Goal: Task Accomplishment & Management: Manage account settings

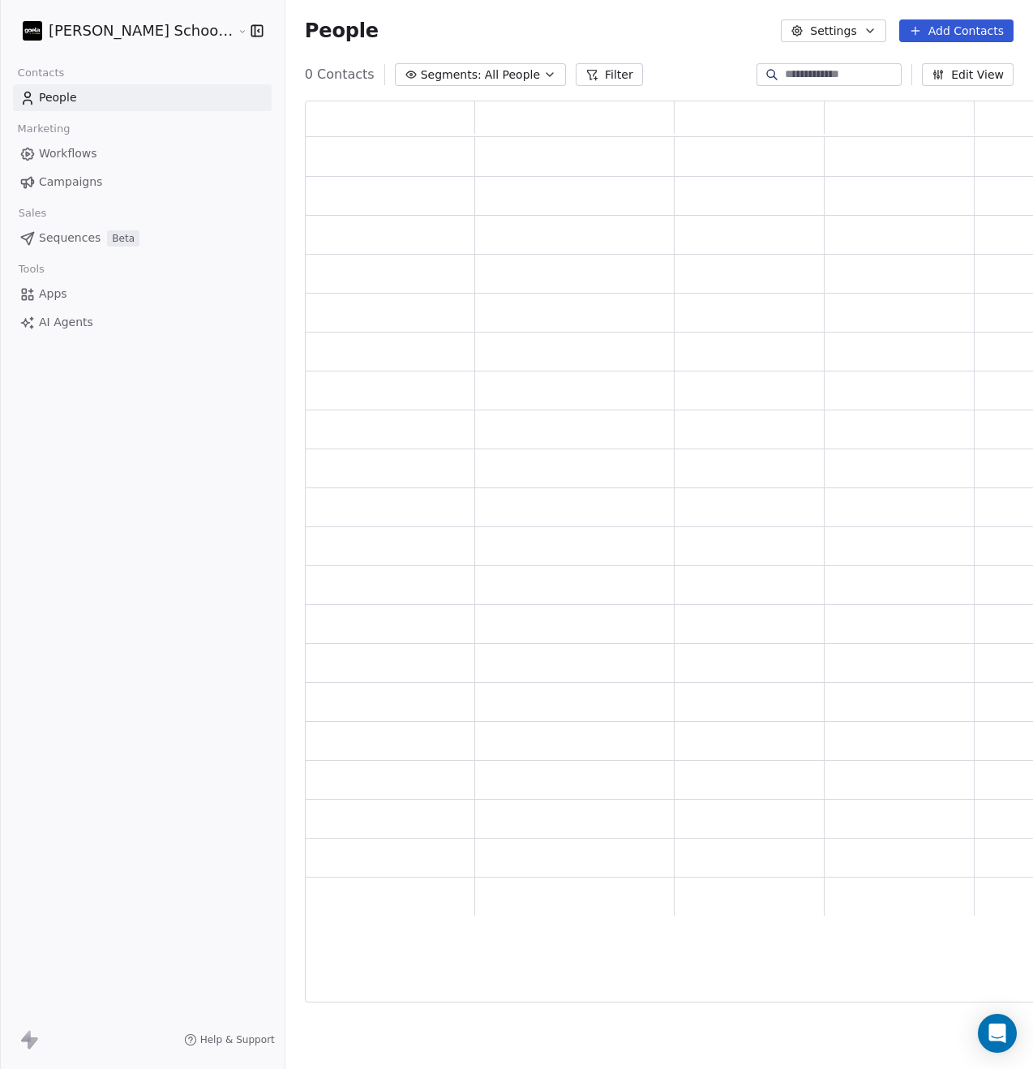
scroll to position [889, 749]
click at [832, 81] on input at bounding box center [842, 74] width 114 height 16
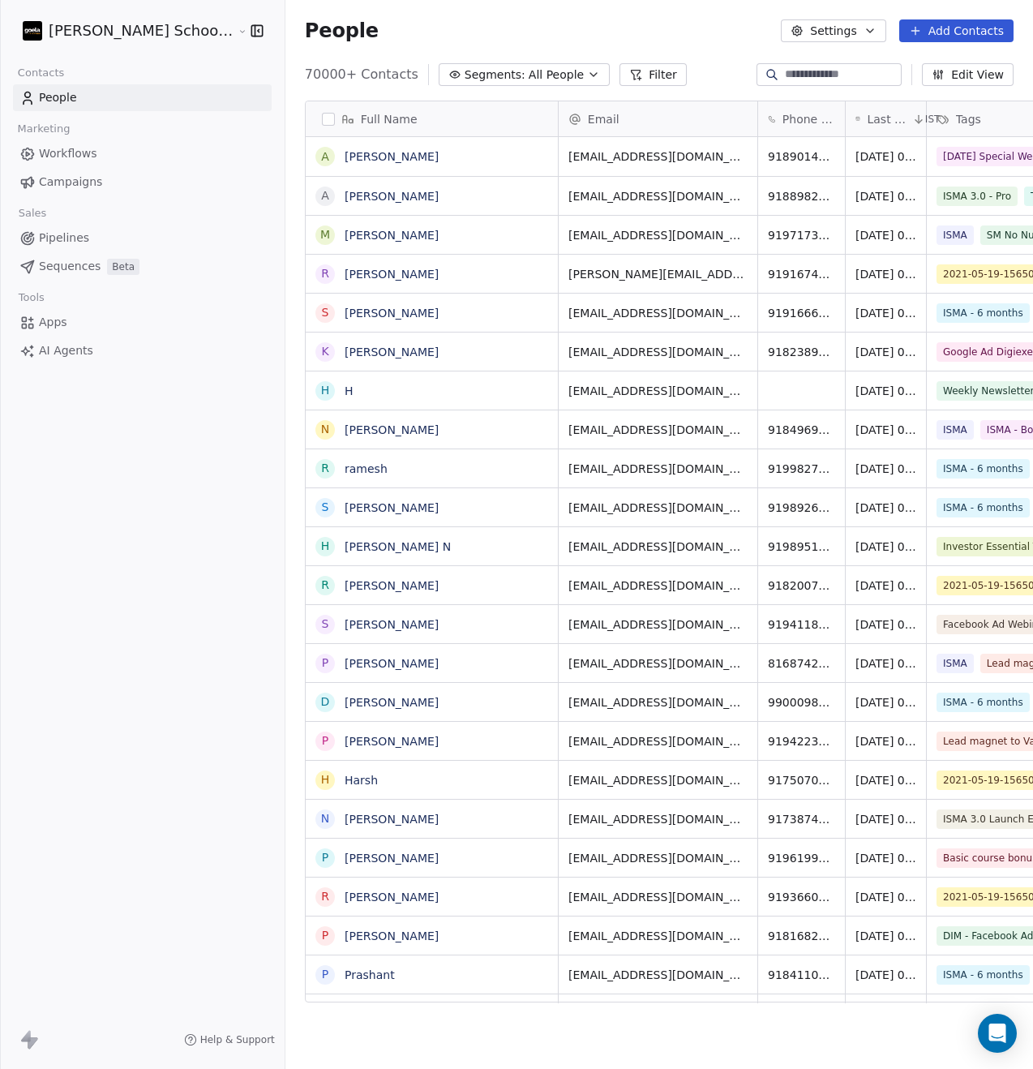
scroll to position [928, 788]
paste input "**********"
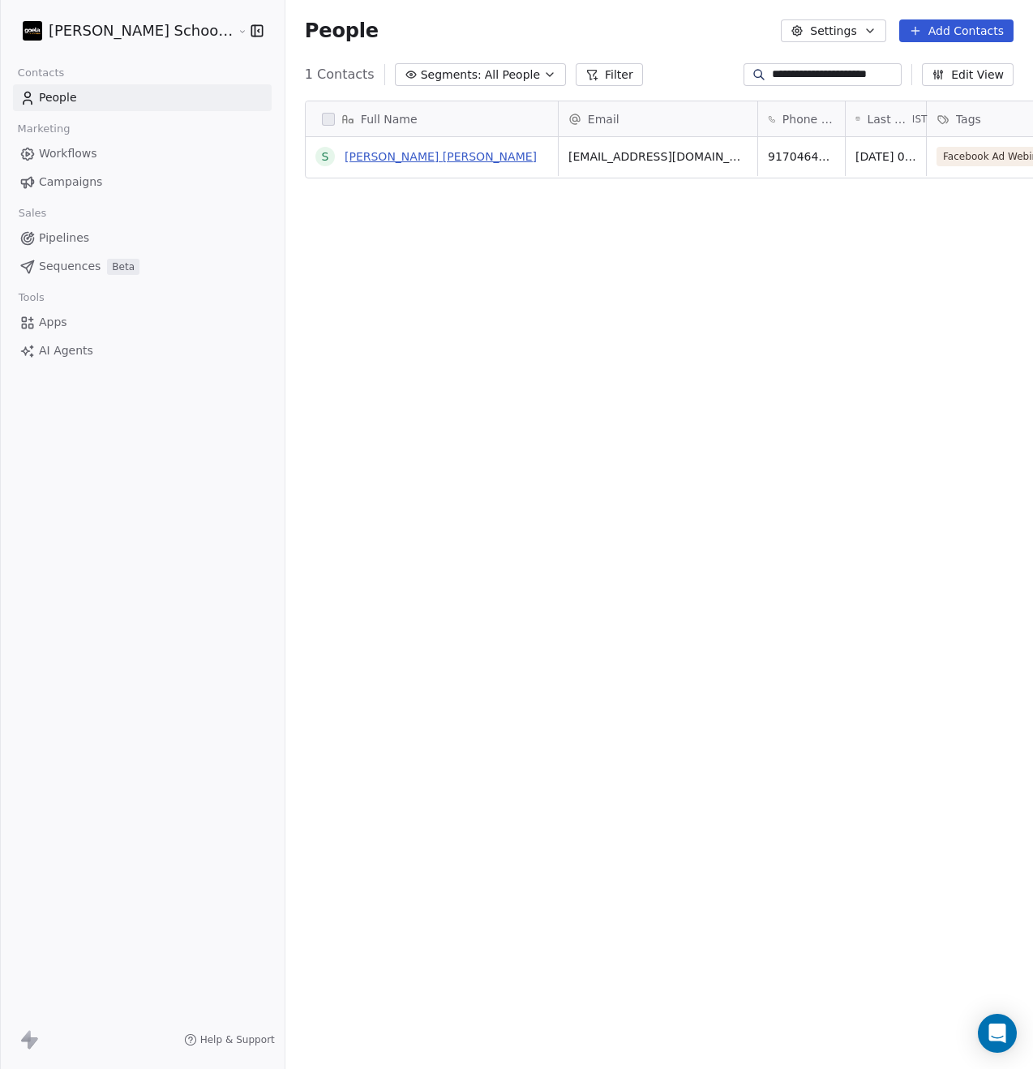
type input "**********"
click at [366, 154] on link "Sagar Patel Patel" at bounding box center [441, 156] width 192 height 13
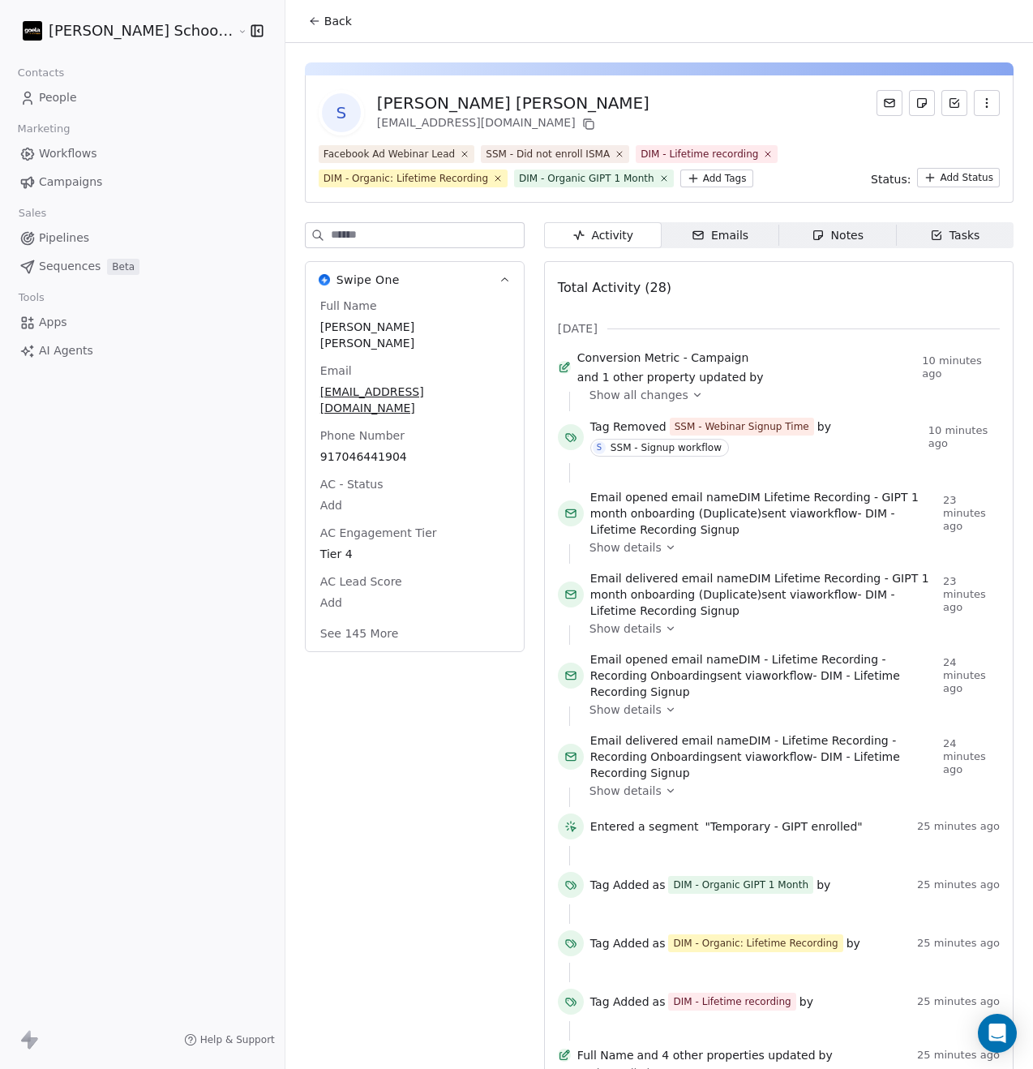
click at [331, 238] on input at bounding box center [427, 235] width 193 height 24
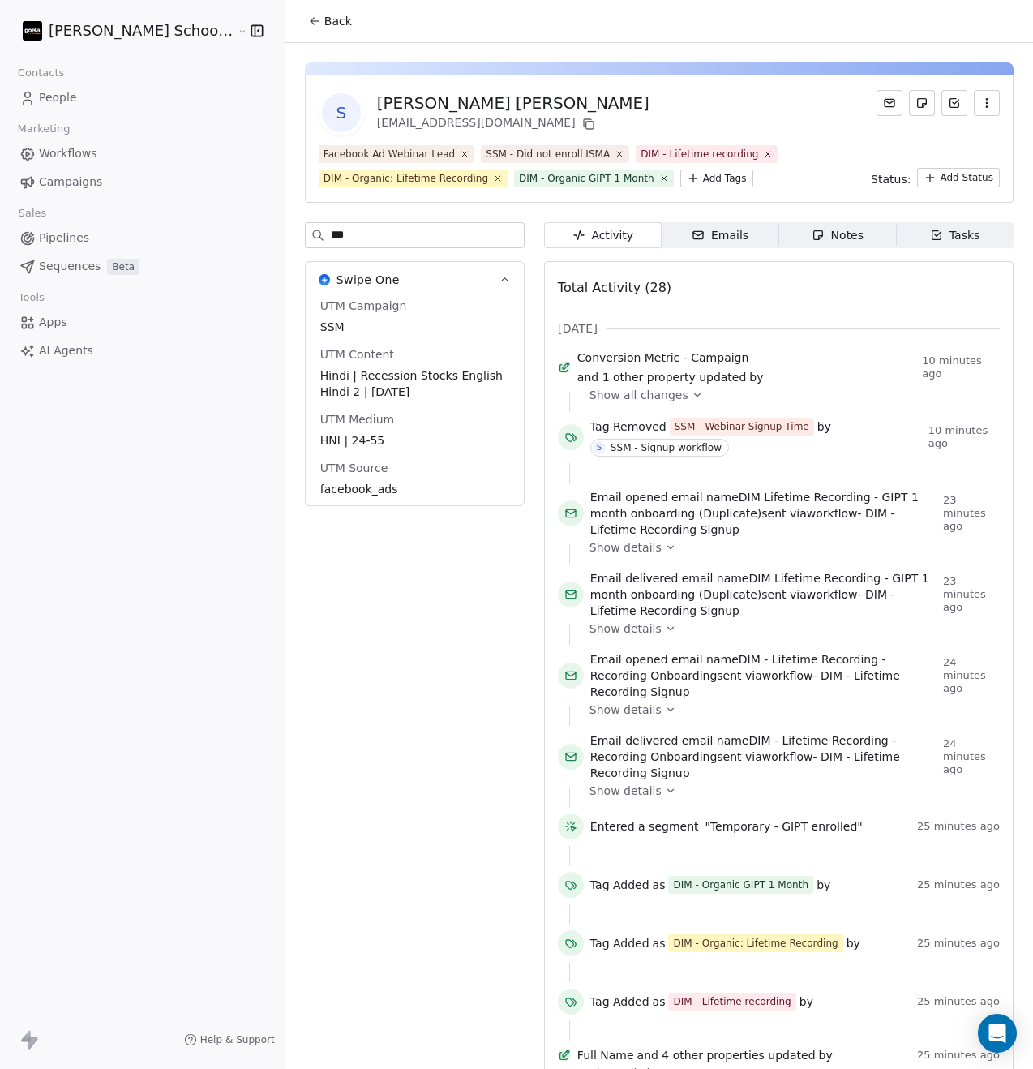
type input "***"
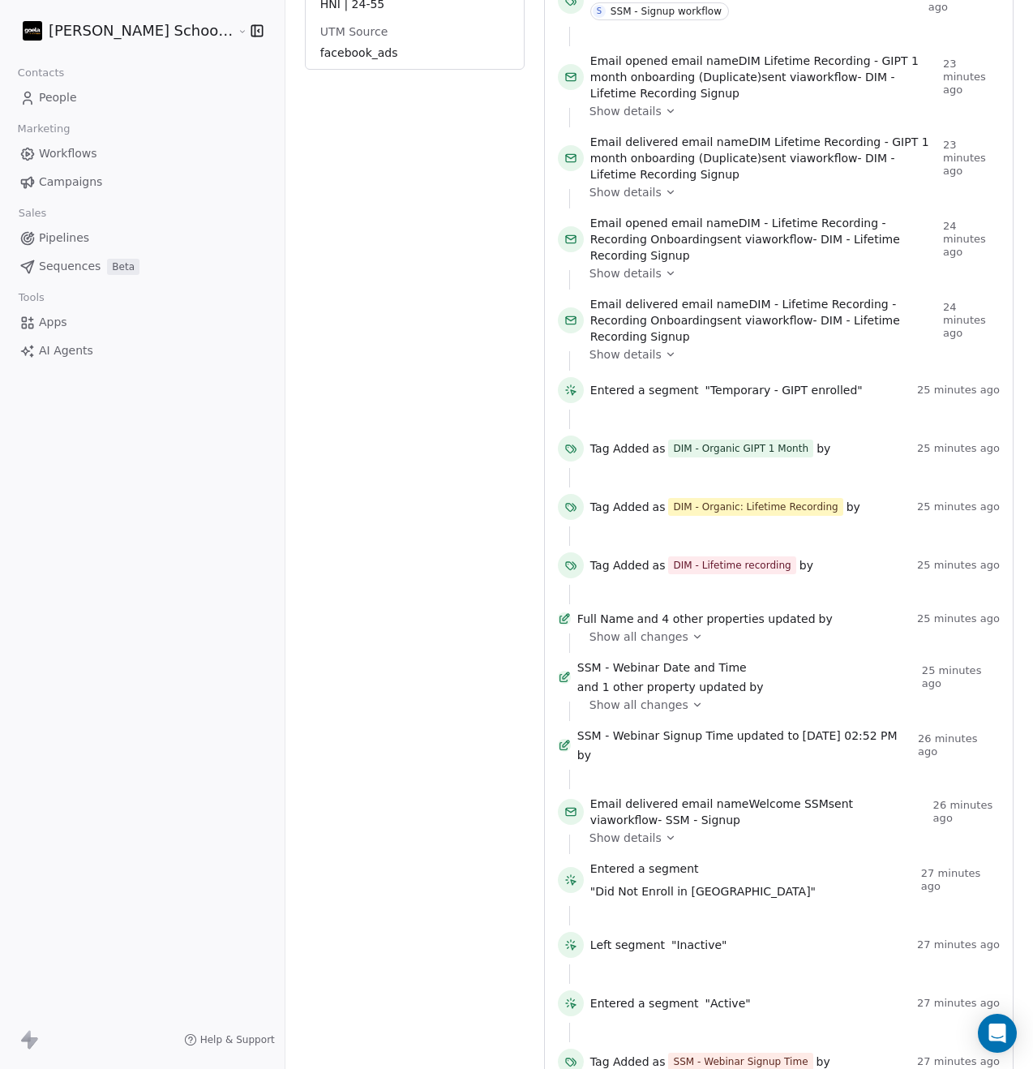
scroll to position [437, 0]
click at [694, 634] on icon at bounding box center [697, 635] width 6 height 3
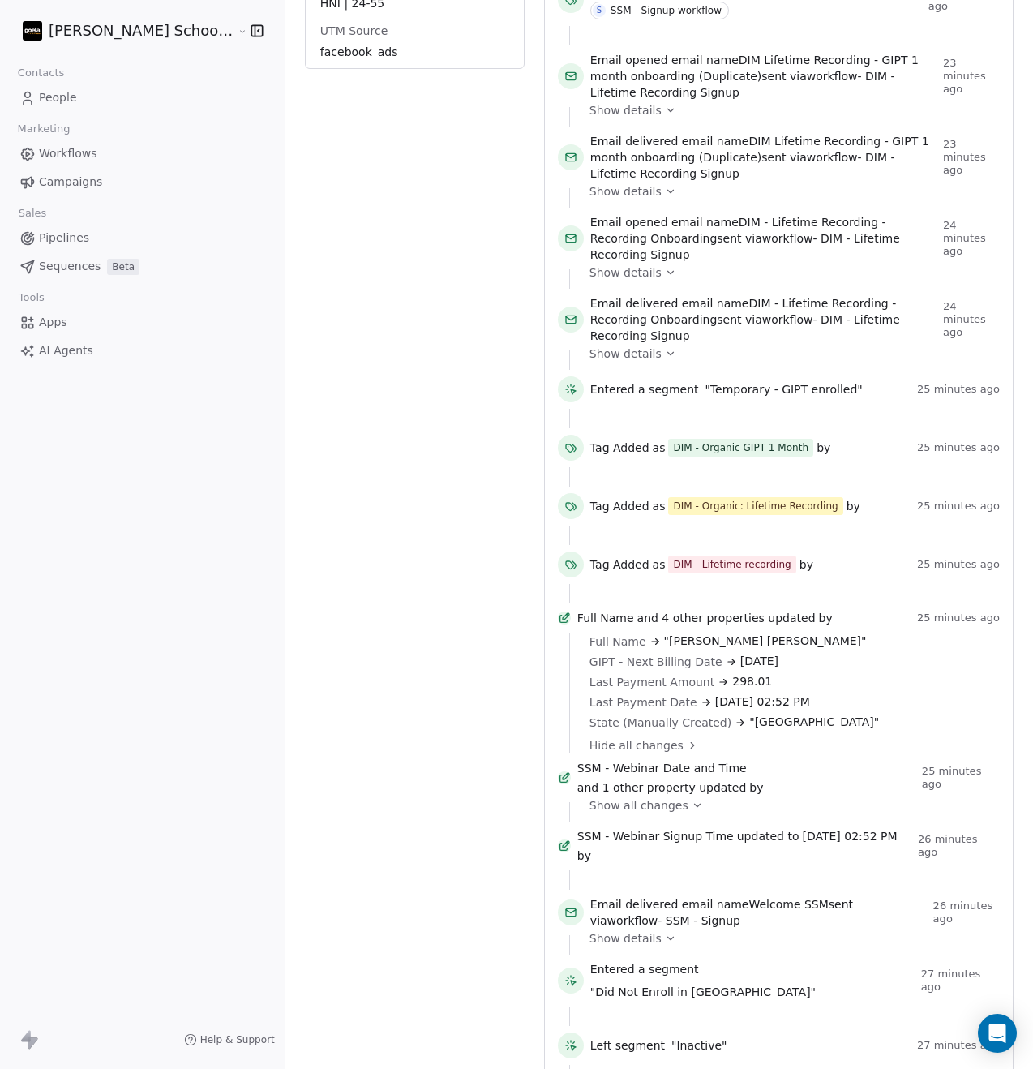
click at [692, 799] on icon at bounding box center [697, 804] width 11 height 11
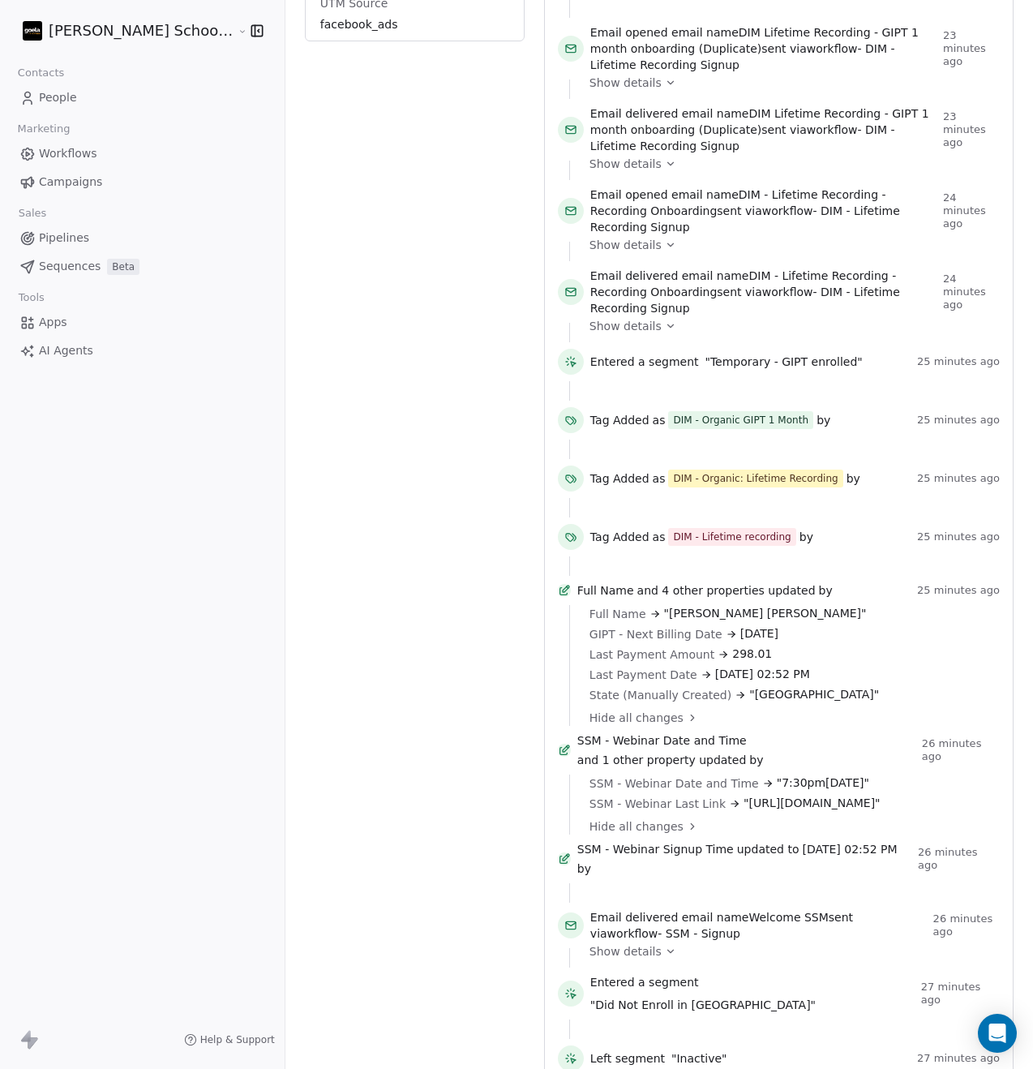
scroll to position [465, 0]
drag, startPoint x: 611, startPoint y: 775, endPoint x: 969, endPoint y: 771, distance: 358.4
click at [881, 794] on span ""https://event.webinarjam.com/go/live/168/104vphxmi75up9l0rhw0ngk"" at bounding box center [811, 802] width 137 height 17
copy span "https://event.webinarjam.com/go/live/168/104vphxmi75up9l0rhw0ngk"
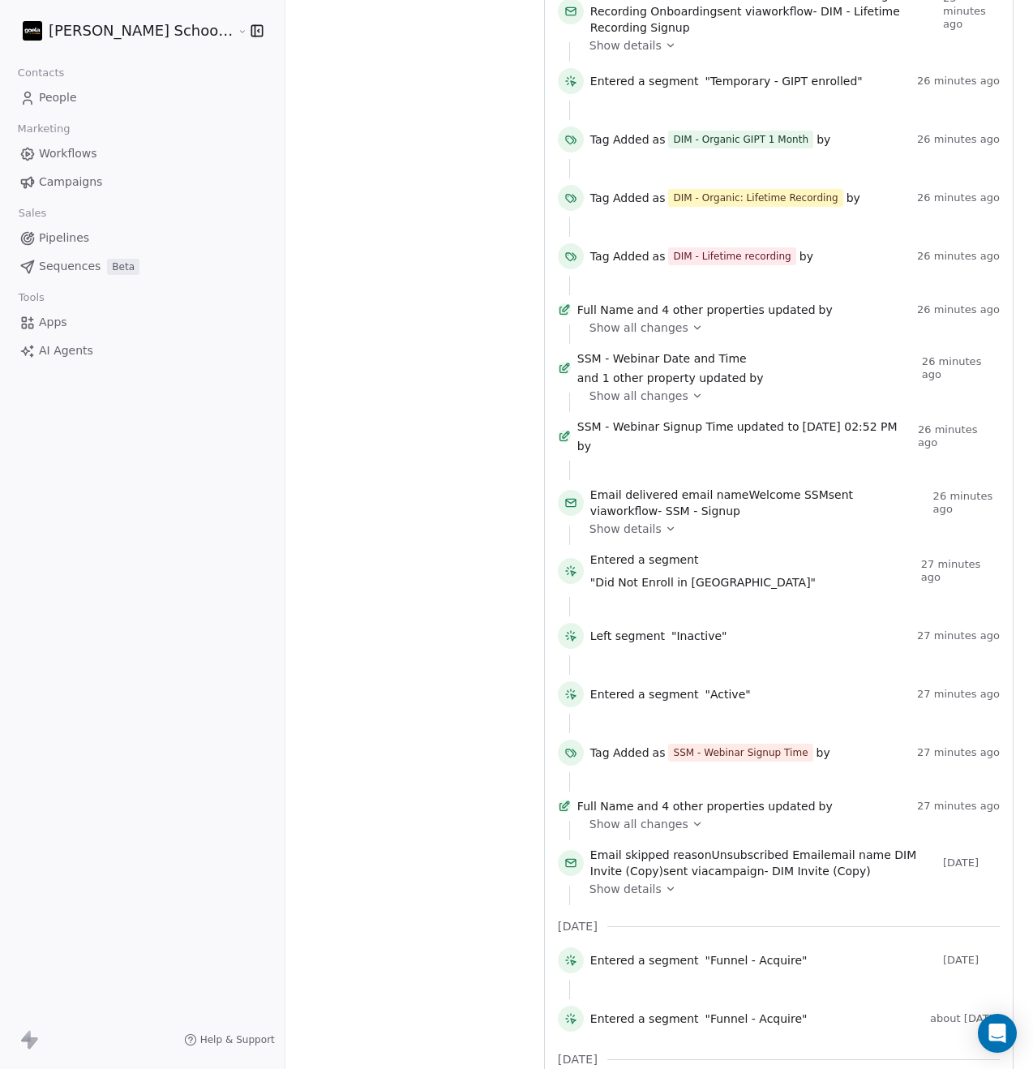
scroll to position [747, 0]
click at [705, 684] on span ""Active"" at bounding box center [727, 692] width 45 height 16
click at [615, 684] on span "Entered a segment" at bounding box center [644, 692] width 109 height 16
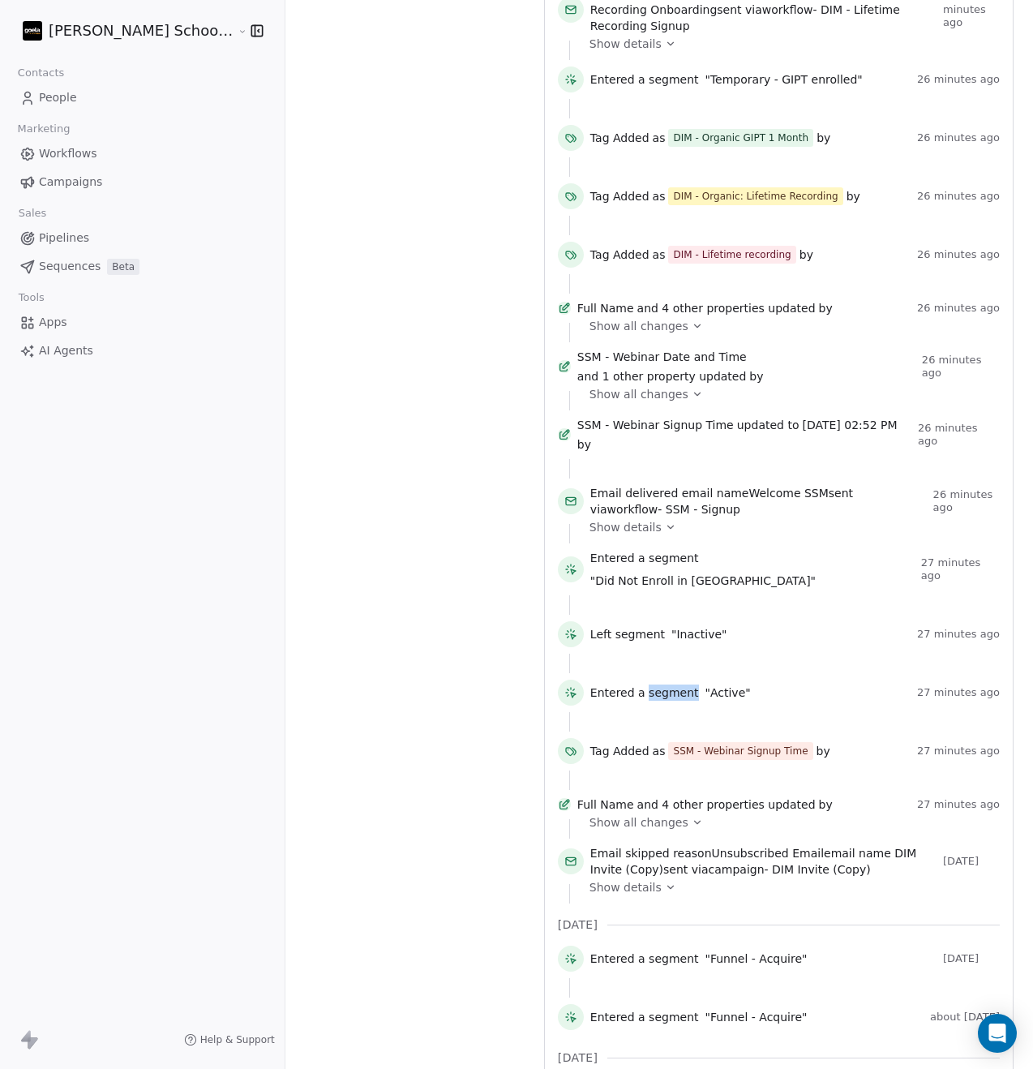
click at [615, 684] on span "Entered a segment" at bounding box center [644, 692] width 109 height 16
click at [597, 626] on span "Left segment" at bounding box center [627, 634] width 75 height 16
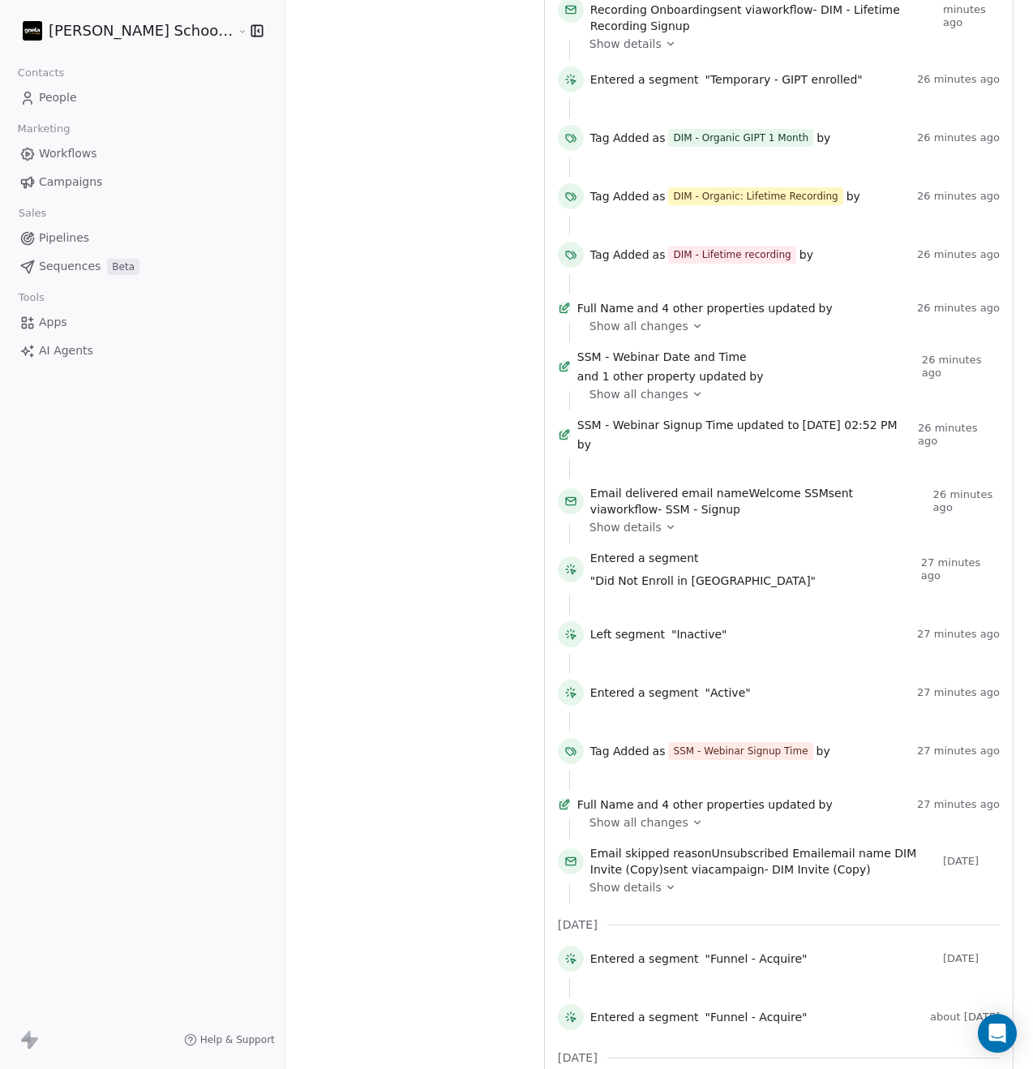
click at [611, 550] on span "Entered a segment" at bounding box center [644, 558] width 109 height 16
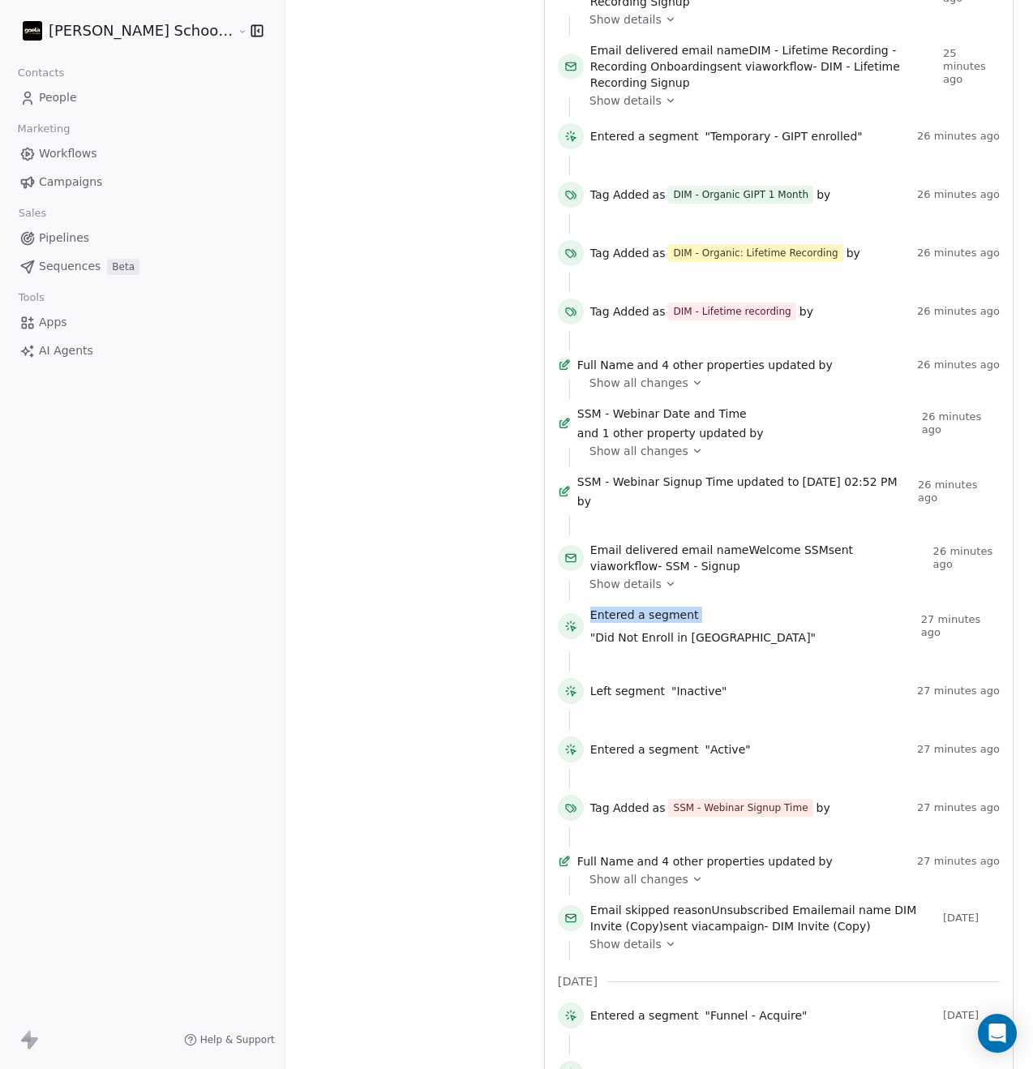
scroll to position [690, 0]
click at [631, 542] on span "Email delivered email name Welcome SSM sent via workflow - SSM - Signup" at bounding box center [758, 558] width 336 height 32
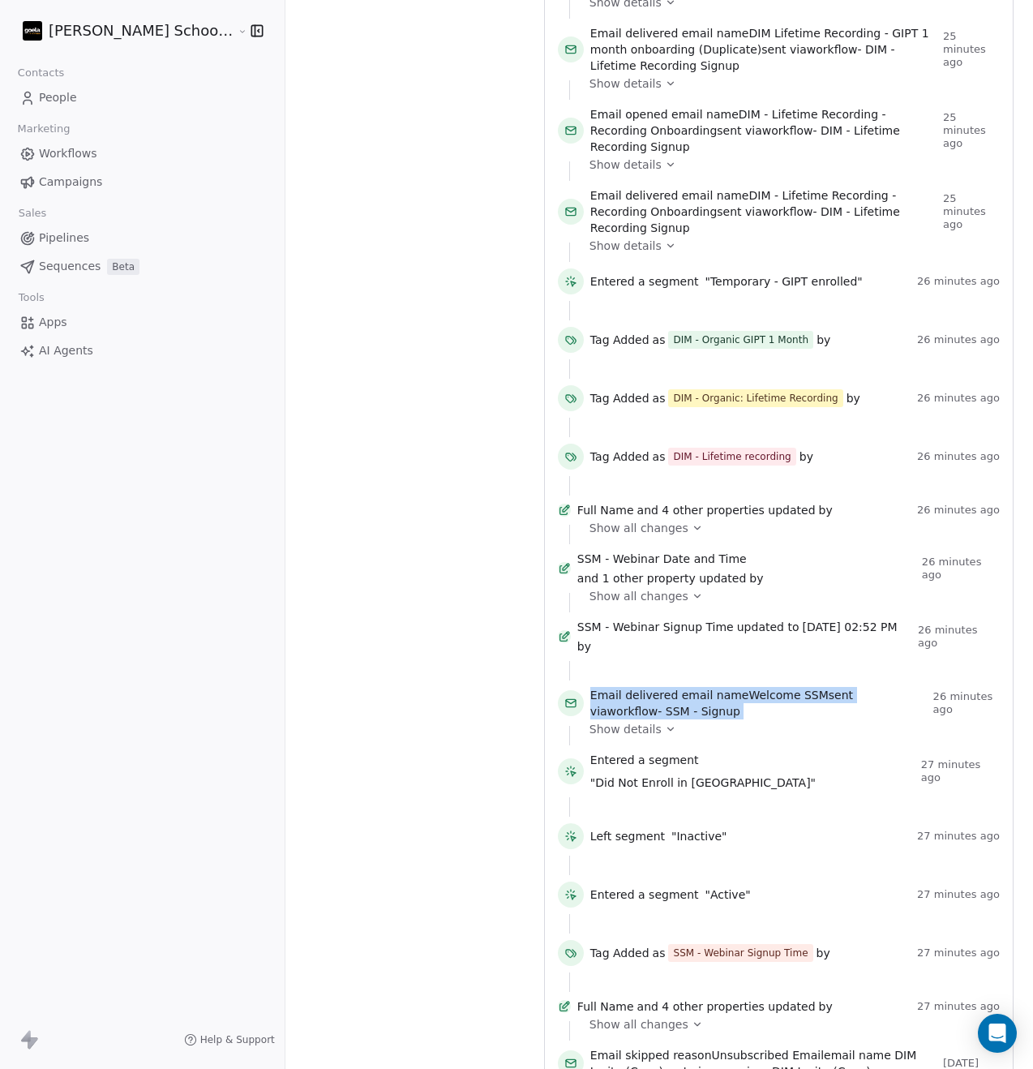
scroll to position [545, 0]
click at [590, 390] on span "Tag Added" at bounding box center [619, 398] width 59 height 16
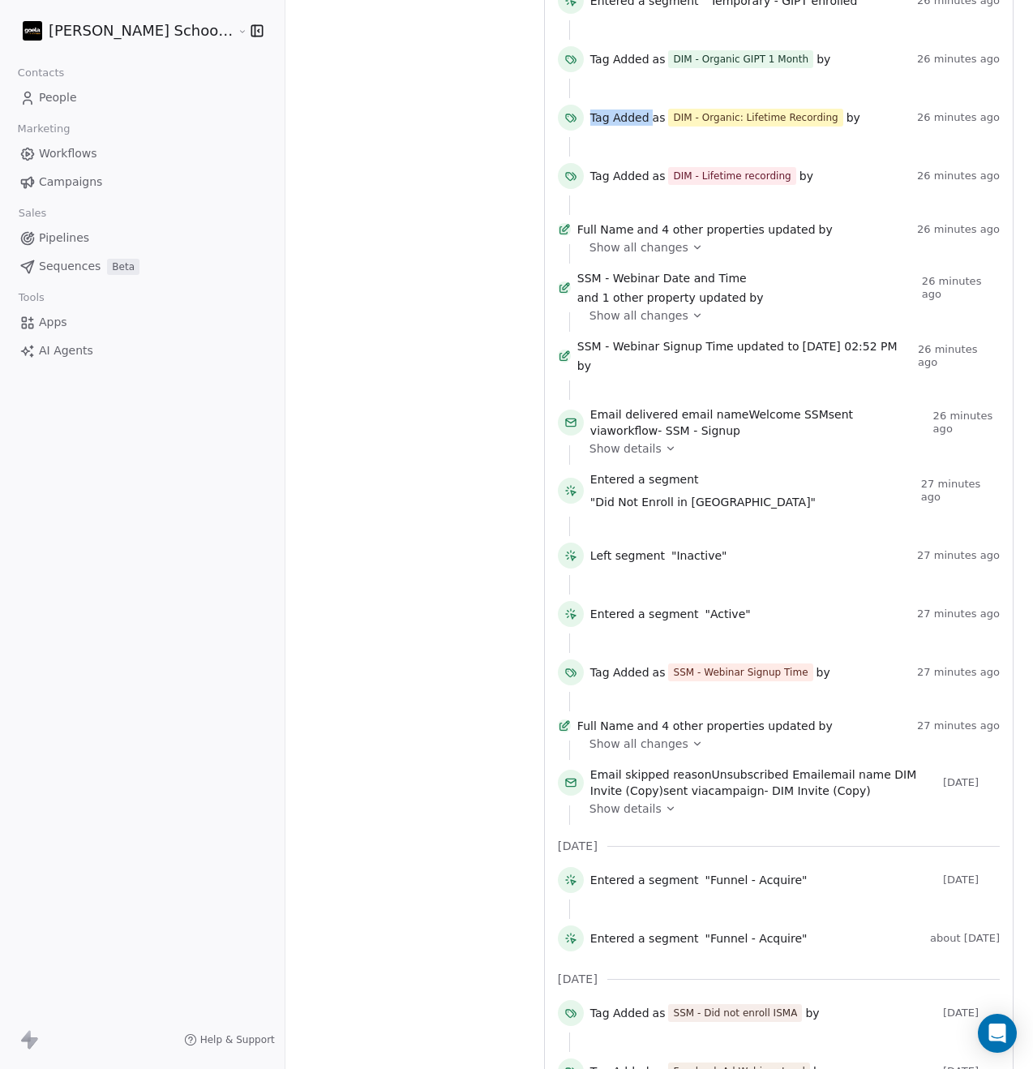
scroll to position [846, 0]
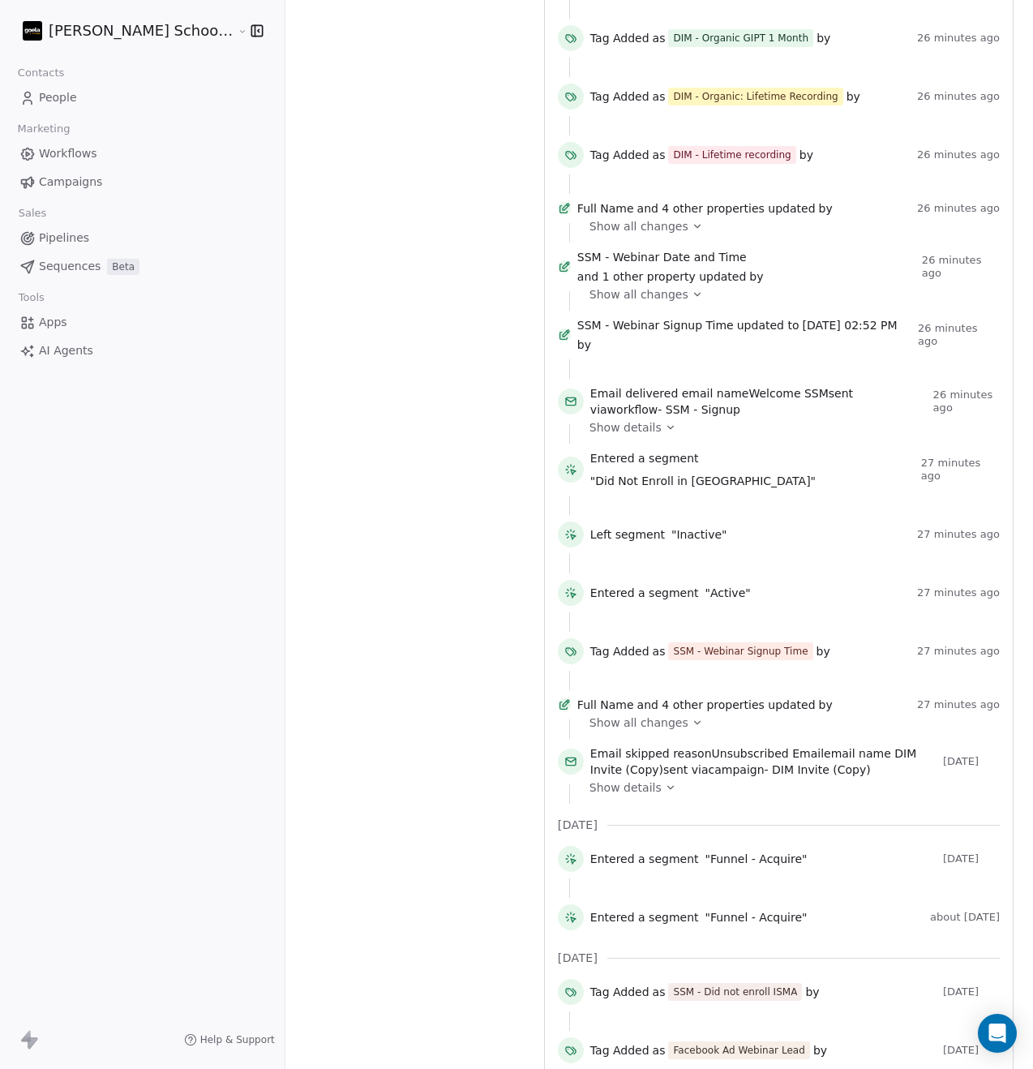
click at [633, 745] on span "Email skipped reason Unsubscribed Email email name DIM Invite (Copy) sent via c…" at bounding box center [763, 761] width 346 height 32
click at [712, 747] on span "Unsubscribed Email" at bounding box center [768, 753] width 113 height 13
click at [602, 779] on span "Show details" at bounding box center [625, 787] width 72 height 16
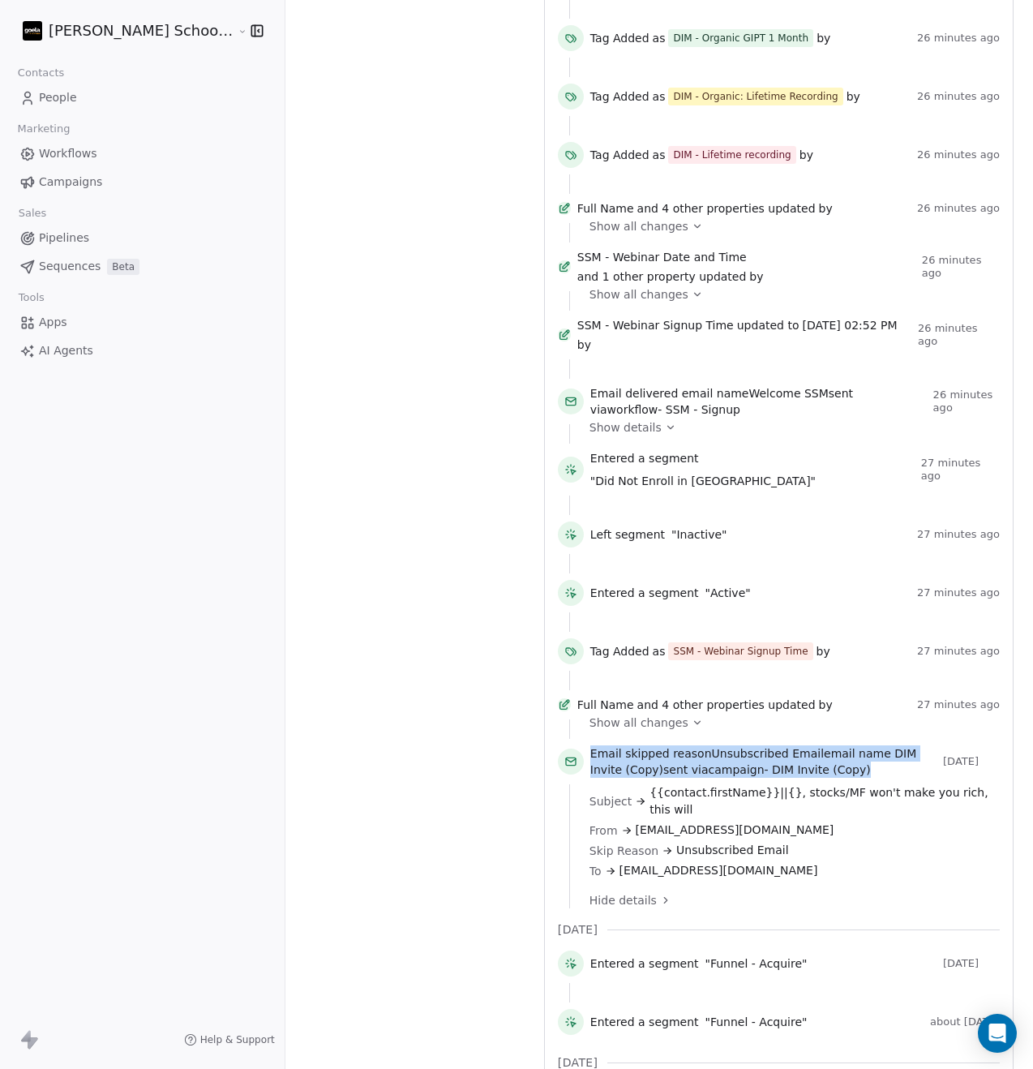
drag, startPoint x: 539, startPoint y: 697, endPoint x: 738, endPoint y: 718, distance: 199.8
click at [738, 745] on span "Email skipped reason Unsubscribed Email email name DIM Invite (Copy) sent via c…" at bounding box center [763, 761] width 346 height 32
click at [750, 745] on span "Email skipped reason Unsubscribed Email email name DIM Invite (Copy) sent via c…" at bounding box center [763, 761] width 346 height 32
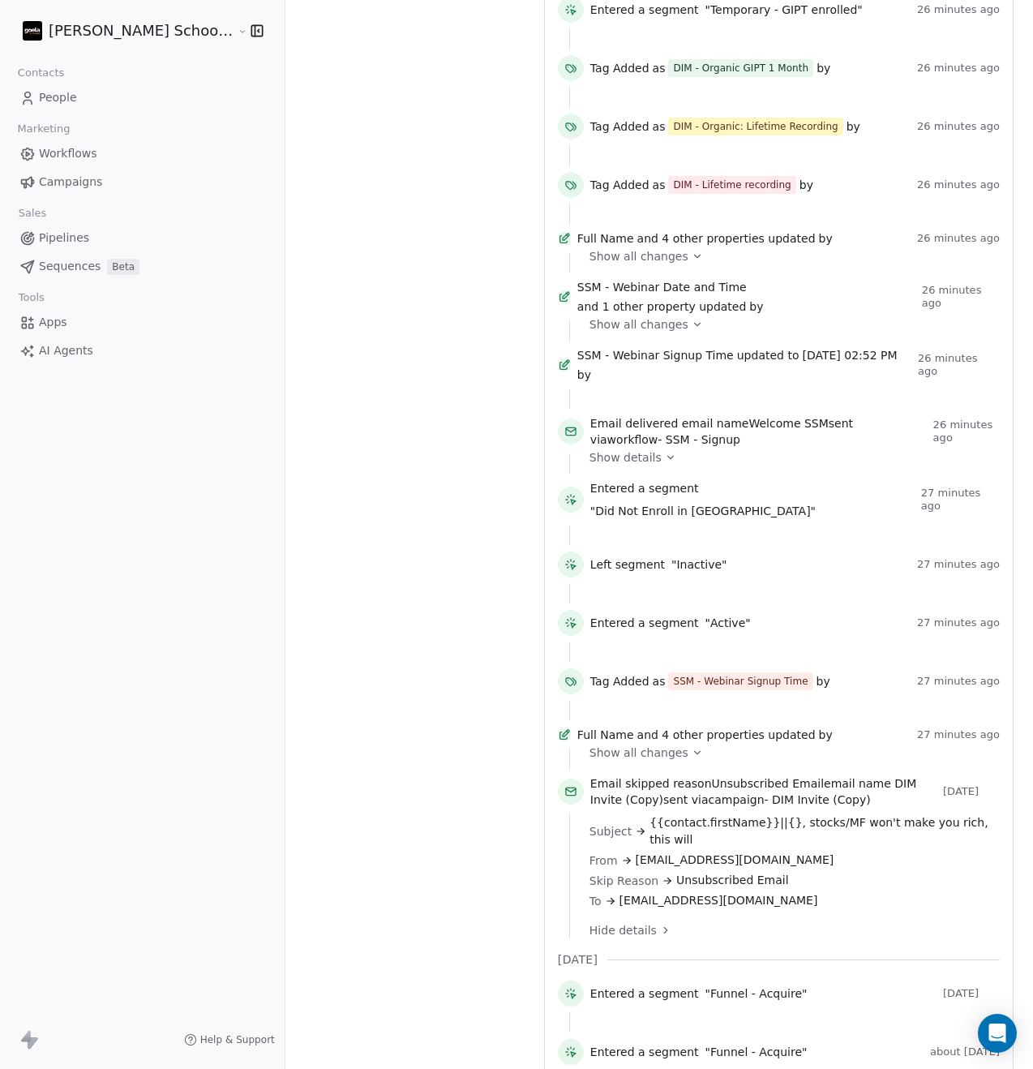
scroll to position [815, 0]
click at [623, 746] on span "Show all changes" at bounding box center [638, 754] width 99 height 16
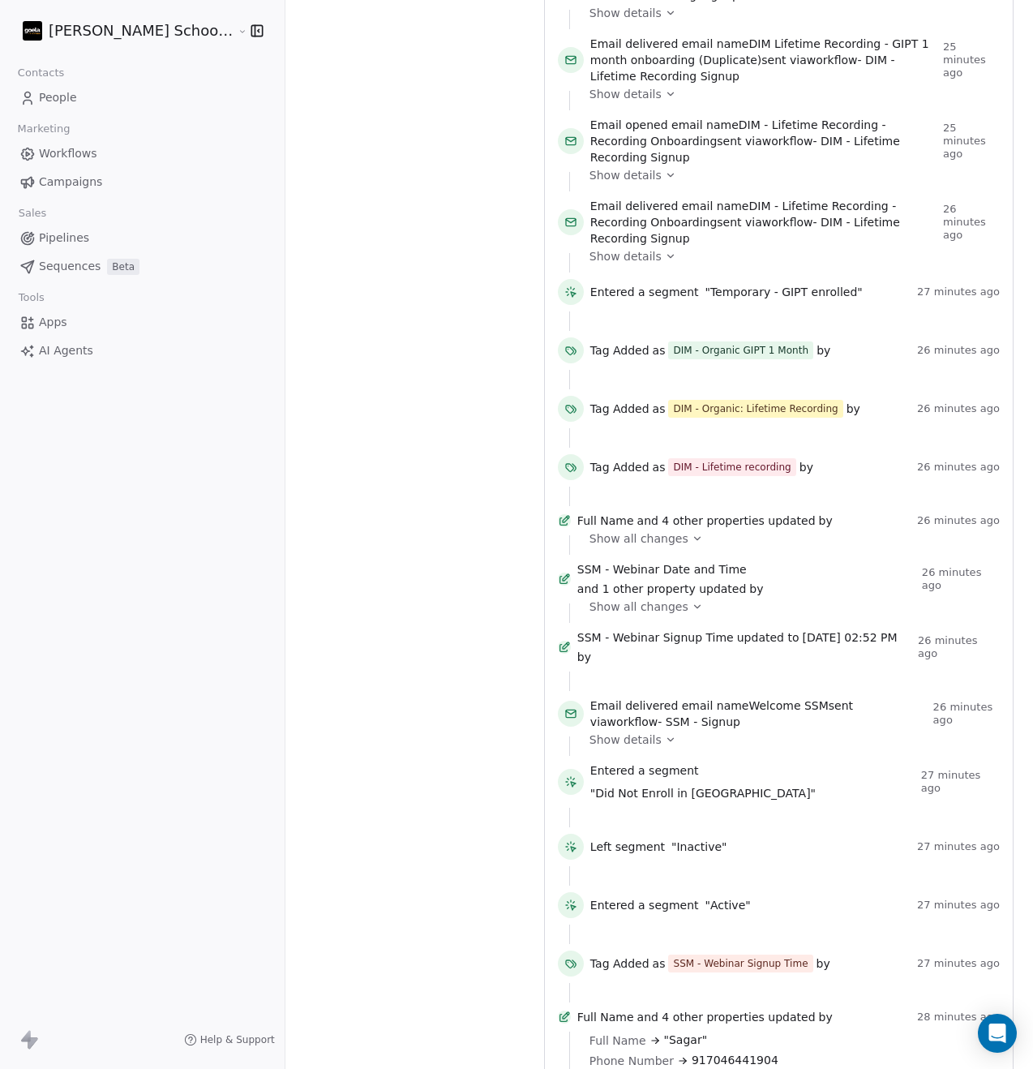
scroll to position [514, 0]
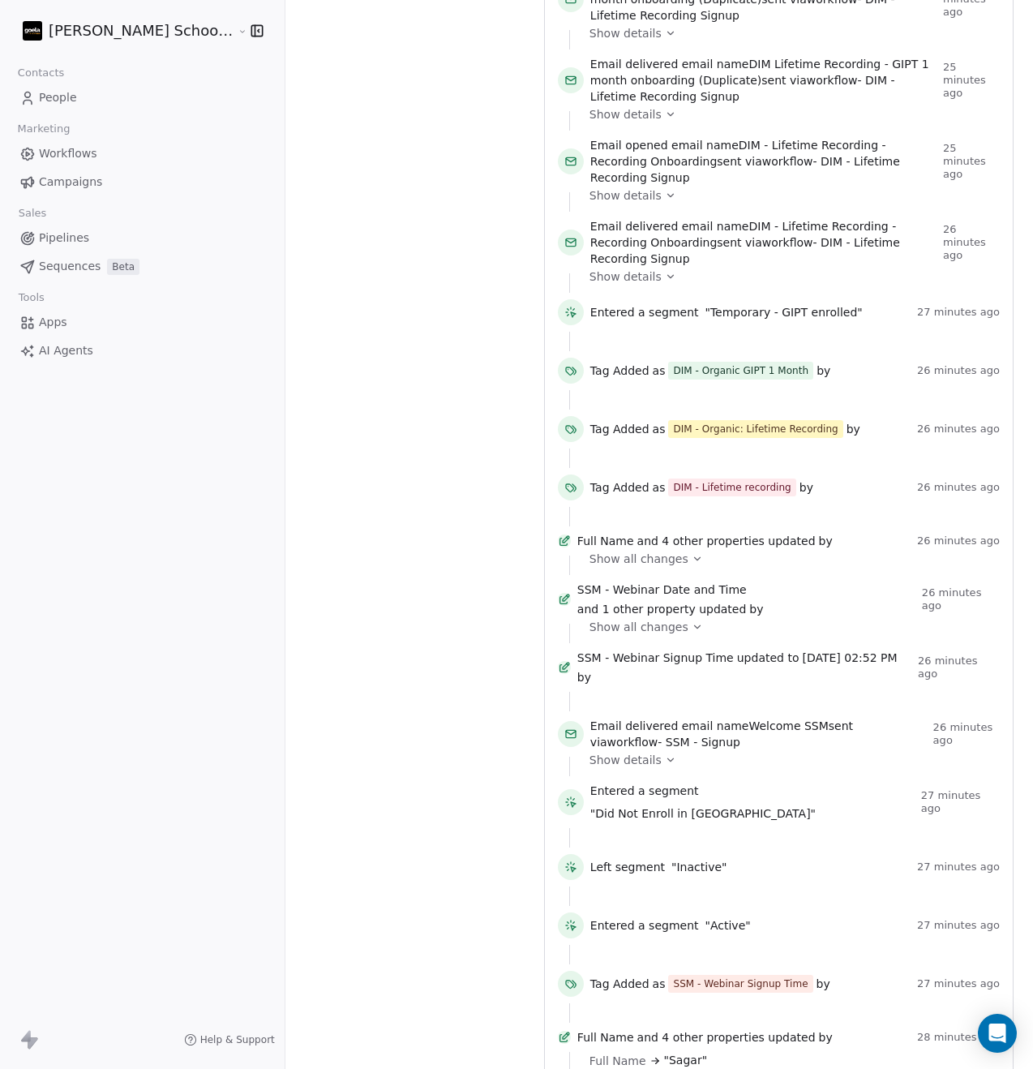
click at [623, 551] on span "Show all changes" at bounding box center [638, 559] width 99 height 16
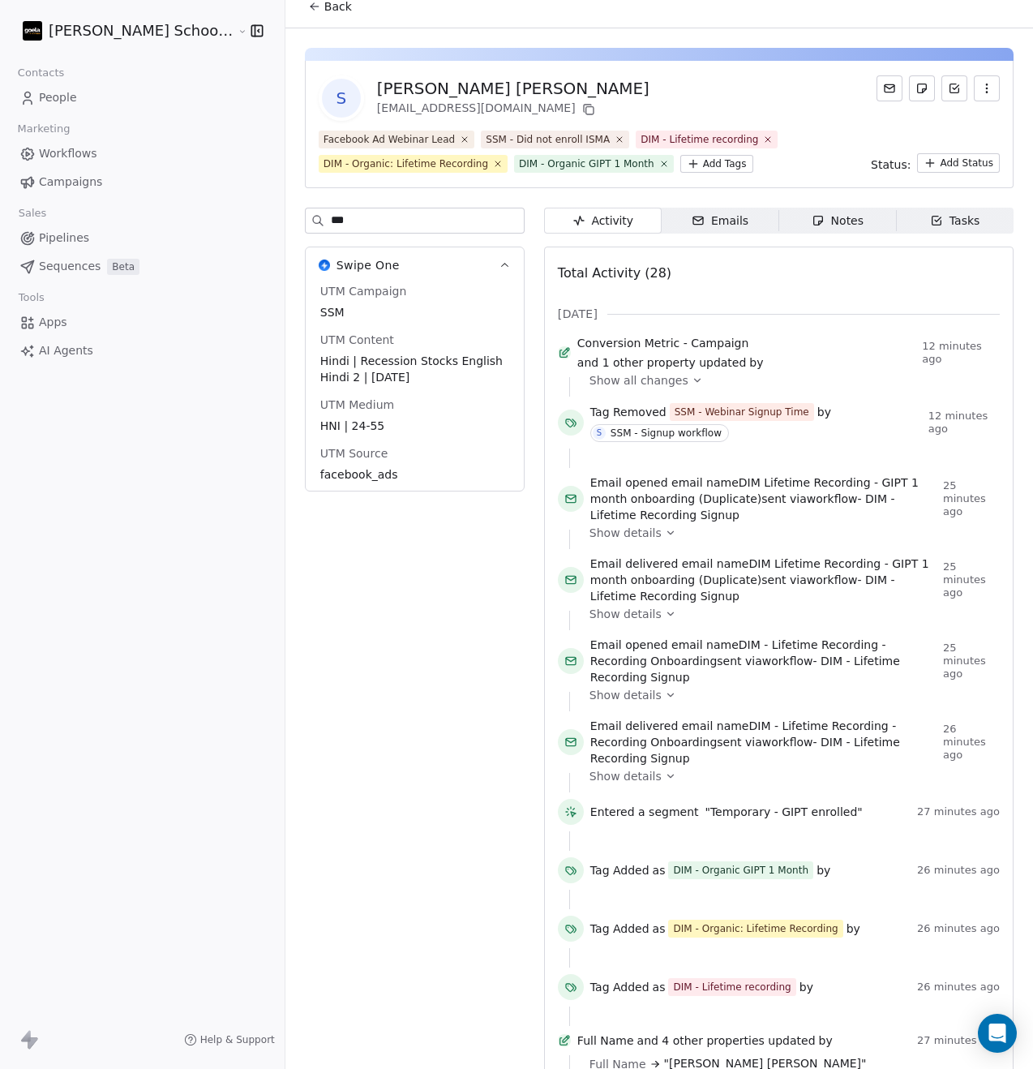
scroll to position [0, 0]
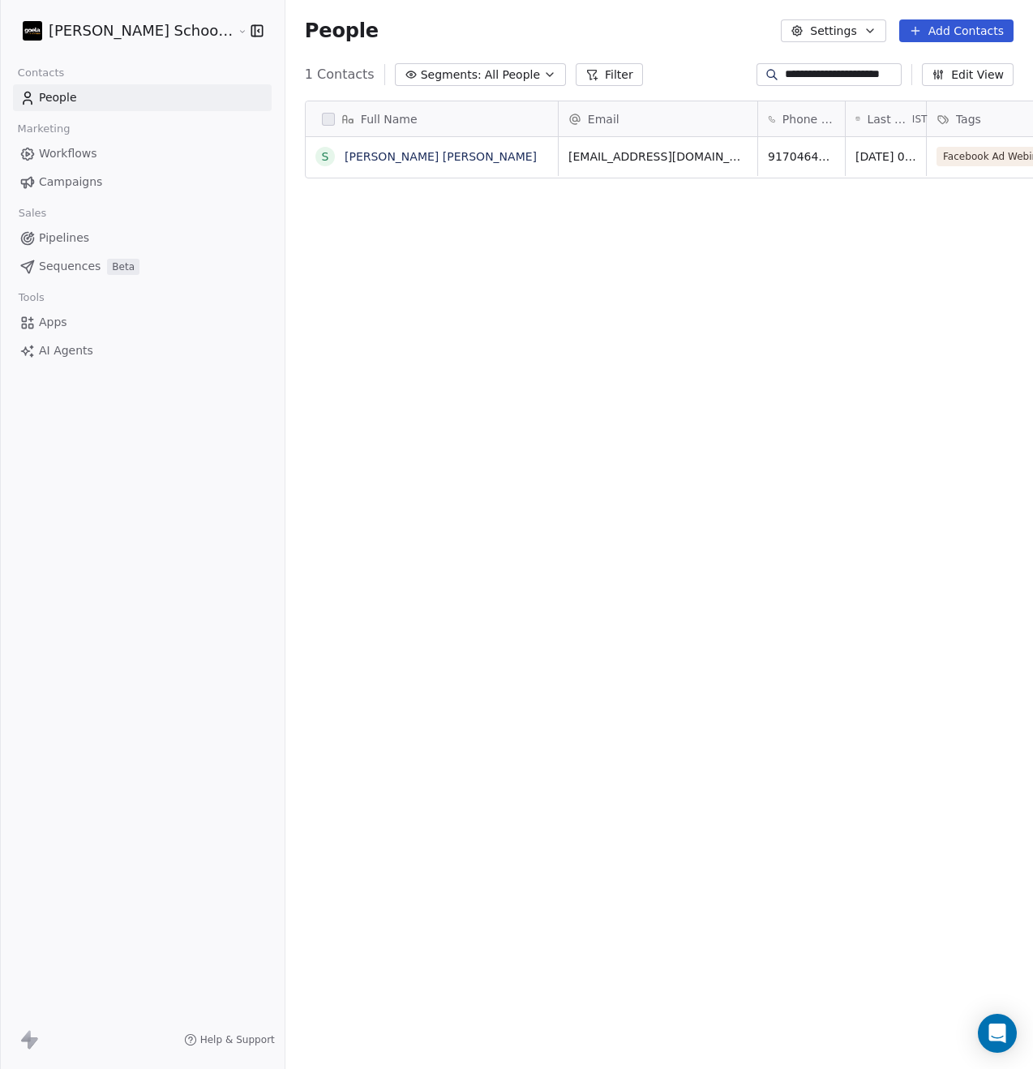
scroll to position [928, 788]
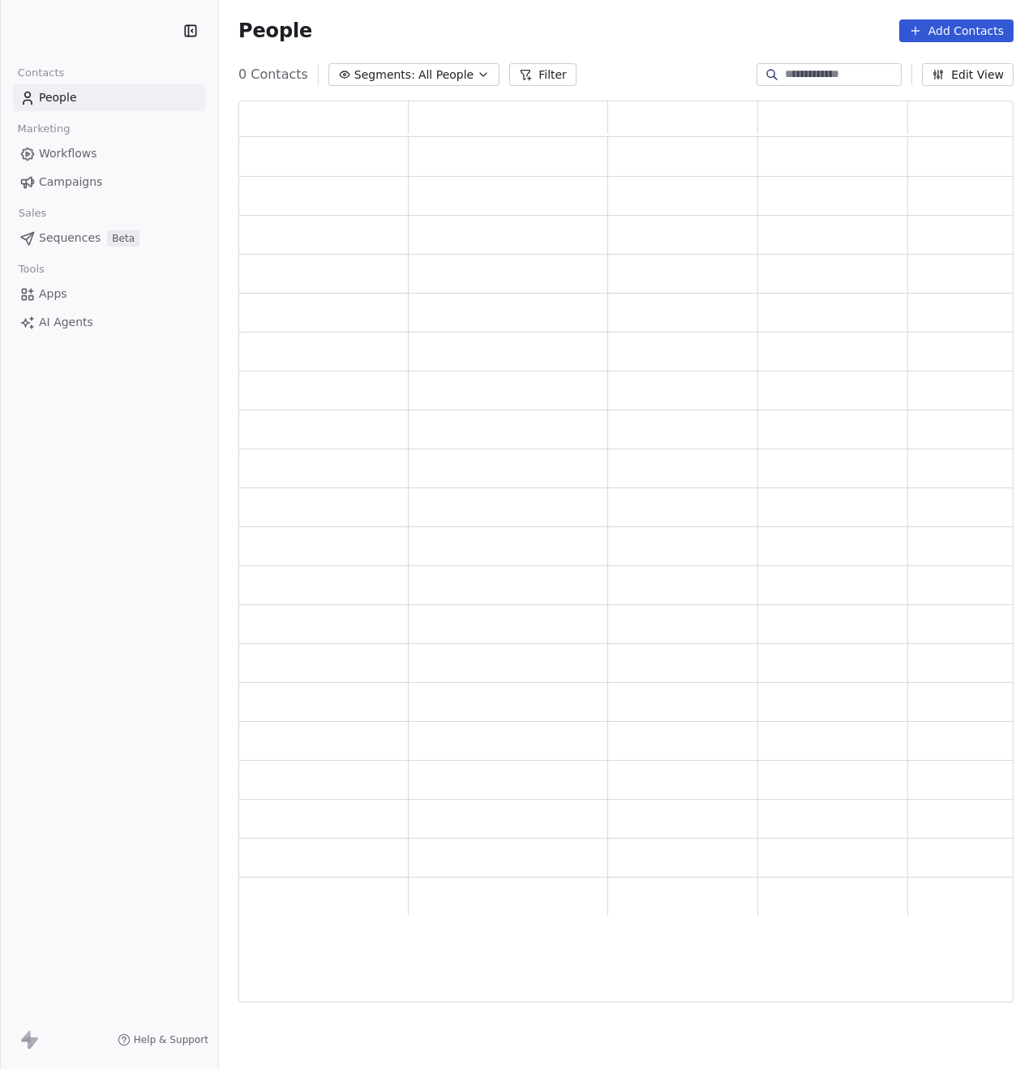
scroll to position [889, 763]
click at [823, 70] on input at bounding box center [842, 74] width 114 height 16
paste input "**********"
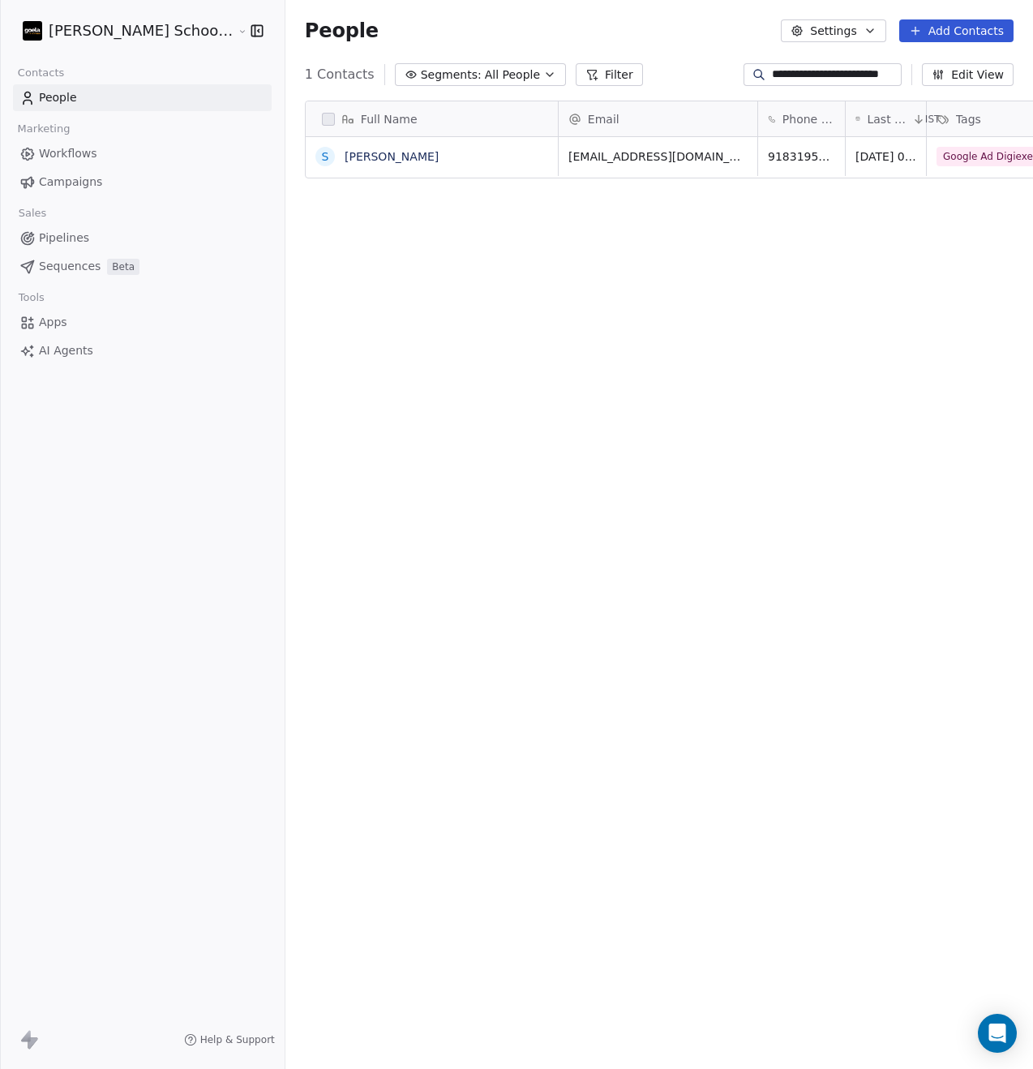
scroll to position [928, 788]
type input "**********"
click at [345, 156] on link "Shravi" at bounding box center [392, 156] width 94 height 13
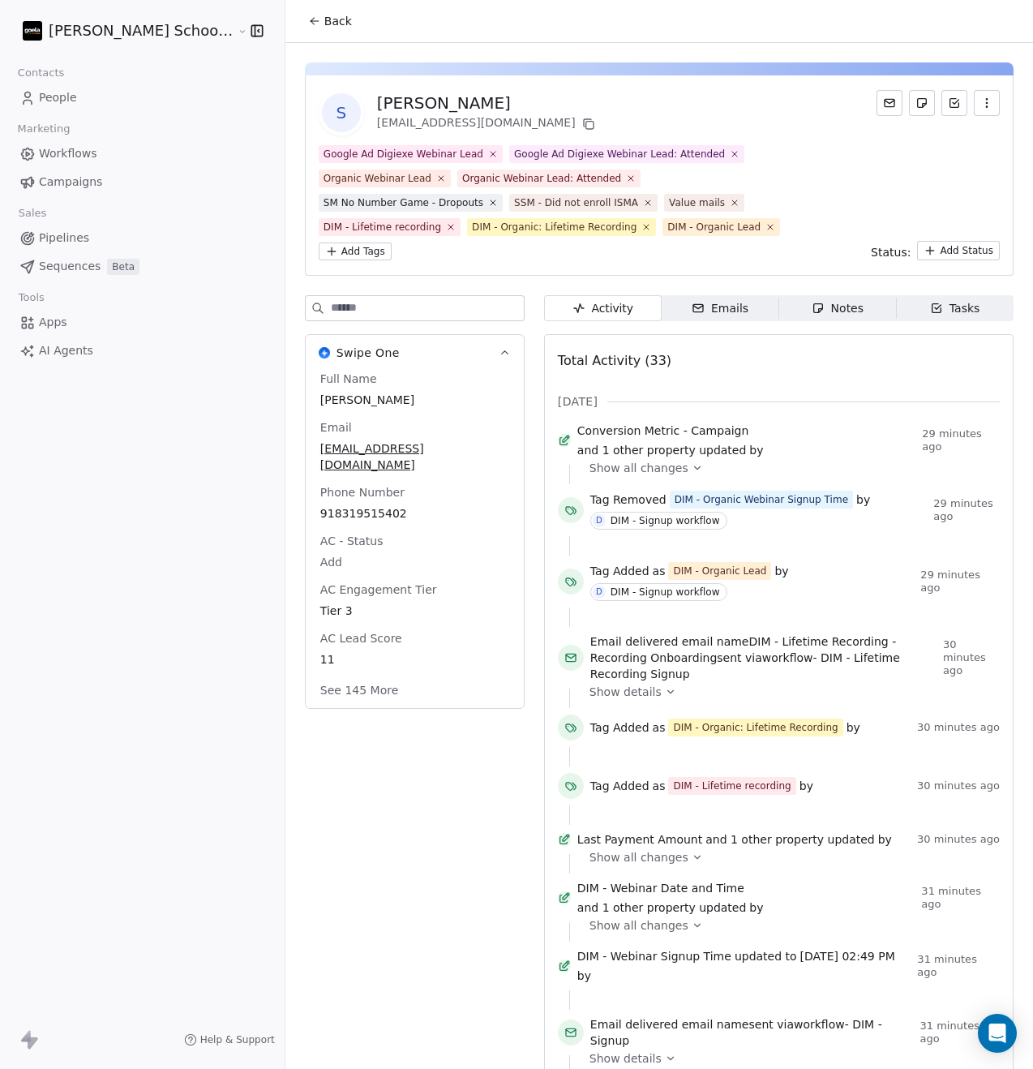
click at [346, 318] on input at bounding box center [427, 308] width 193 height 24
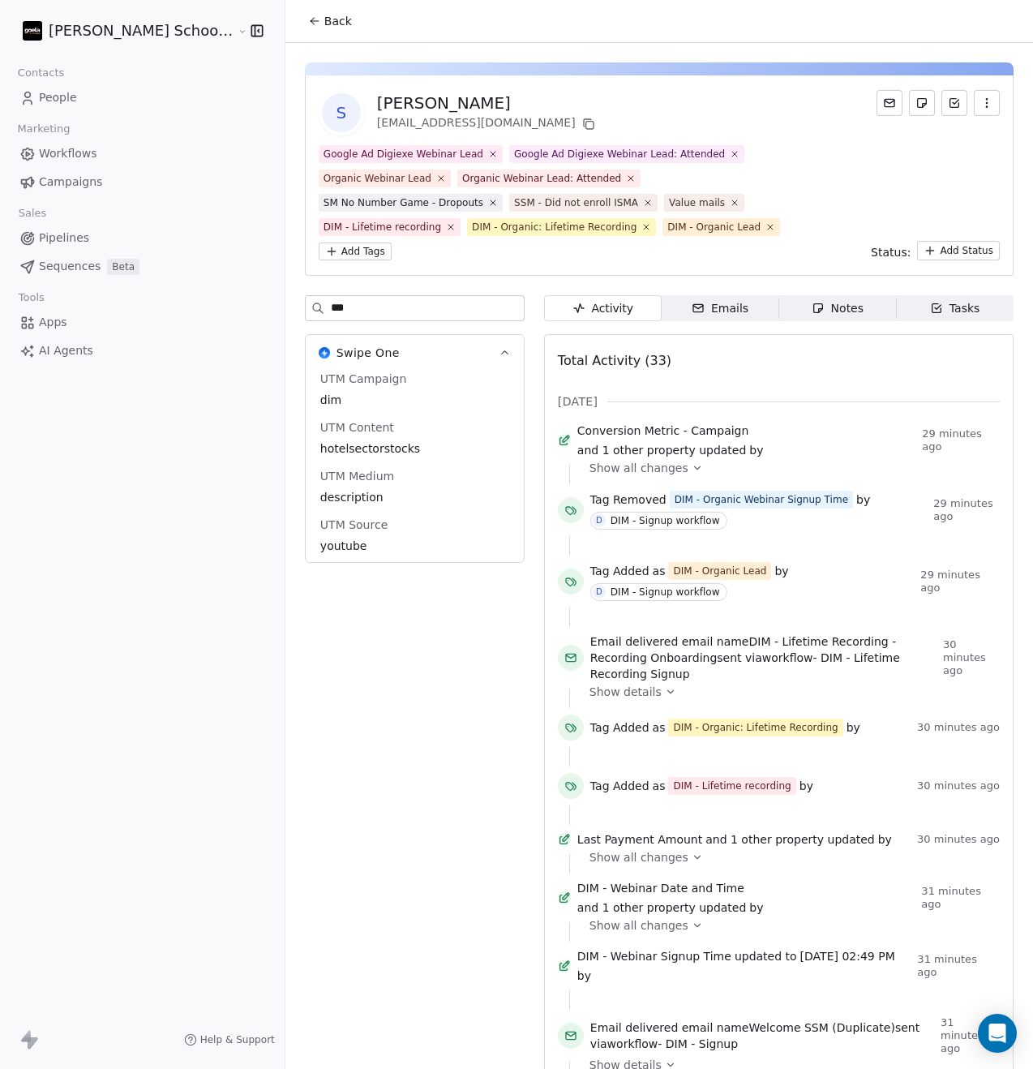
type input "***"
click at [324, 19] on span "Back" at bounding box center [338, 21] width 28 height 16
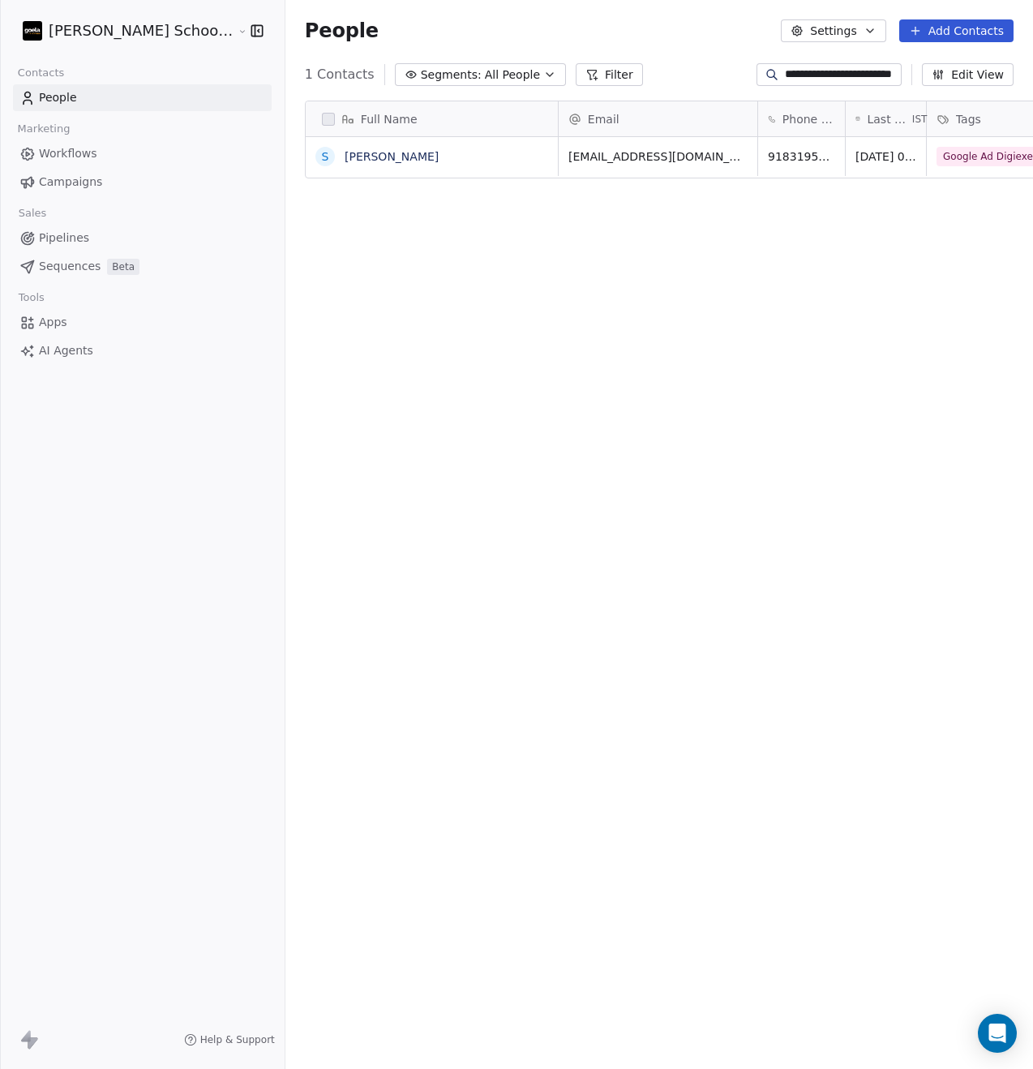
scroll to position [928, 788]
click at [846, 33] on button "Settings" at bounding box center [833, 30] width 105 height 23
click at [855, 96] on div "Tags" at bounding box center [826, 92] width 64 height 26
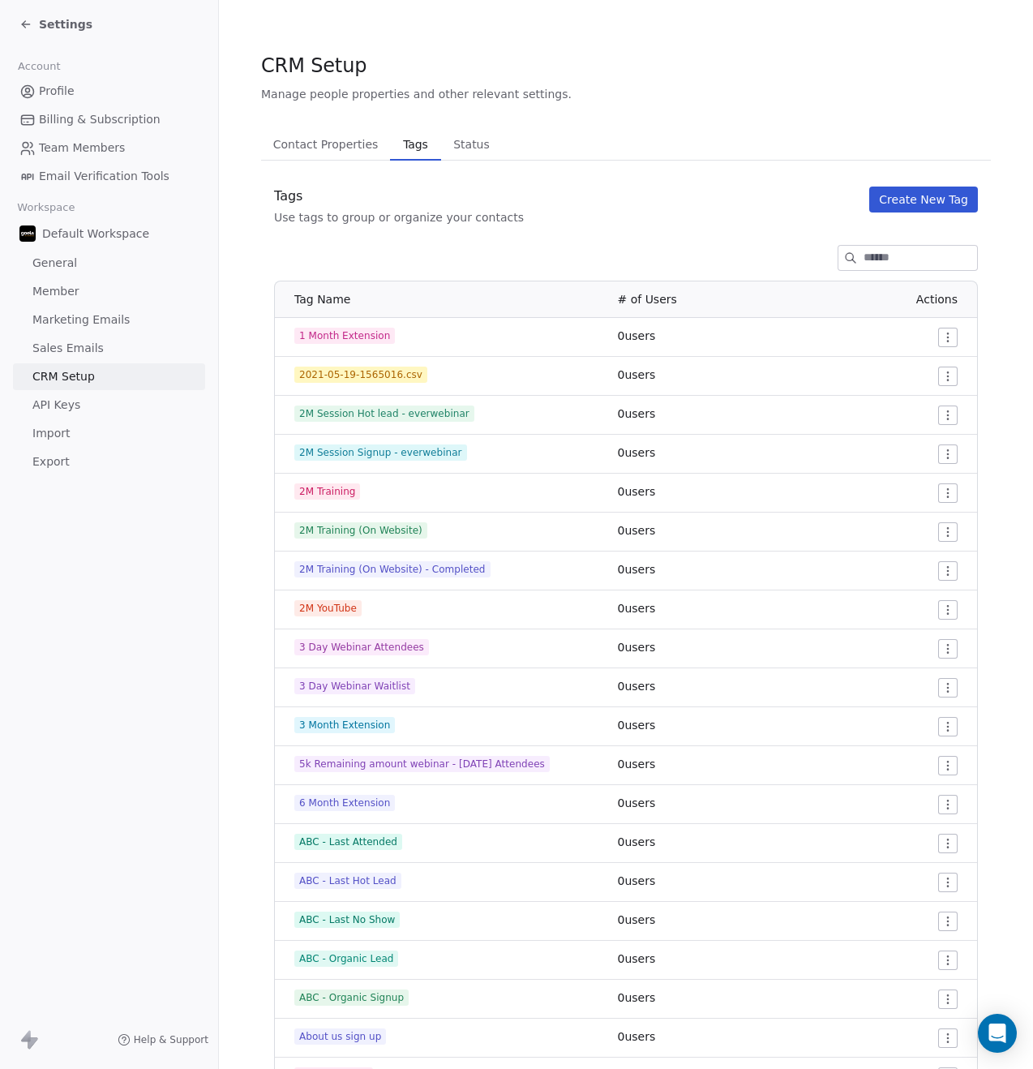
click at [865, 259] on input at bounding box center [920, 258] width 114 height 24
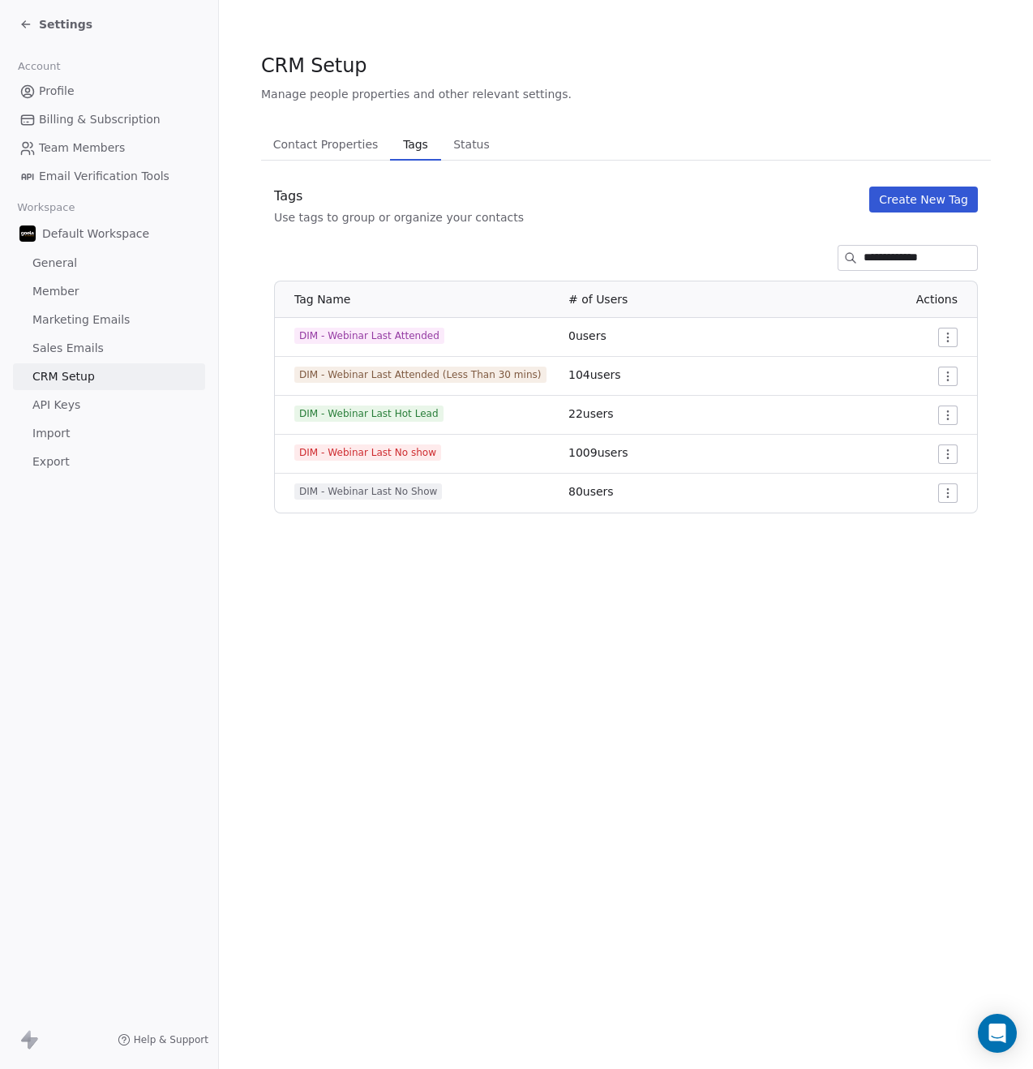
type input "**********"
click at [388, 454] on span "DIM - Webinar Last No show" at bounding box center [367, 452] width 147 height 16
click at [358, 450] on span "DIM - Webinar Last No show" at bounding box center [367, 452] width 147 height 16
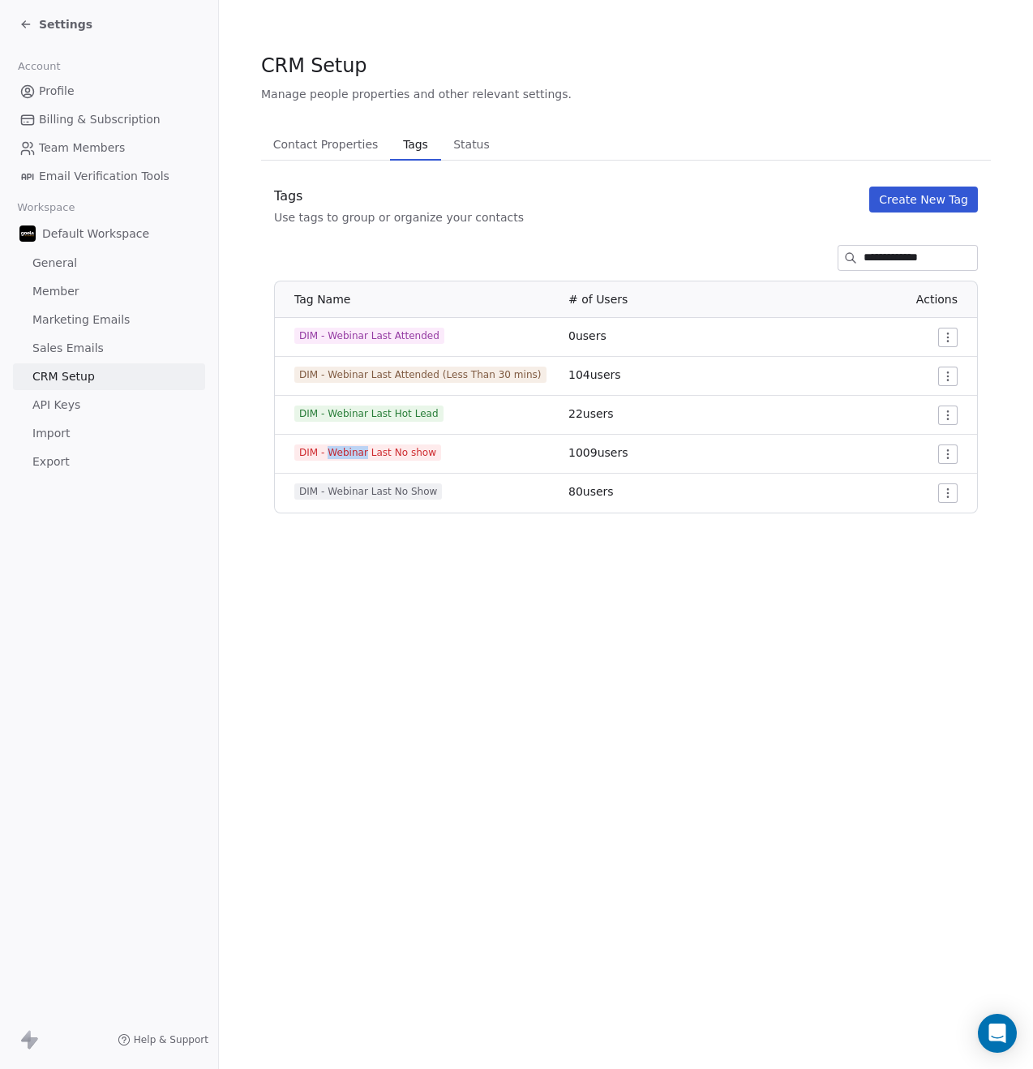
click at [358, 450] on span "DIM - Webinar Last No show" at bounding box center [367, 452] width 147 height 16
click at [374, 451] on span "DIM - Webinar Last No show" at bounding box center [367, 452] width 147 height 16
click at [374, 450] on span "DIM - Webinar Last No show" at bounding box center [367, 452] width 147 height 16
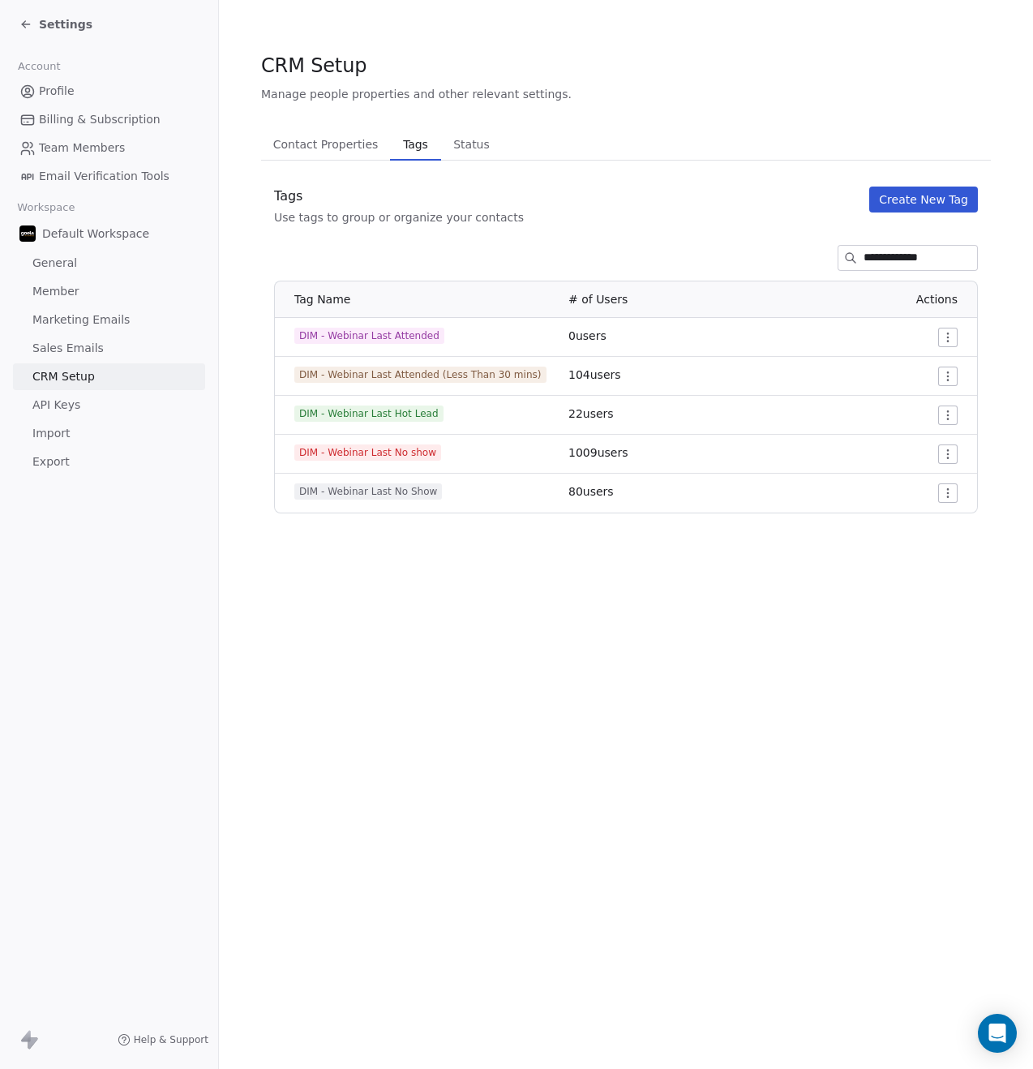
click at [383, 484] on span "DIM - Webinar Last No Show" at bounding box center [368, 491] width 148 height 16
click at [380, 489] on span "DIM - Webinar Last No Show" at bounding box center [368, 491] width 148 height 16
click at [949, 494] on html "**********" at bounding box center [516, 534] width 1033 height 1069
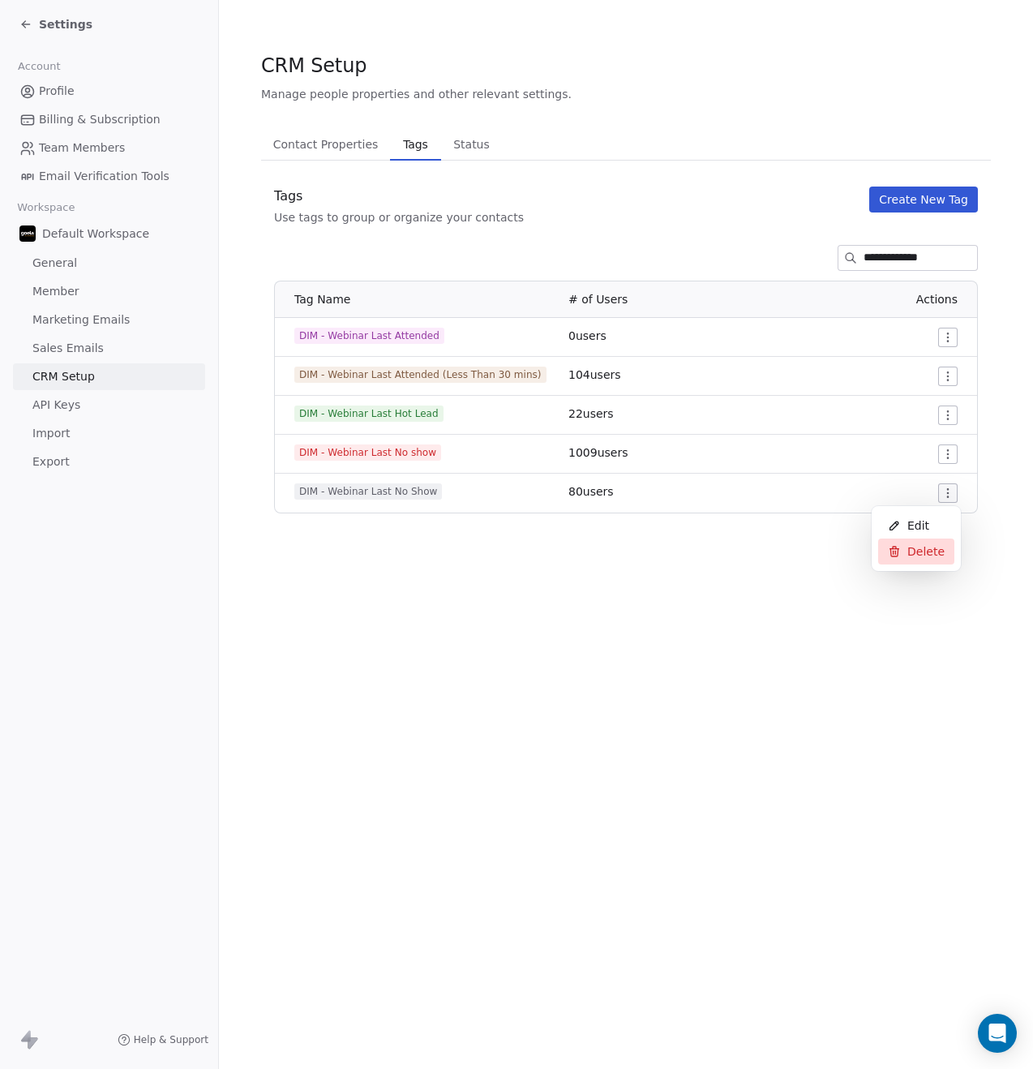
click at [920, 554] on span "Delete" at bounding box center [925, 551] width 37 height 16
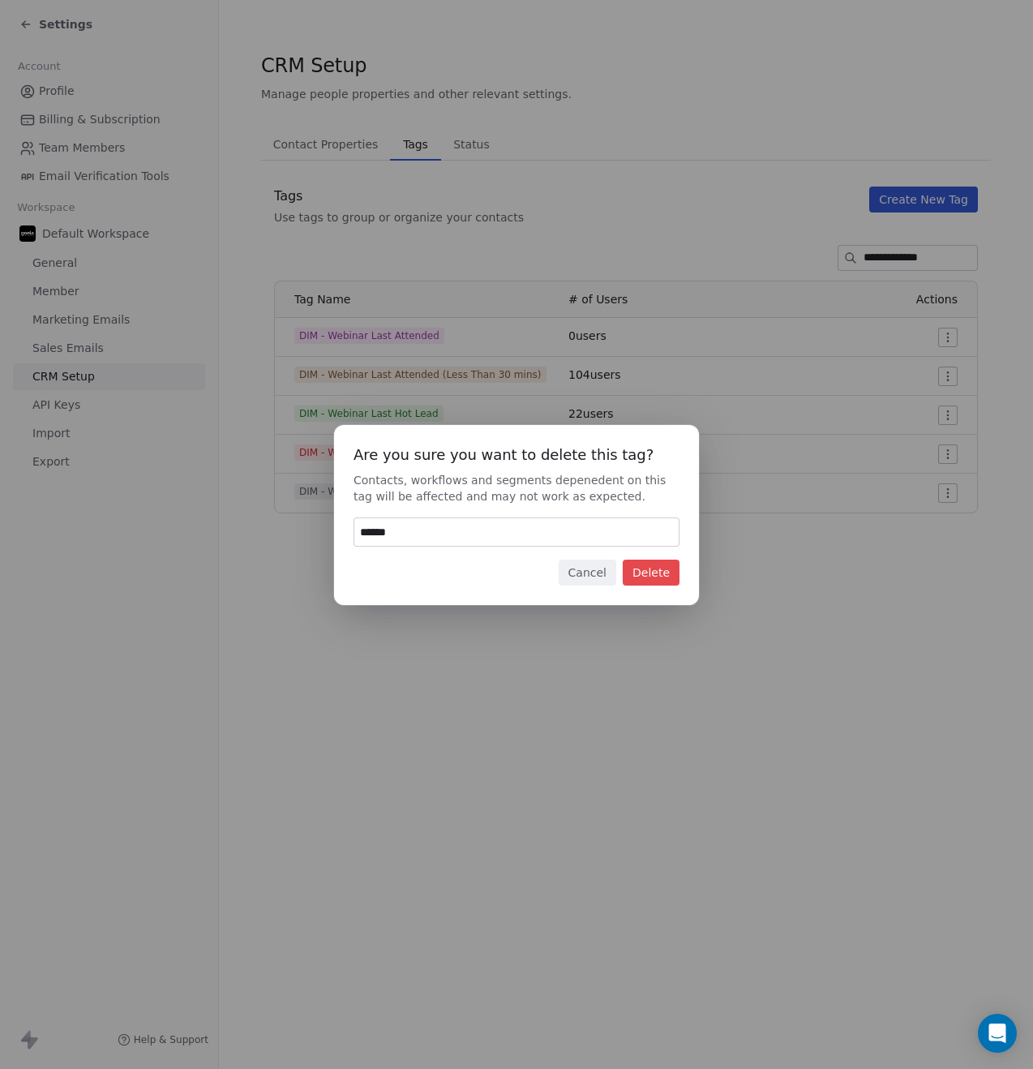
type input "******"
click at [663, 572] on button "Delete" at bounding box center [651, 572] width 57 height 26
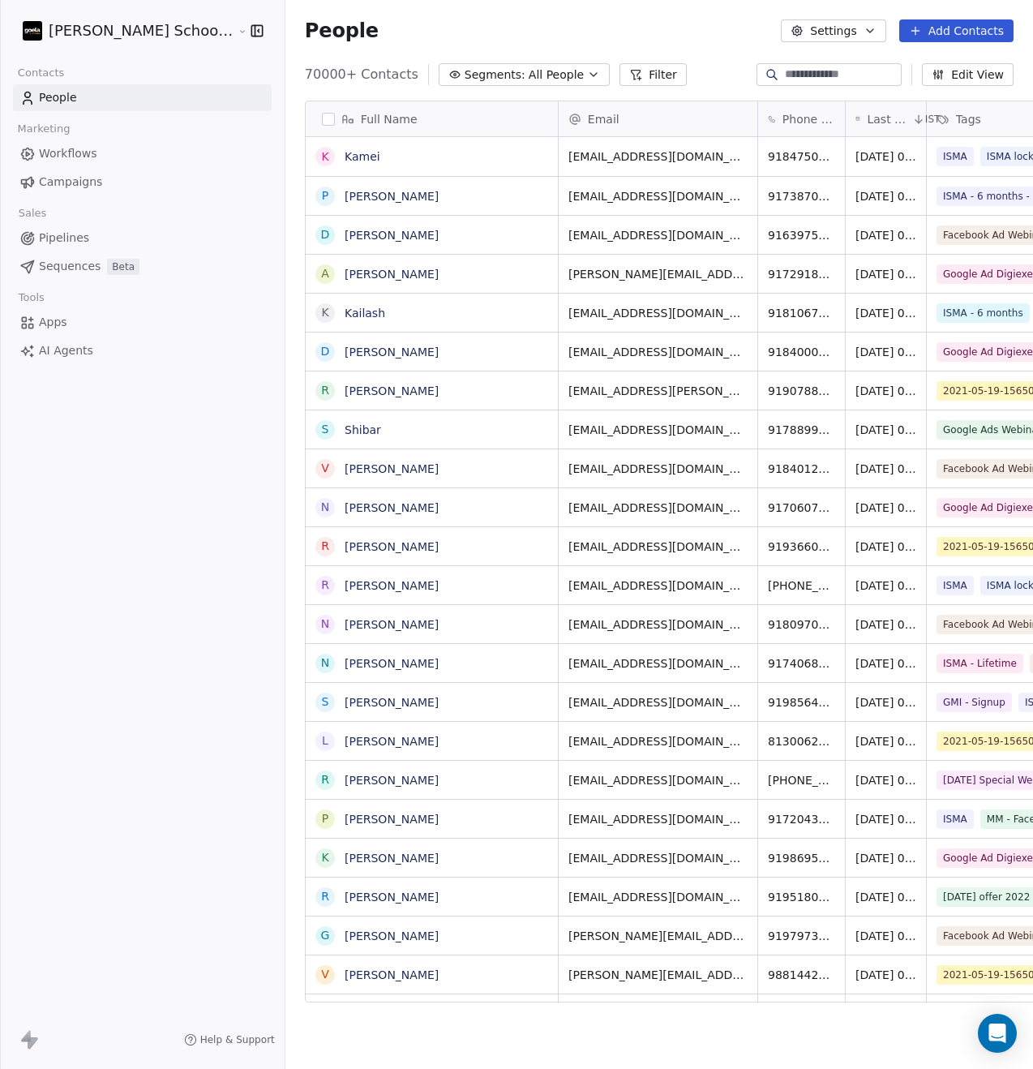
scroll to position [928, 788]
click at [95, 156] on link "Workflows" at bounding box center [142, 153] width 259 height 27
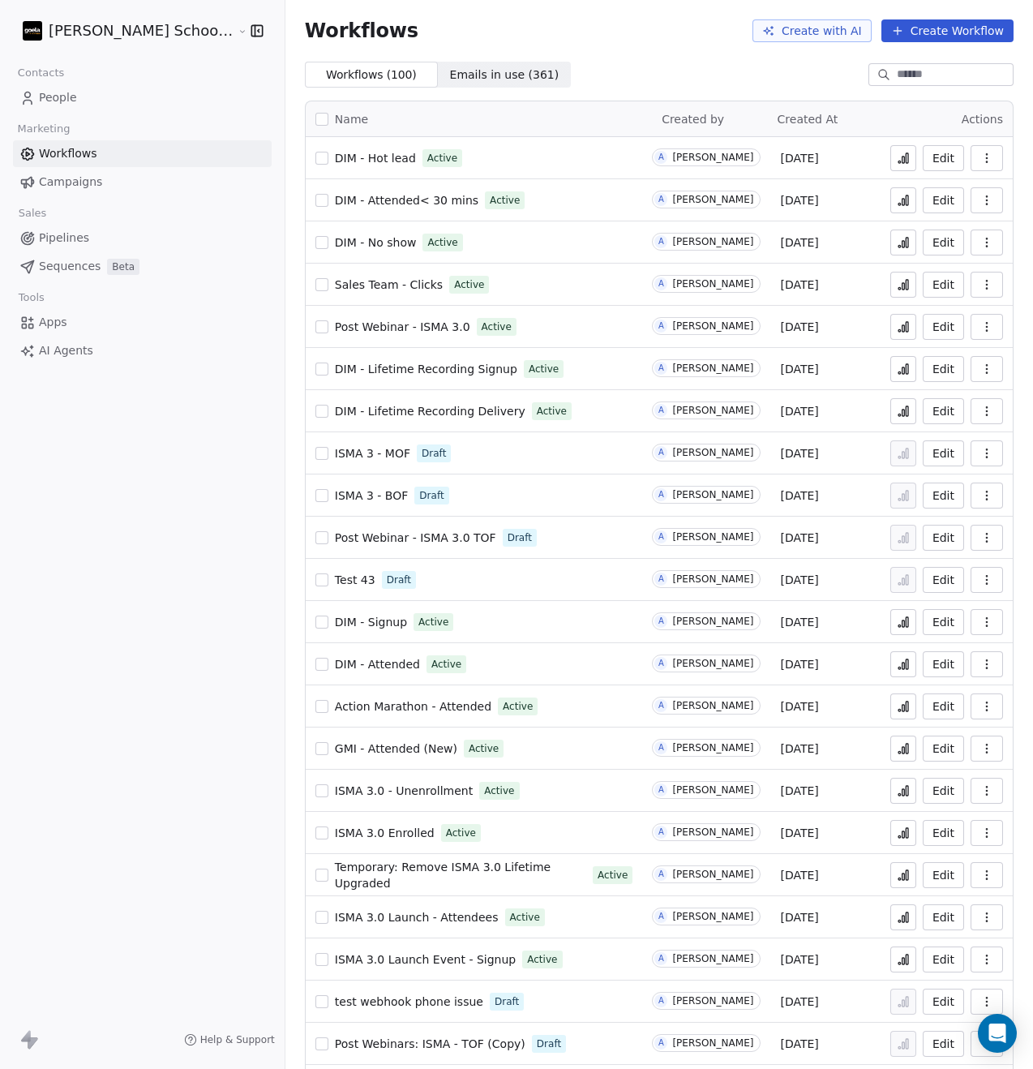
click at [341, 246] on span "DIM - No show" at bounding box center [376, 242] width 82 height 13
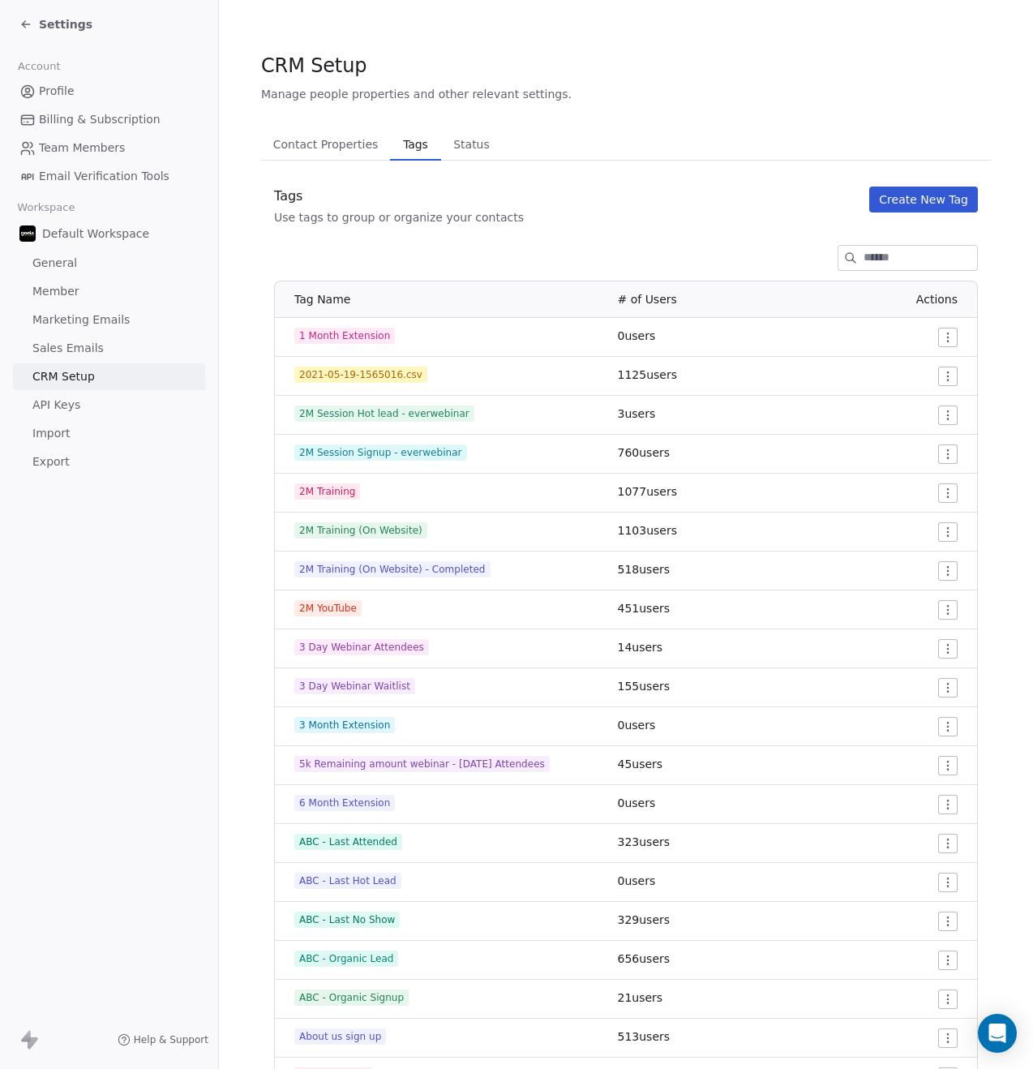
click at [863, 255] on input at bounding box center [920, 258] width 114 height 24
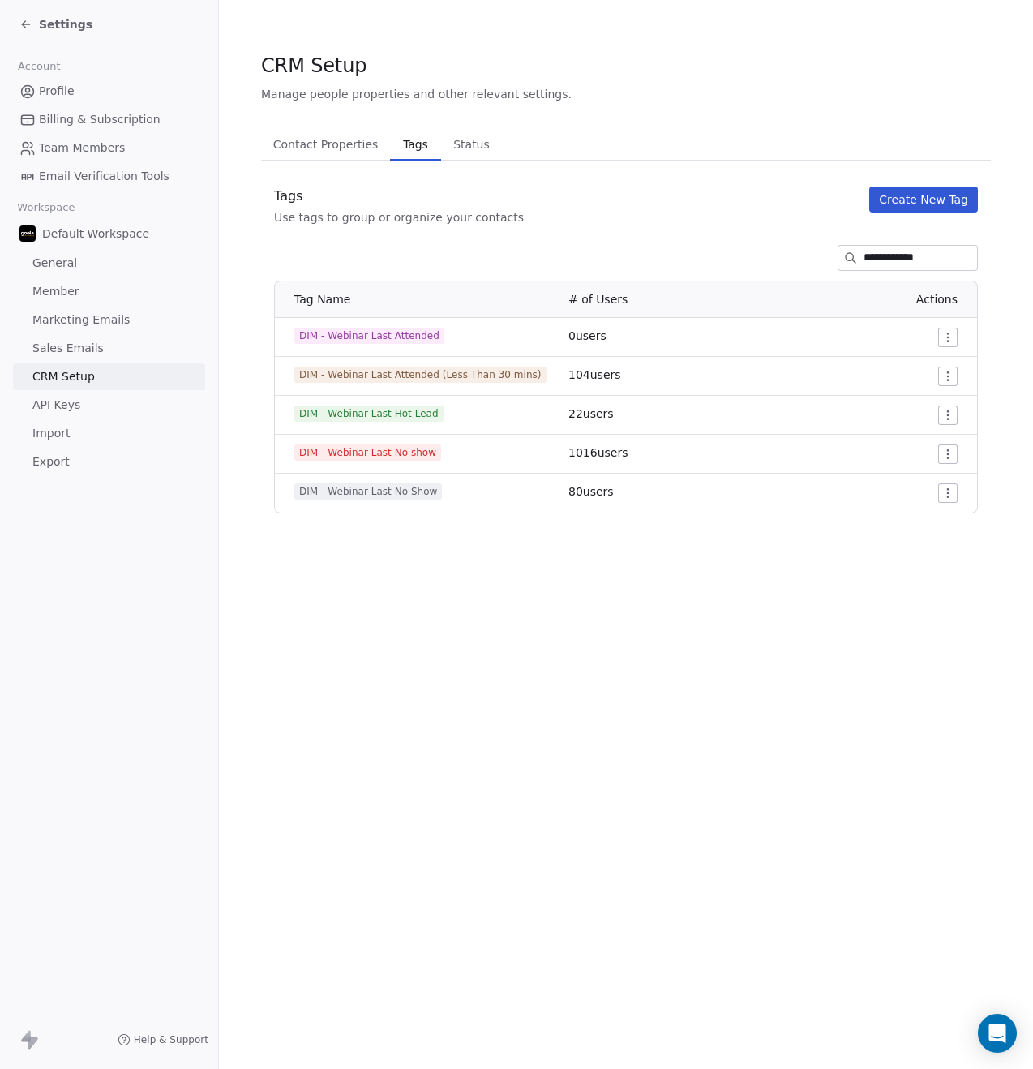
type input "**********"
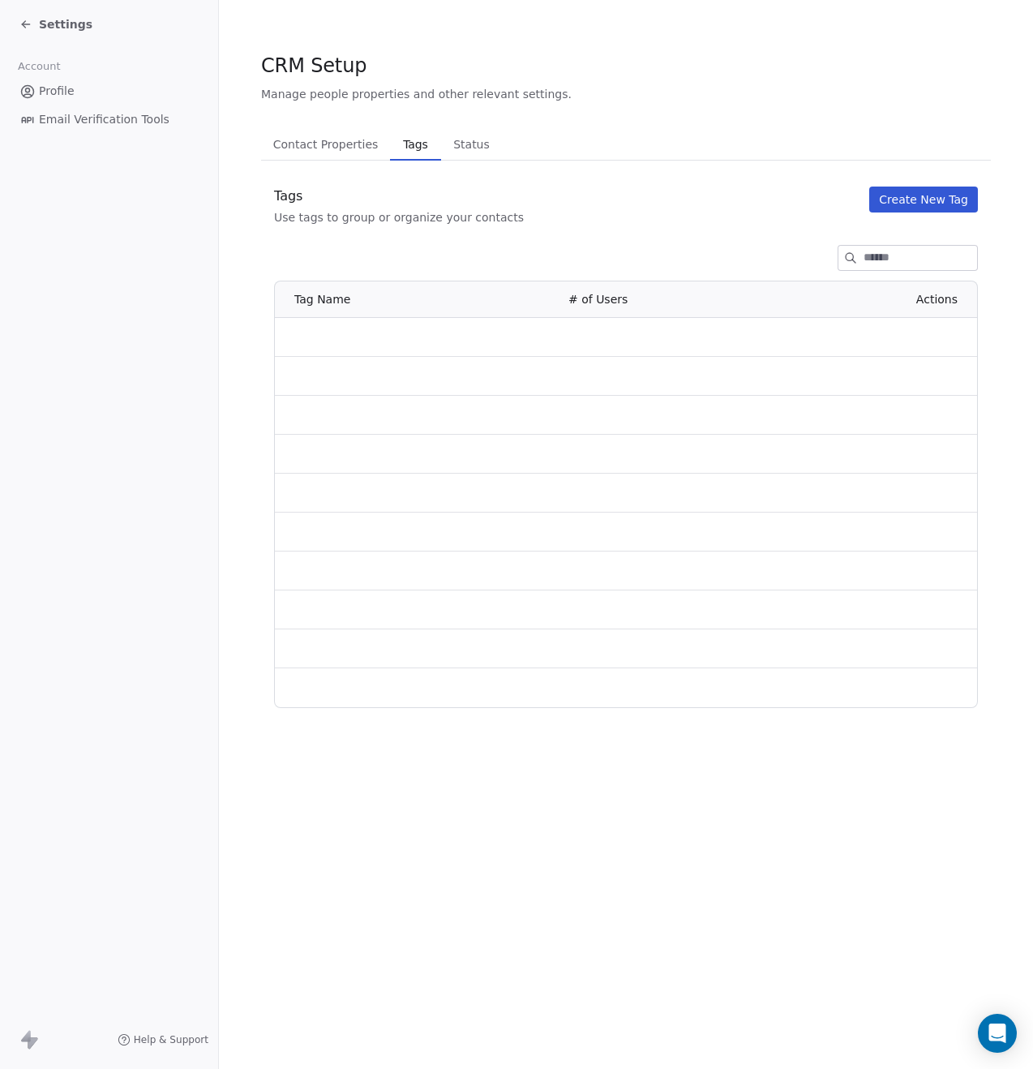
click at [883, 259] on input at bounding box center [920, 258] width 114 height 24
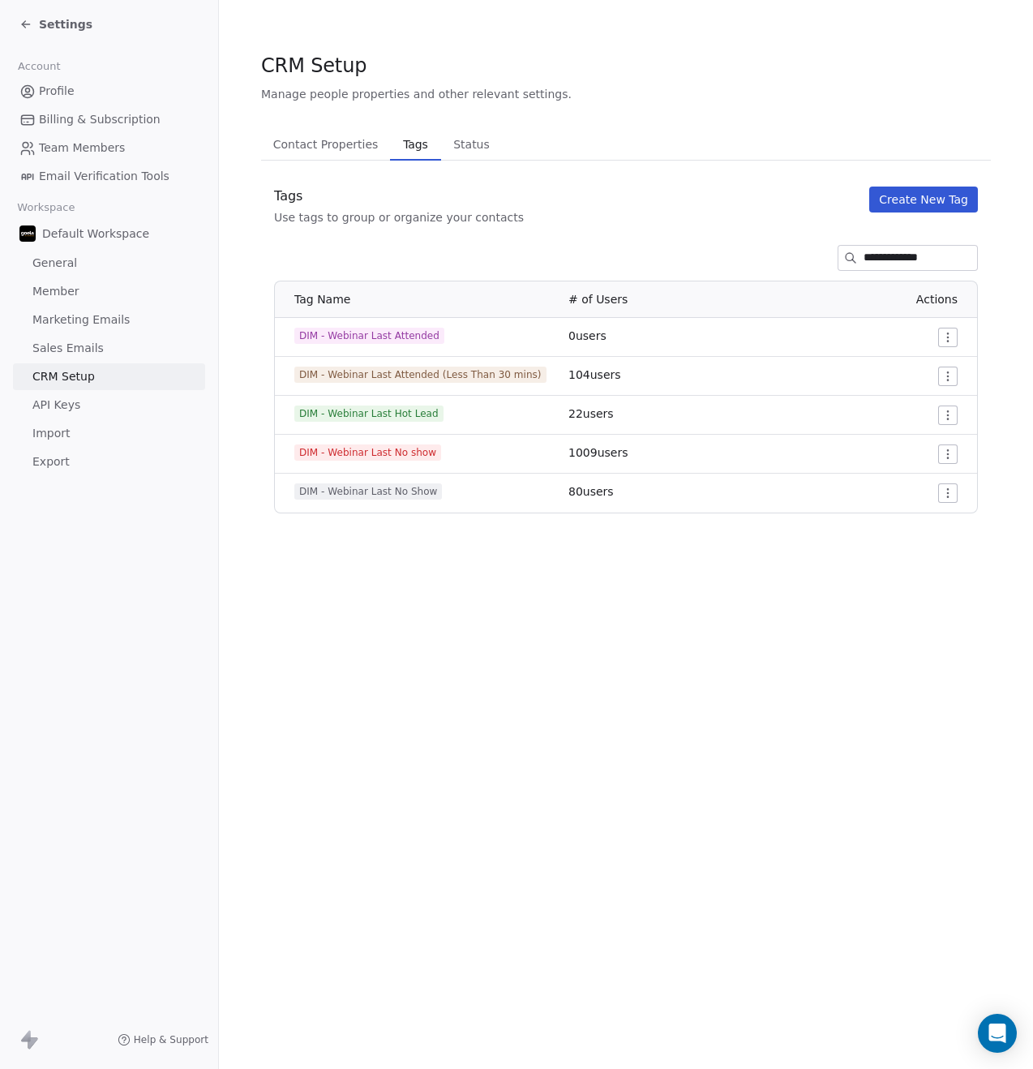
type input "**********"
click at [948, 491] on html "**********" at bounding box center [516, 534] width 1033 height 1069
click at [915, 551] on span "Delete" at bounding box center [925, 551] width 37 height 16
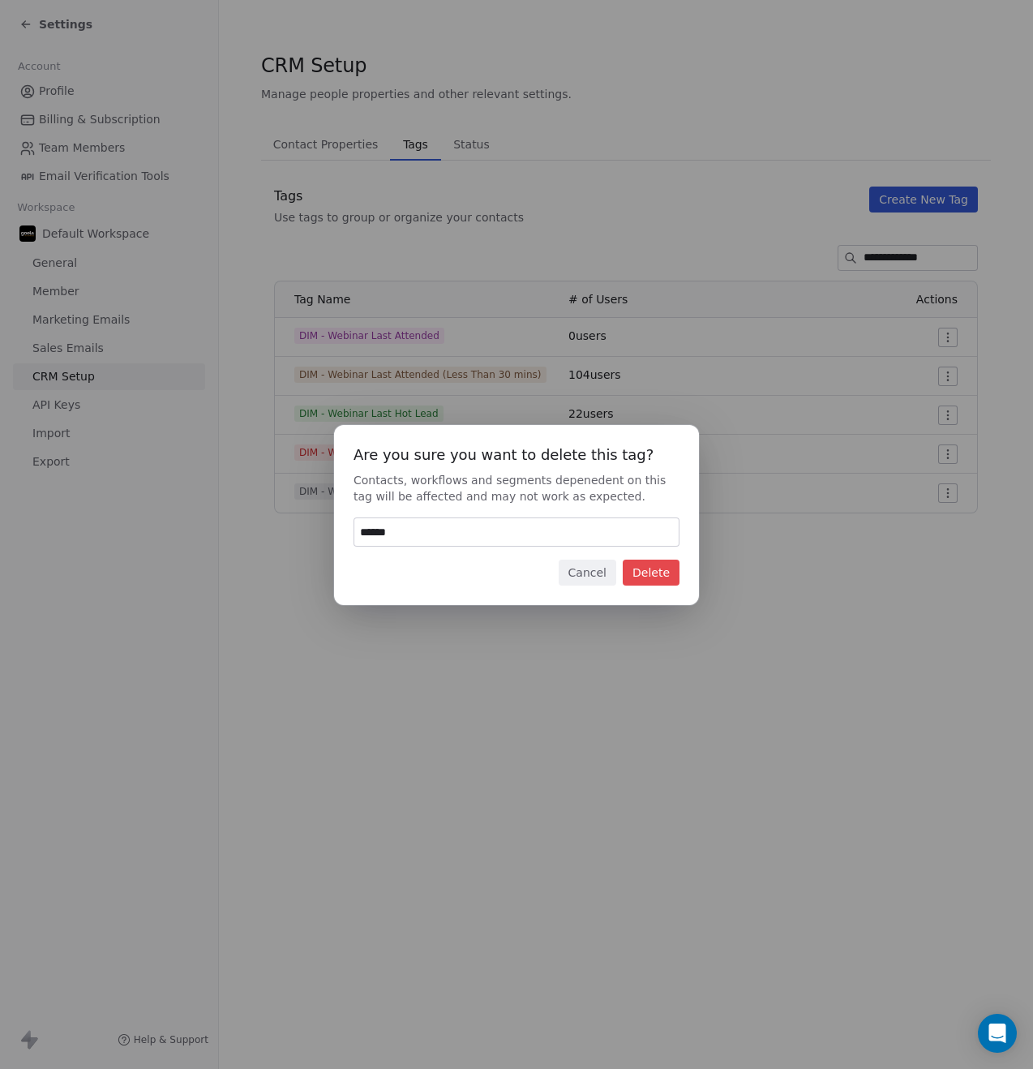
type input "******"
click at [647, 572] on button "Delete" at bounding box center [651, 572] width 57 height 26
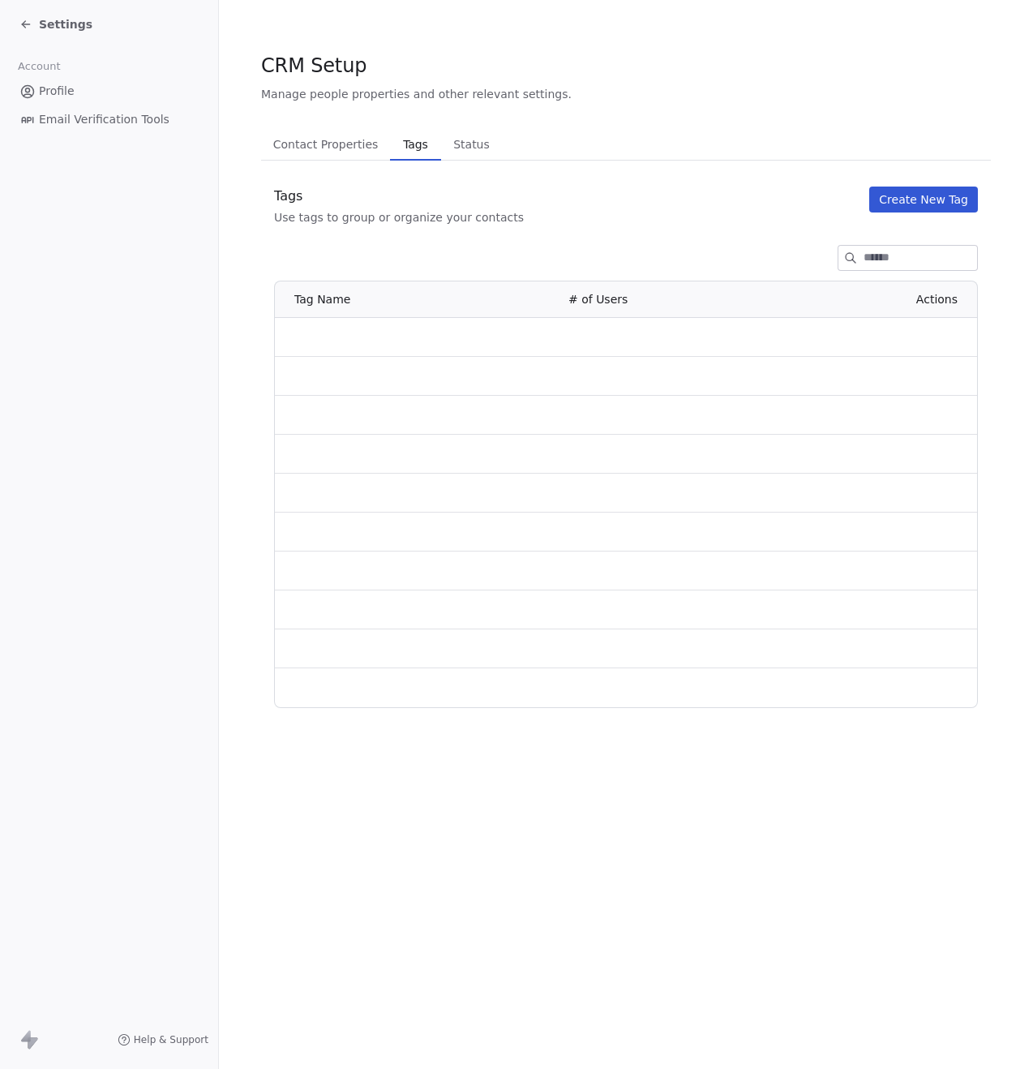
click at [908, 263] on input at bounding box center [920, 258] width 114 height 24
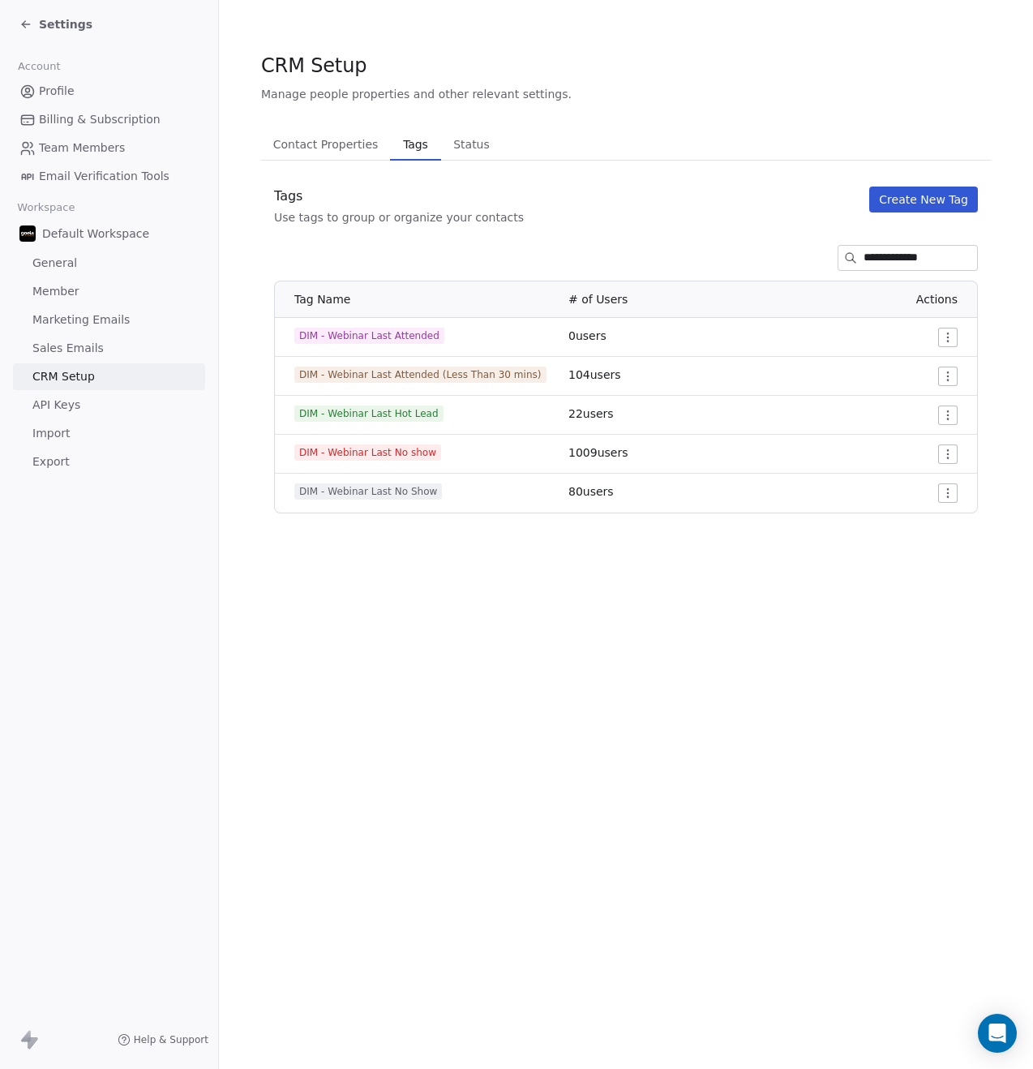
type input "**********"
click at [403, 492] on span "DIM - Webinar Last No Show" at bounding box center [368, 491] width 148 height 16
click at [428, 537] on section "**********" at bounding box center [626, 282] width 814 height 565
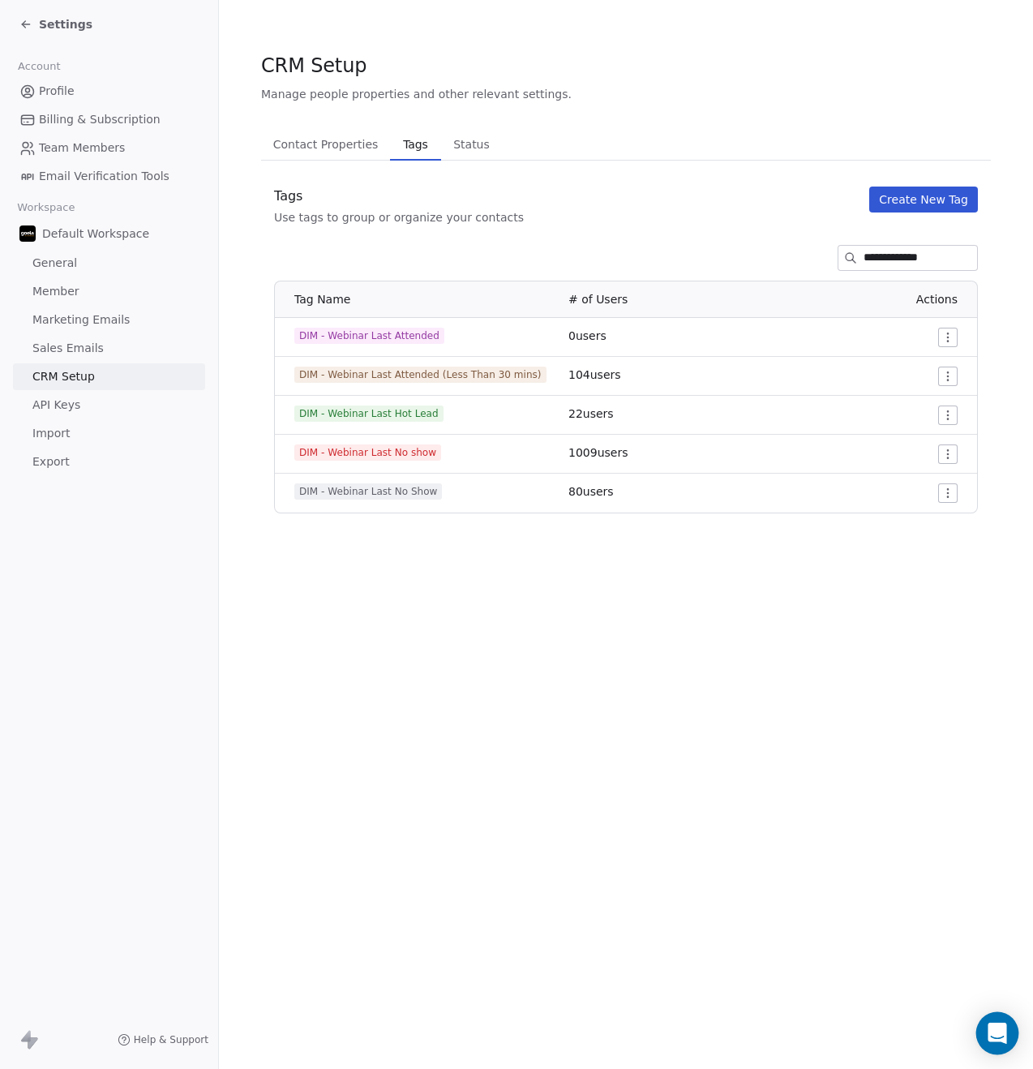
click at [993, 1031] on icon "Open Intercom Messenger" at bounding box center [997, 1032] width 19 height 21
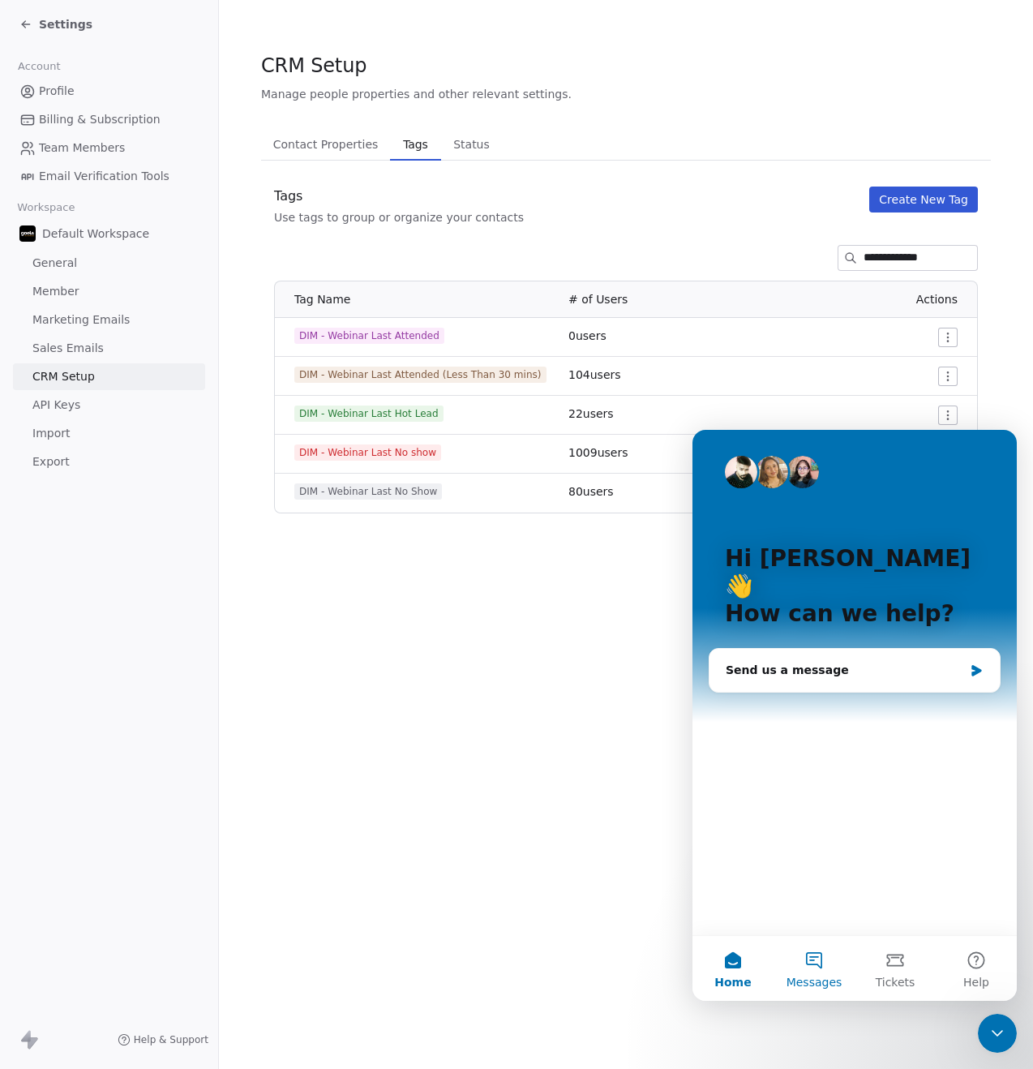
click at [821, 966] on button "Messages" at bounding box center [813, 968] width 81 height 65
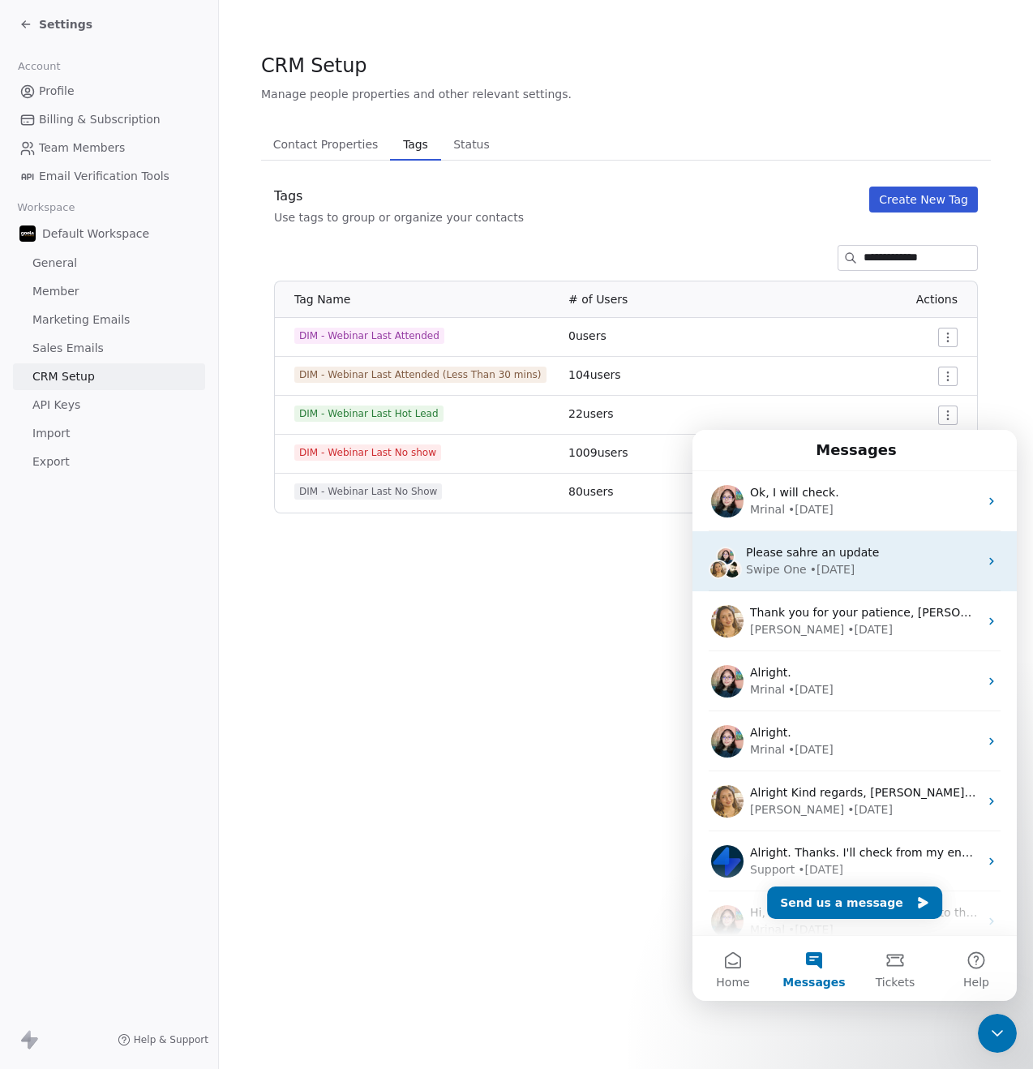
click at [830, 572] on div "• 1w ago" at bounding box center [832, 569] width 45 height 17
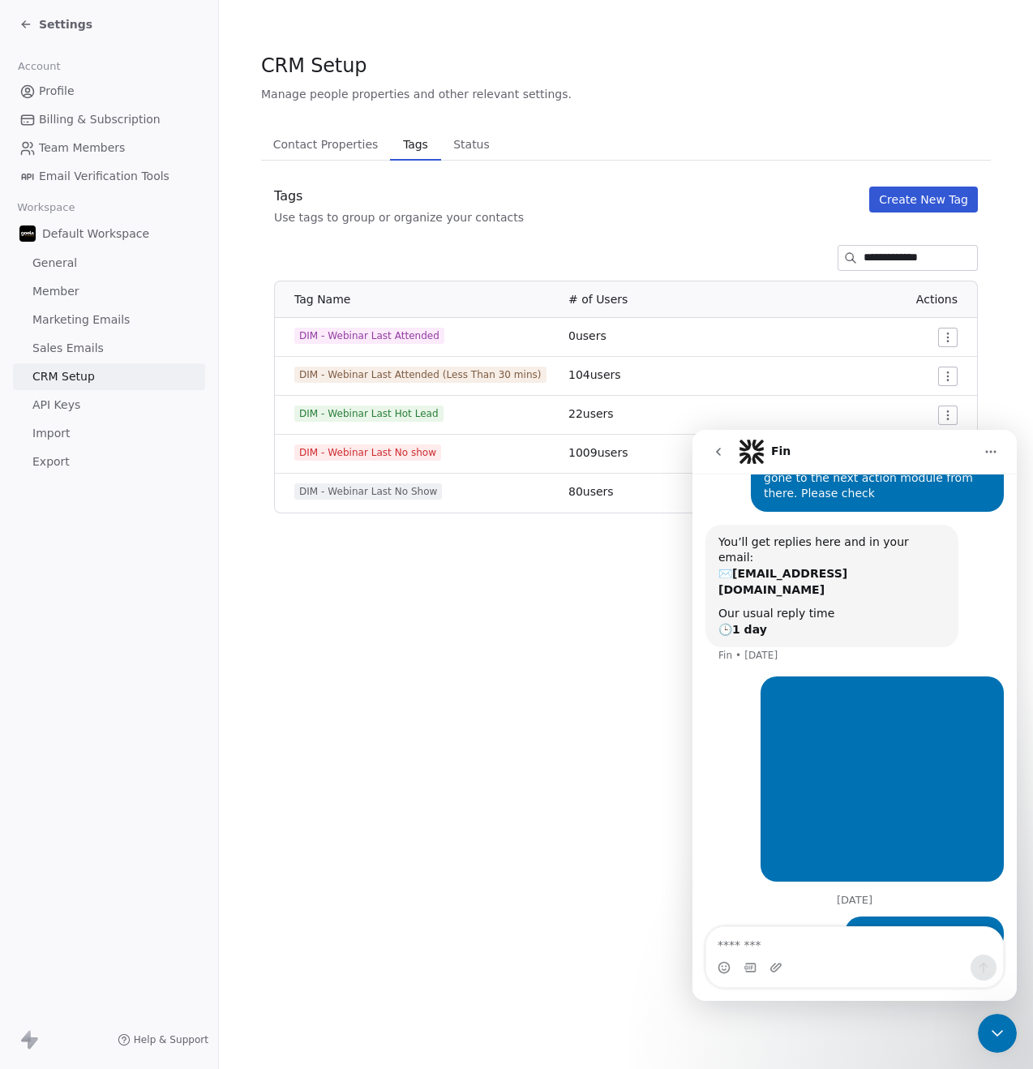
scroll to position [191, 0]
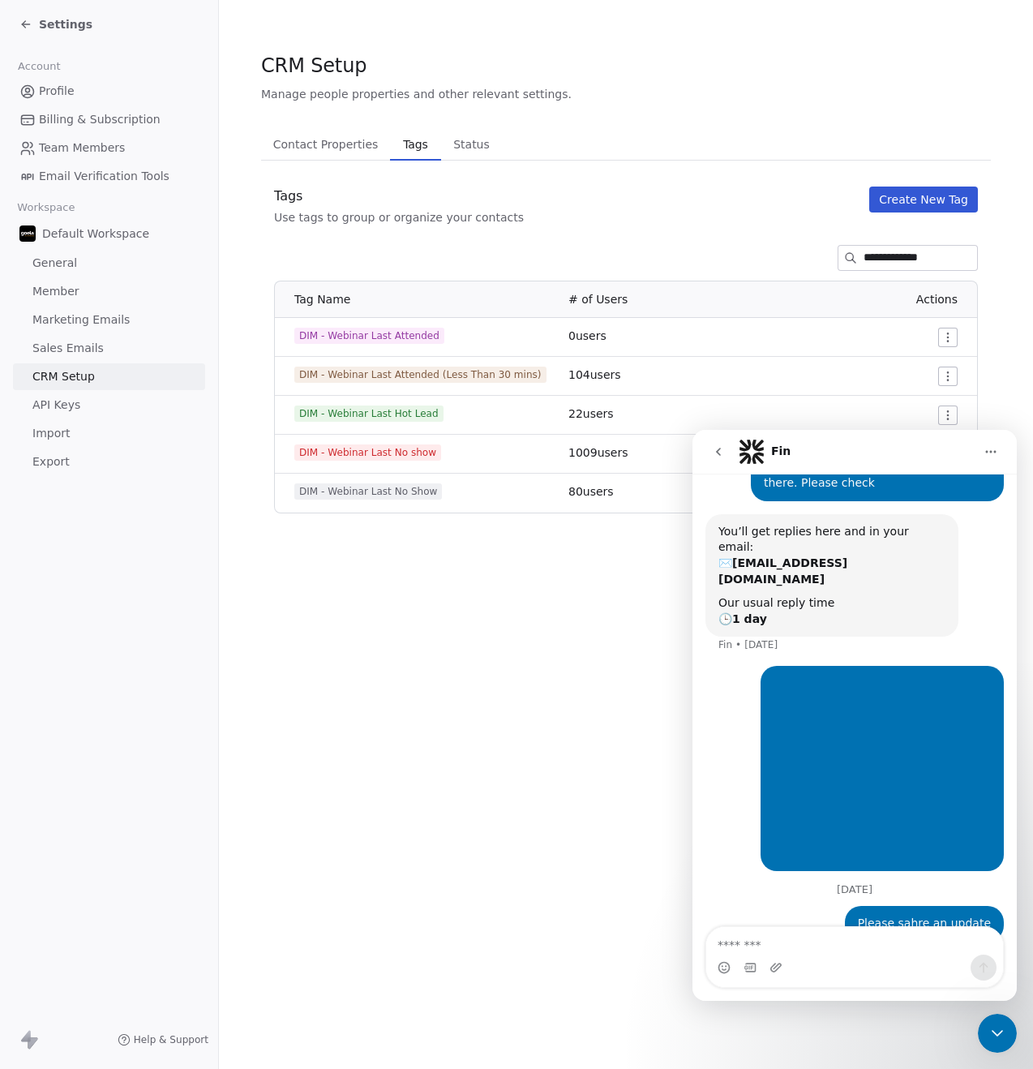
click at [795, 942] on textarea "Message…" at bounding box center [854, 941] width 297 height 28
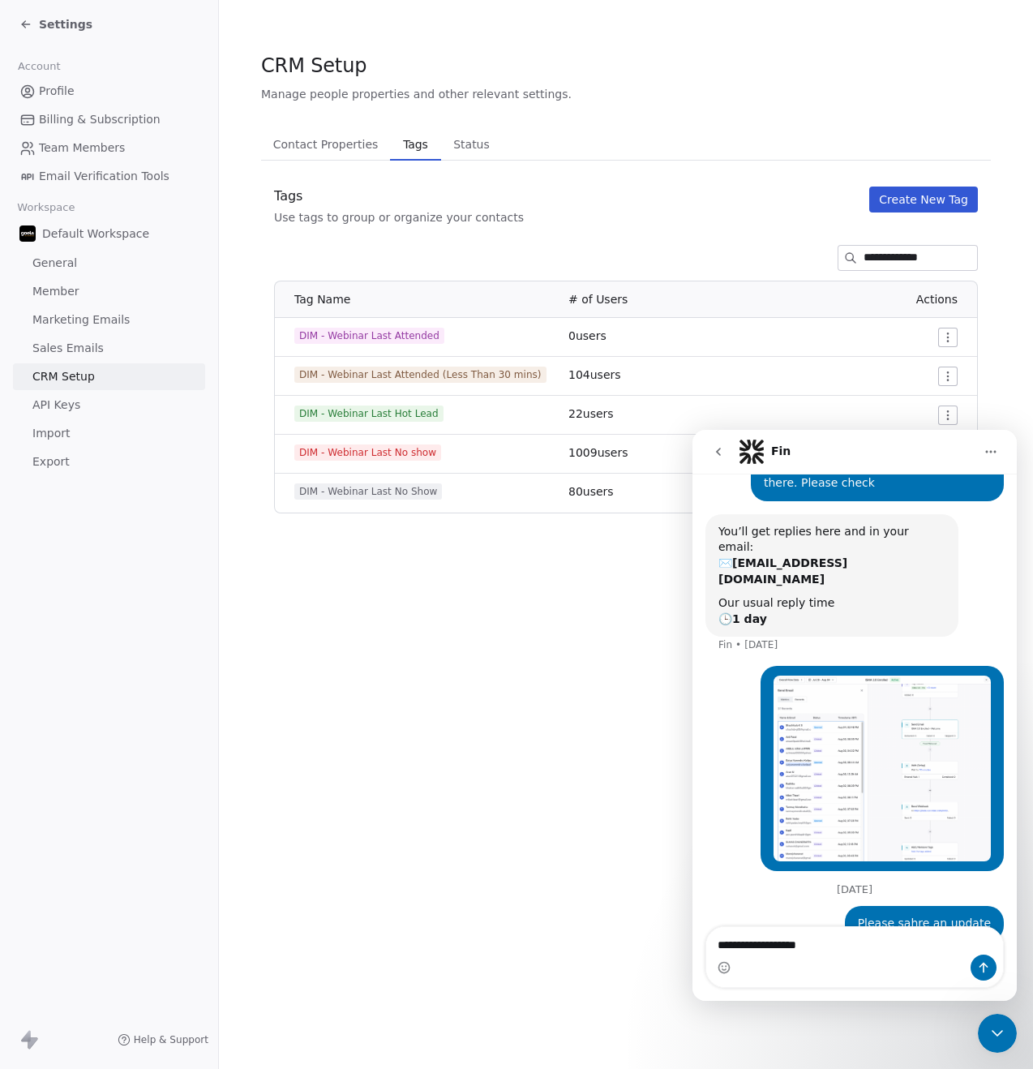
type textarea "**********"
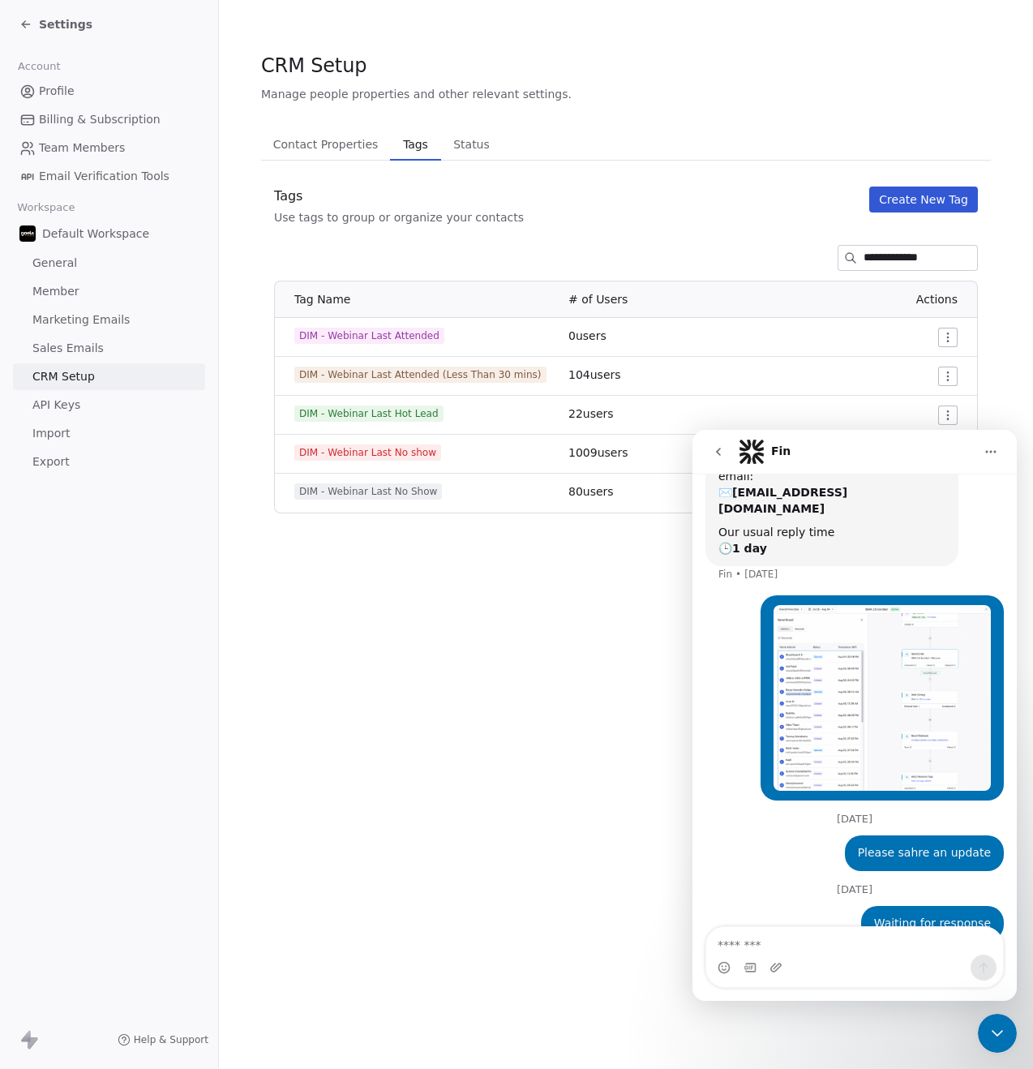
click at [716, 461] on button "go back" at bounding box center [718, 451] width 31 height 31
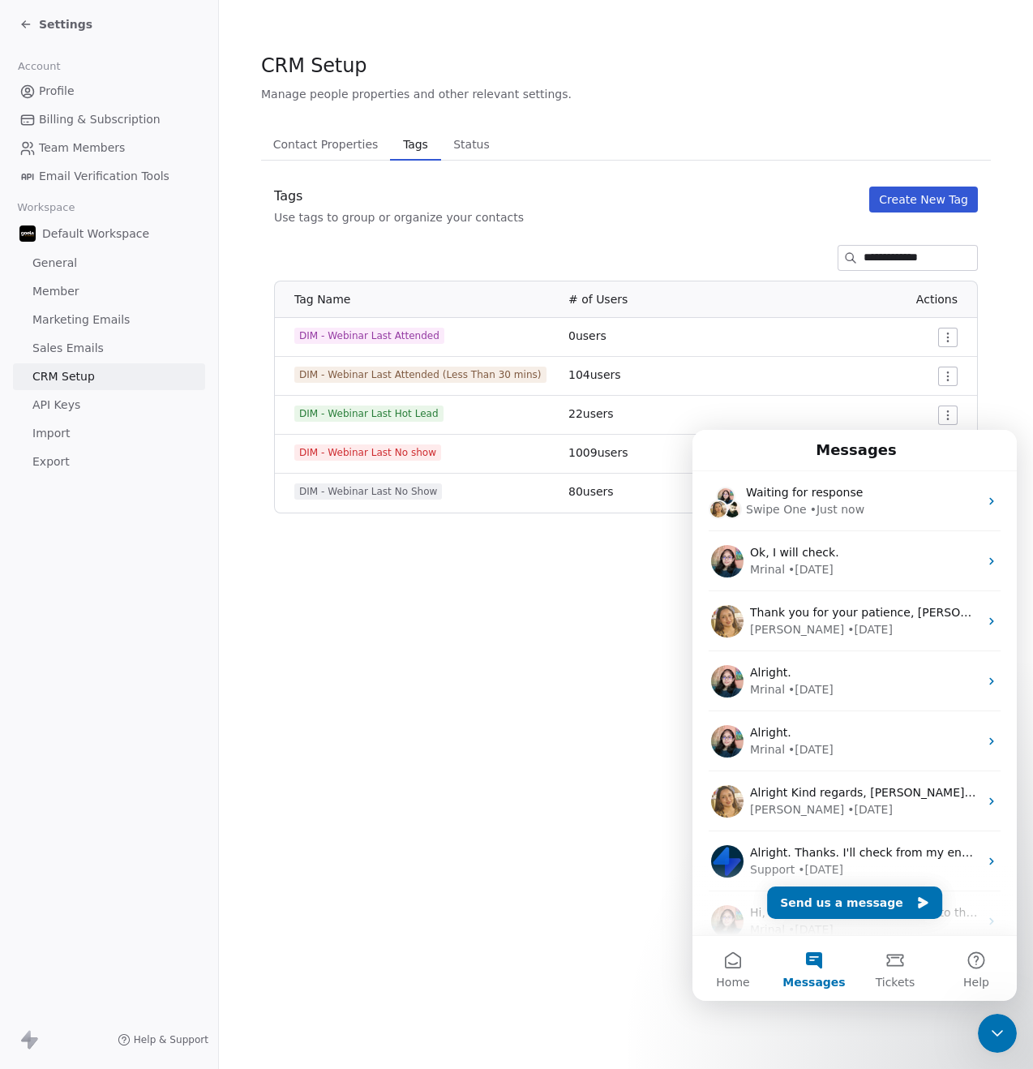
scroll to position [0, 0]
click at [844, 906] on button "Send us a message" at bounding box center [854, 902] width 175 height 32
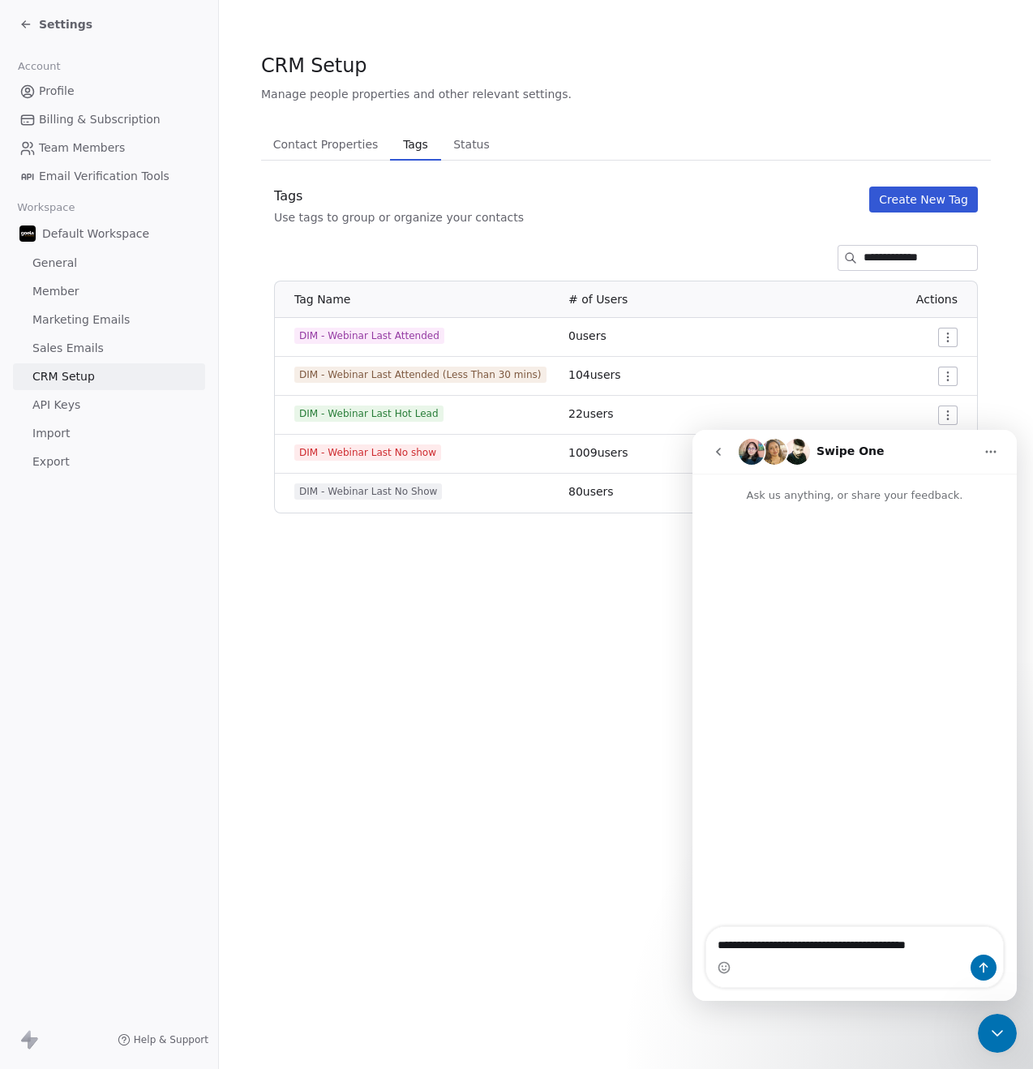
click at [411, 448] on span "DIM - Webinar Last No show" at bounding box center [367, 452] width 147 height 16
drag, startPoint x: 431, startPoint y: 452, endPoint x: 298, endPoint y: 452, distance: 133.8
click at [298, 452] on span "DIM - Webinar Last No show" at bounding box center [367, 452] width 147 height 16
copy span "DIM - Webinar Last No show"
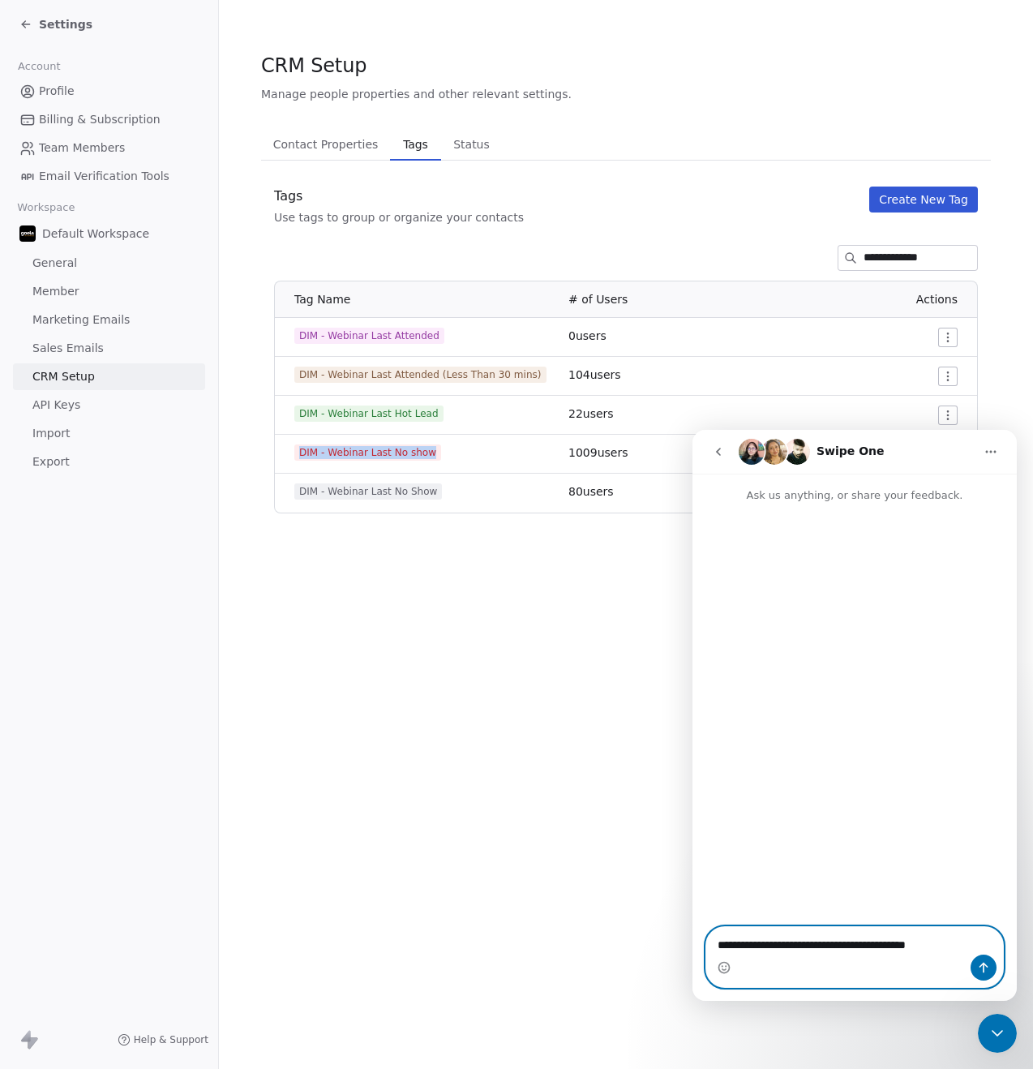
drag, startPoint x: 885, startPoint y: 941, endPoint x: 954, endPoint y: 946, distance: 69.1
click at [954, 946] on textarea "**********" at bounding box center [854, 941] width 297 height 28
paste textarea "**********"
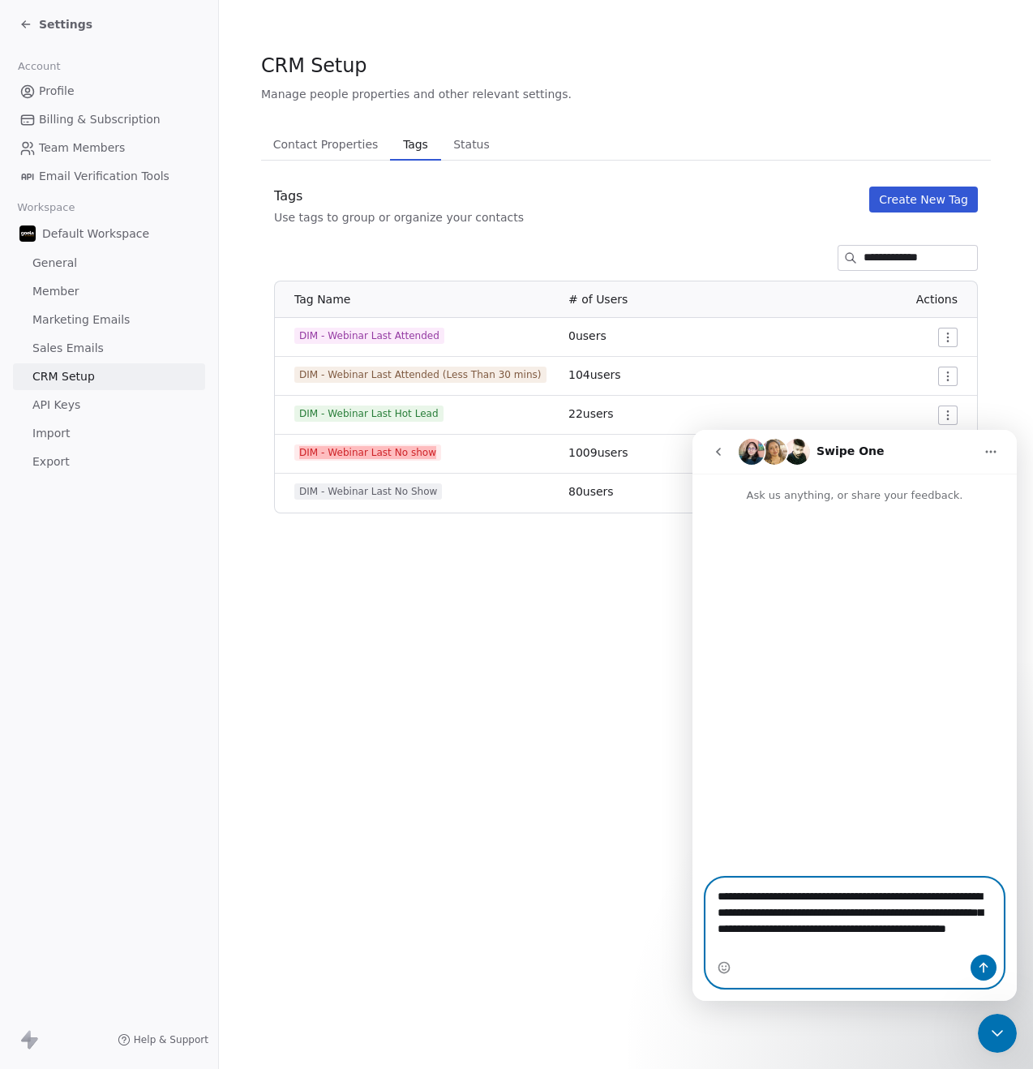
type textarea "**********"
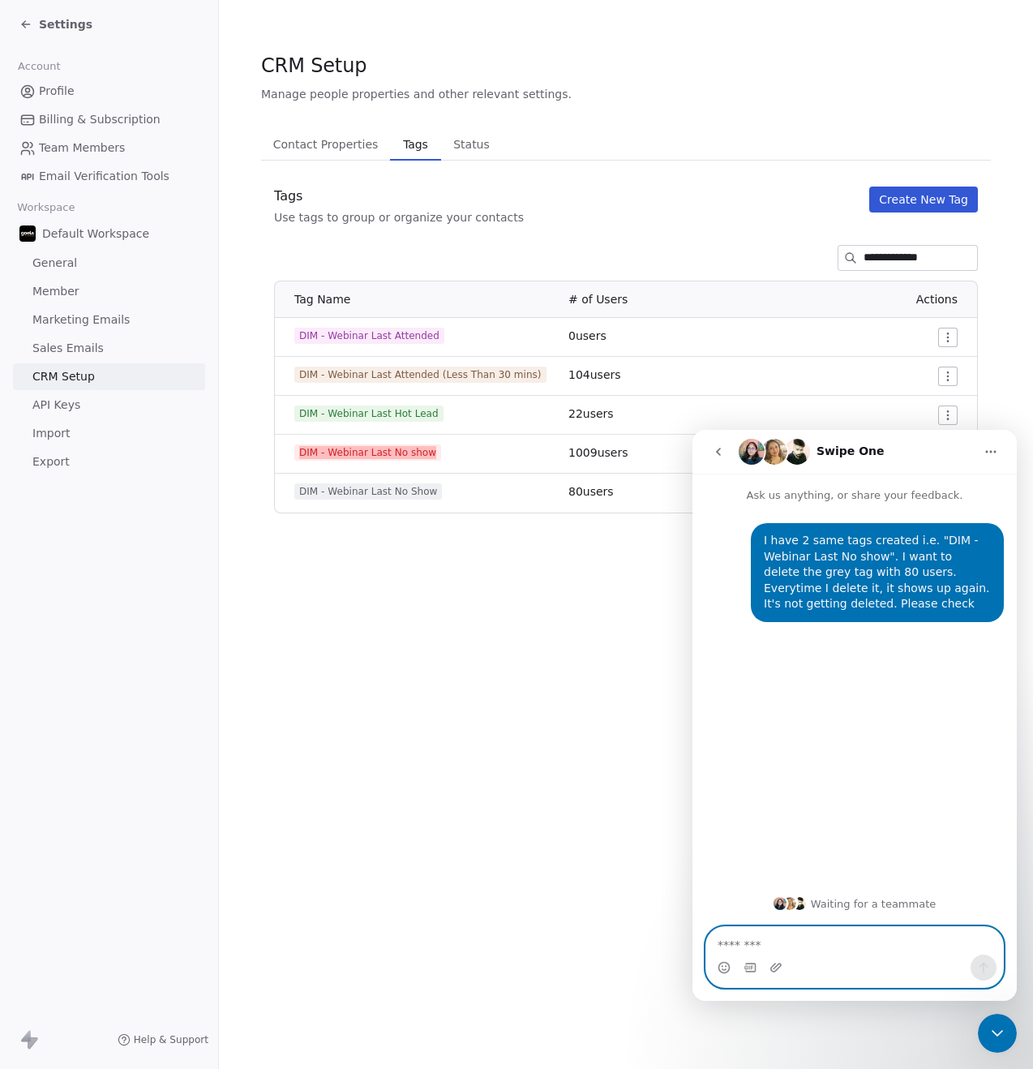
click at [778, 968] on icon "Upload attachment" at bounding box center [775, 966] width 11 height 9
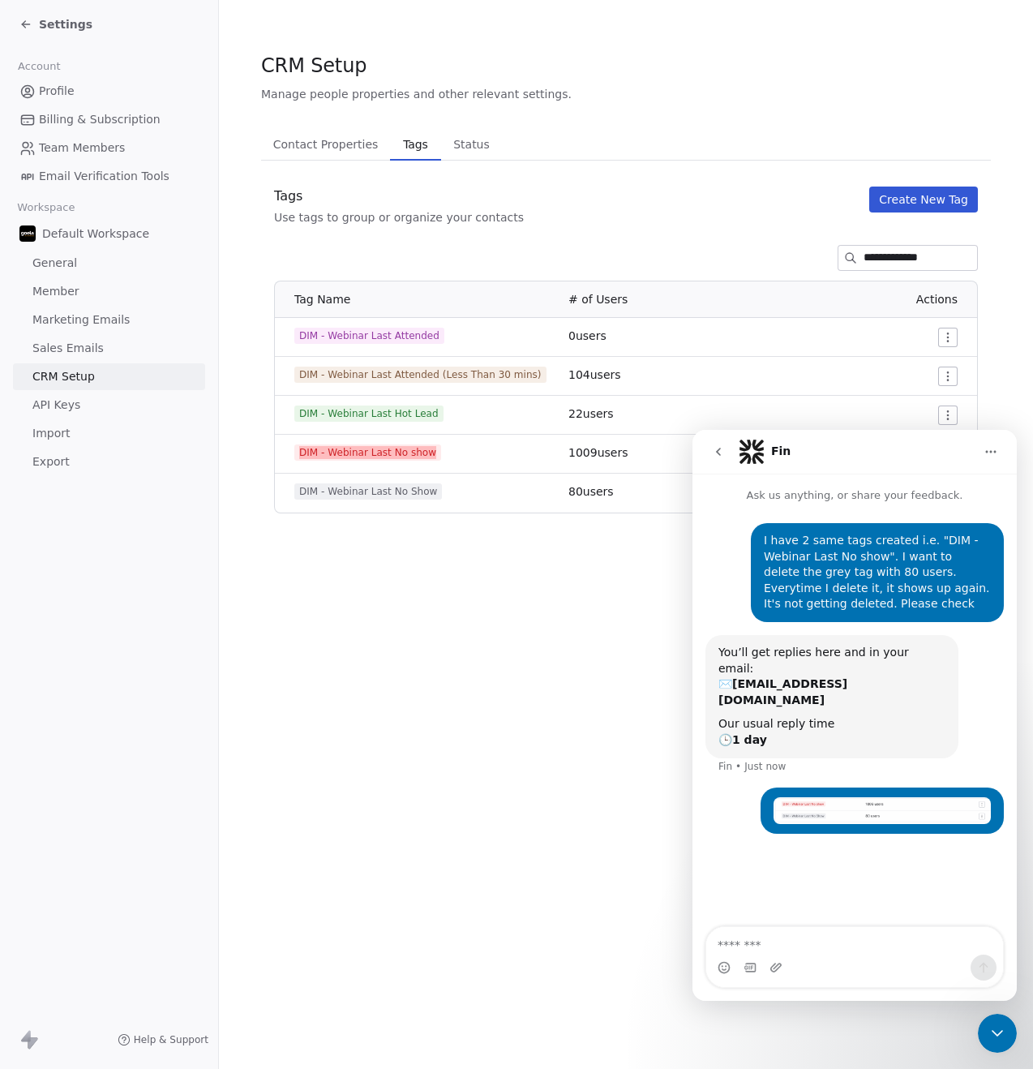
click at [838, 797] on img "Aditya says…" at bounding box center [881, 810] width 217 height 27
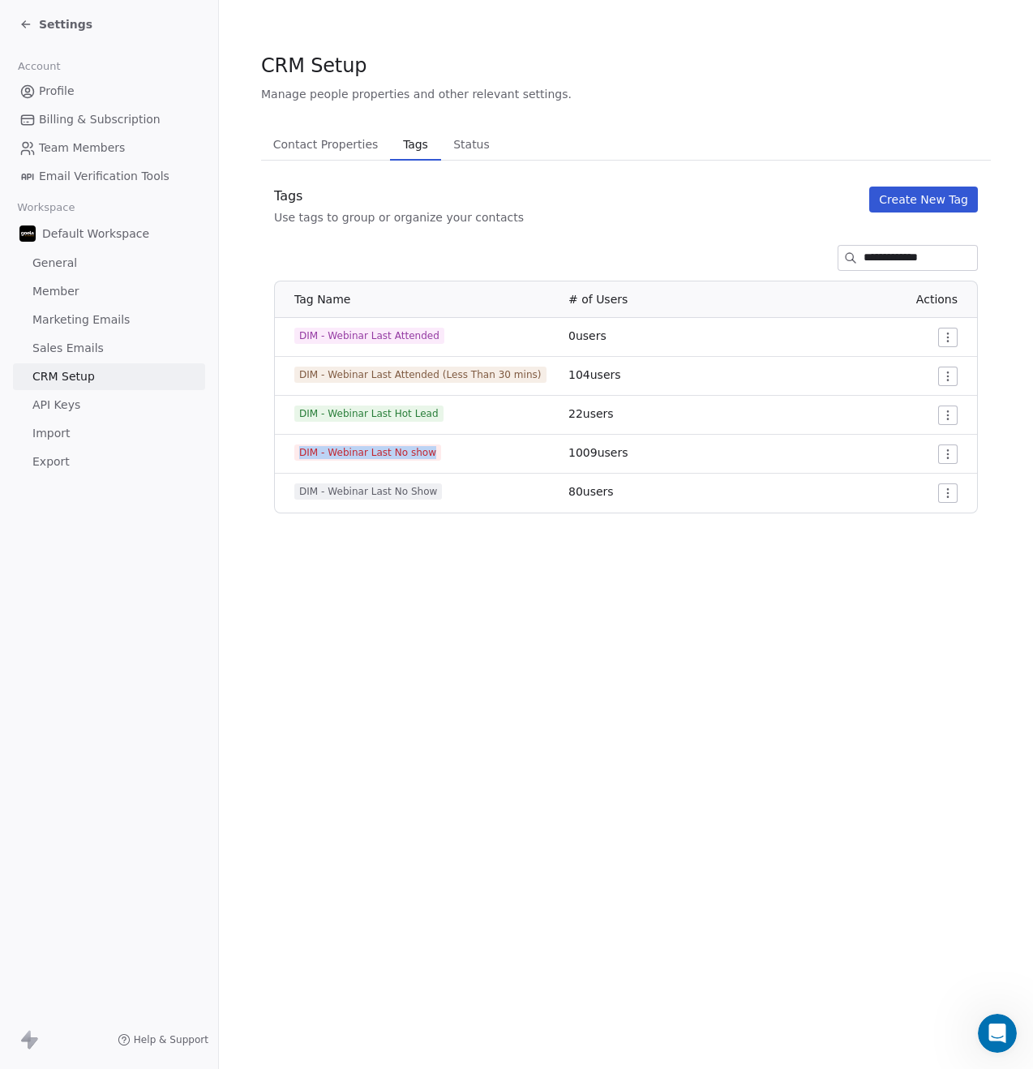
click at [945, 490] on html "**********" at bounding box center [516, 534] width 1033 height 1069
click at [928, 552] on span "Delete" at bounding box center [925, 551] width 37 height 16
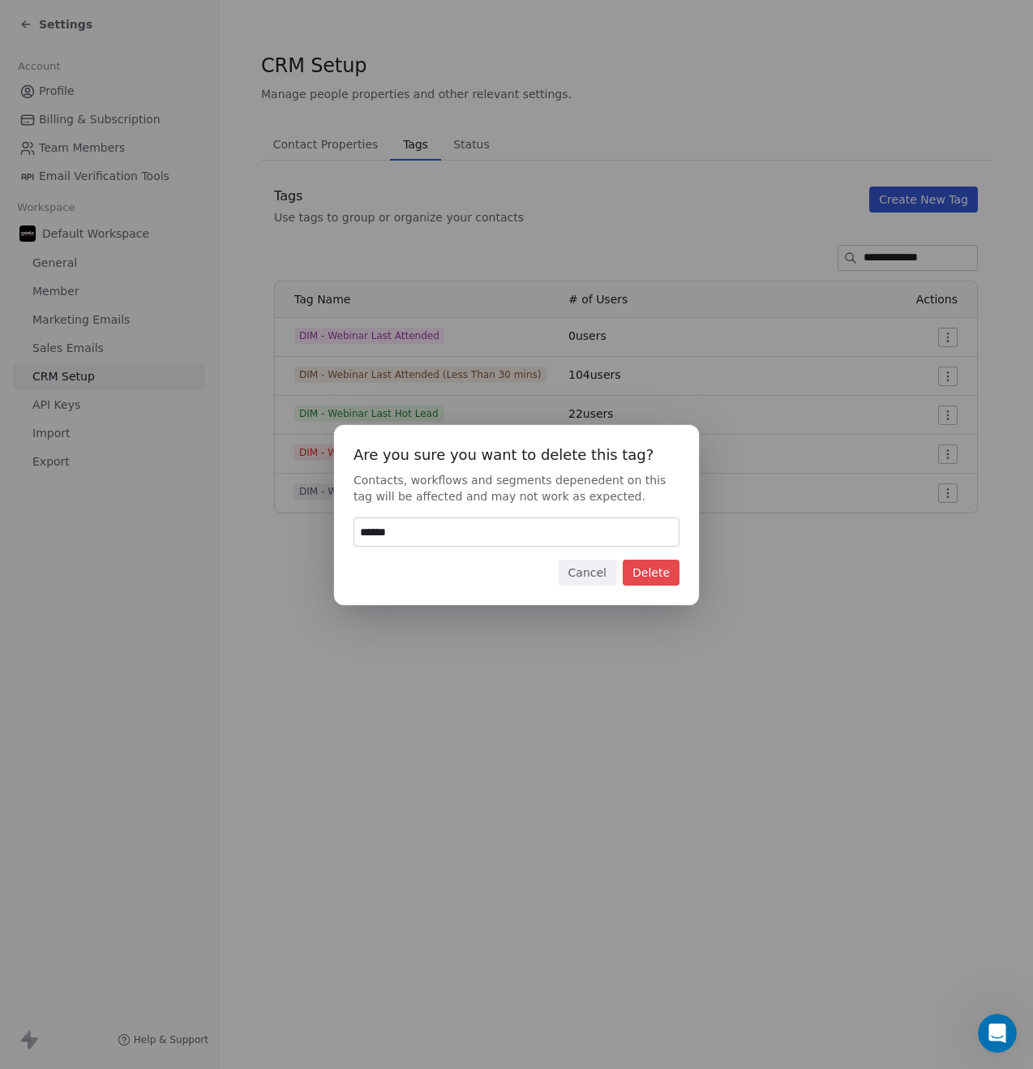
type input "******"
click at [660, 567] on button "Delete" at bounding box center [651, 572] width 57 height 26
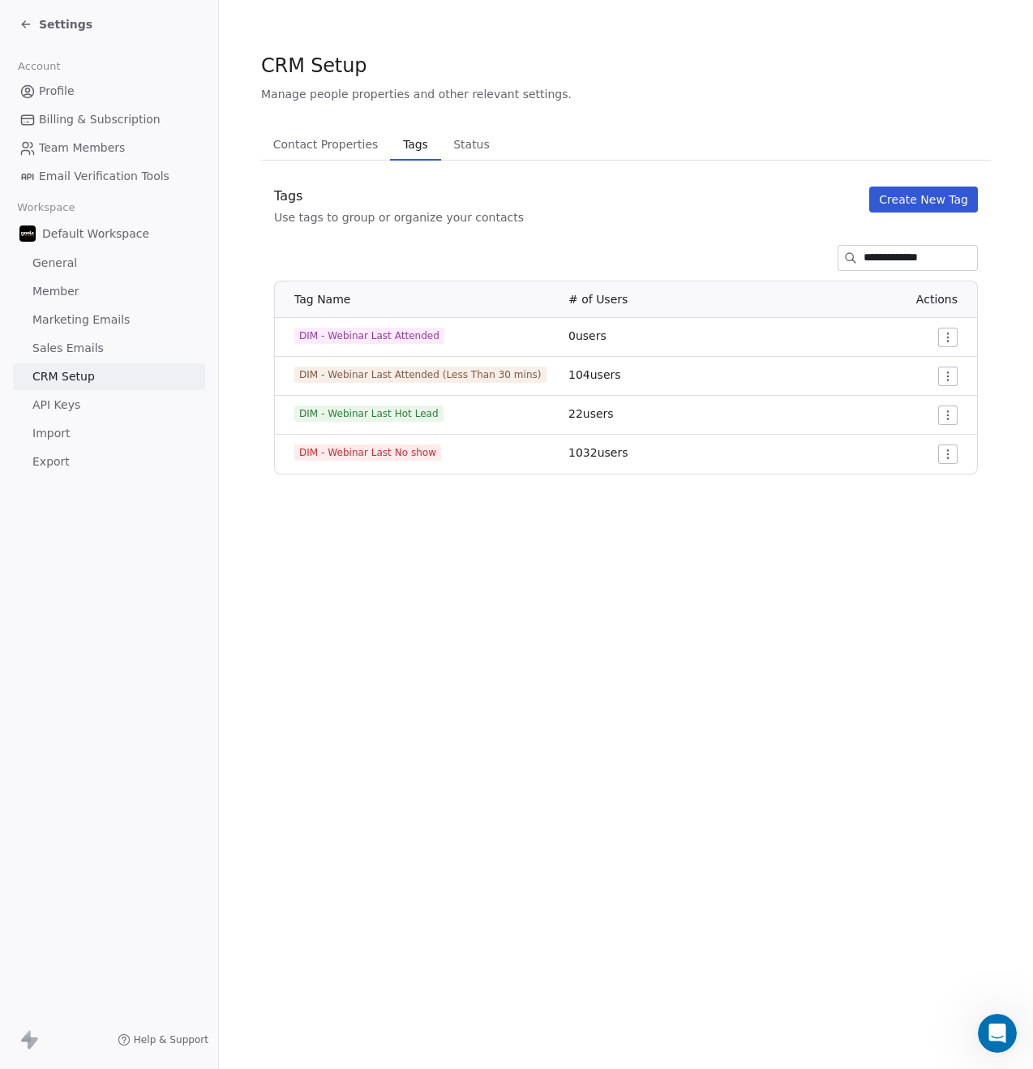
click at [50, 21] on span "Settings" at bounding box center [66, 24] width 54 height 16
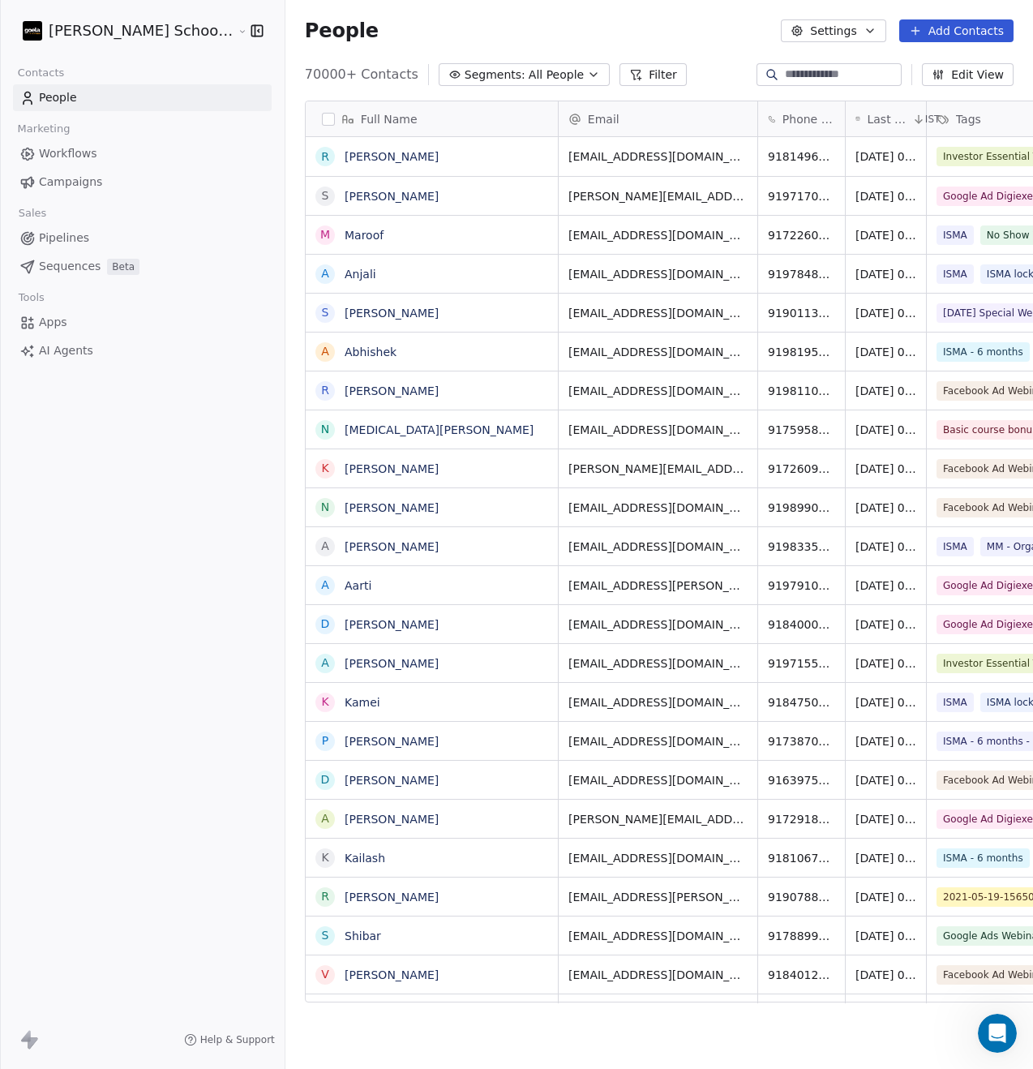
scroll to position [928, 788]
click at [142, 35] on html "[PERSON_NAME] School of Finance LLP Contacts People Marketing Workflows Campaig…" at bounding box center [516, 534] width 1033 height 1069
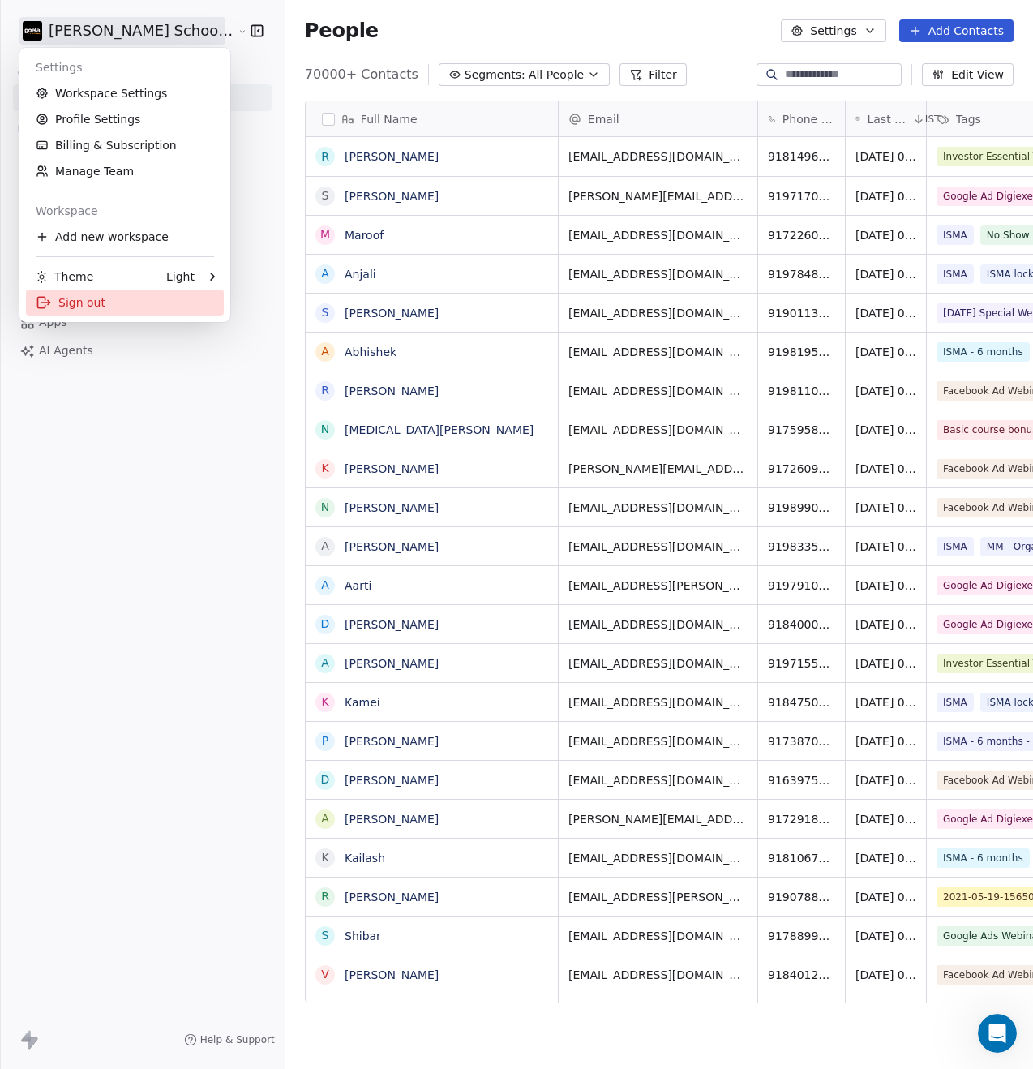
click at [86, 301] on div "Sign out" at bounding box center [125, 302] width 198 height 26
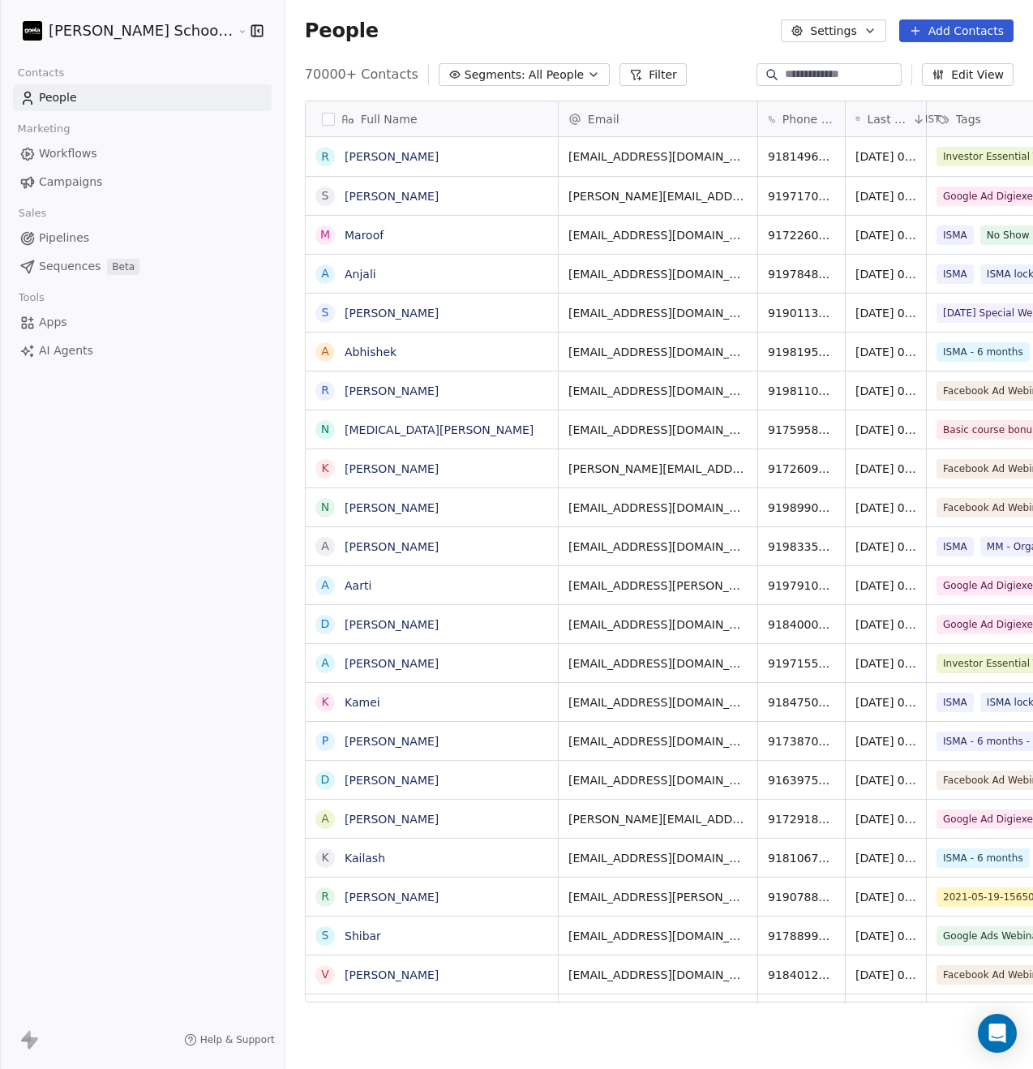
scroll to position [928, 788]
click at [117, 22] on html "[PERSON_NAME] School of Finance LLP Contacts People Marketing Workflows Campaig…" at bounding box center [516, 534] width 1033 height 1069
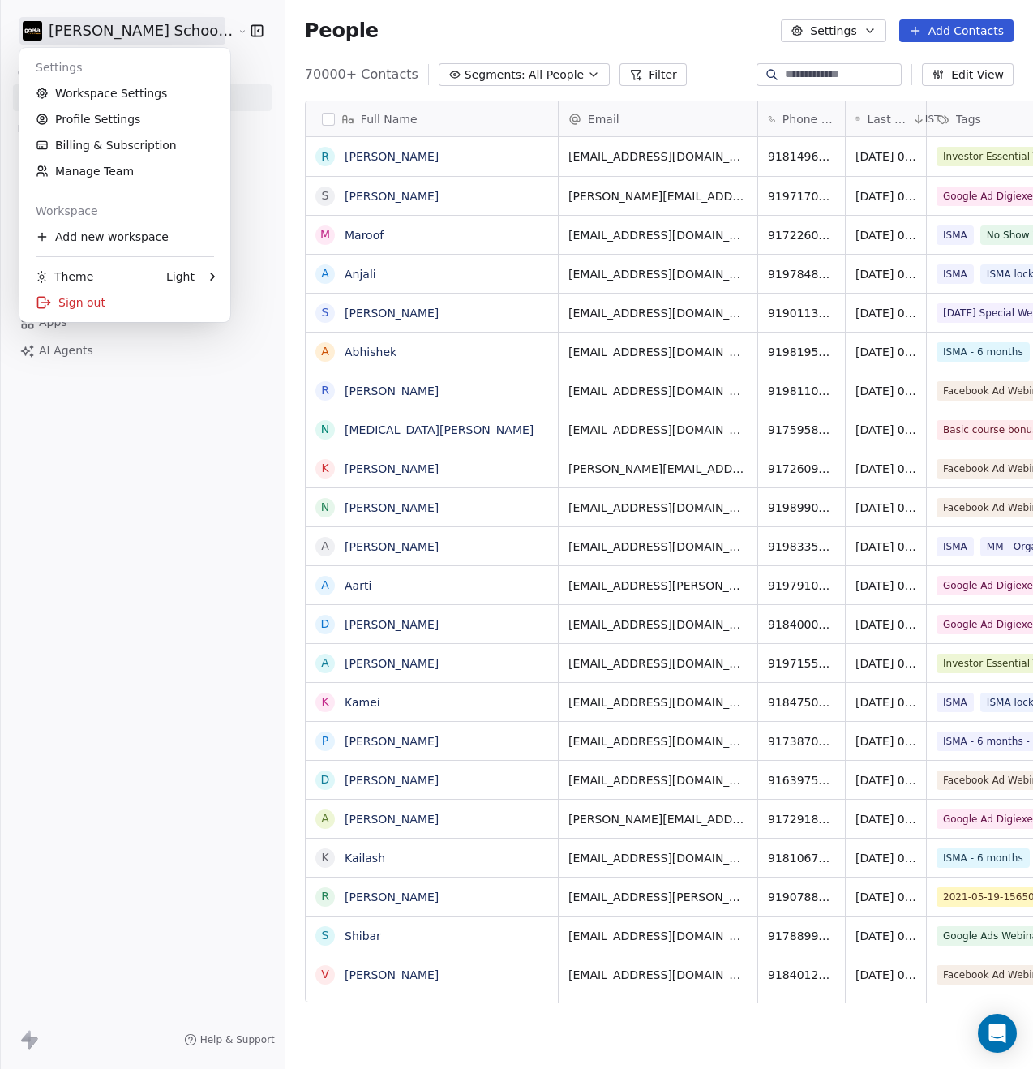
click at [843, 37] on html "[PERSON_NAME] School of Finance LLP Contacts People Marketing Workflows Campaig…" at bounding box center [516, 534] width 1033 height 1069
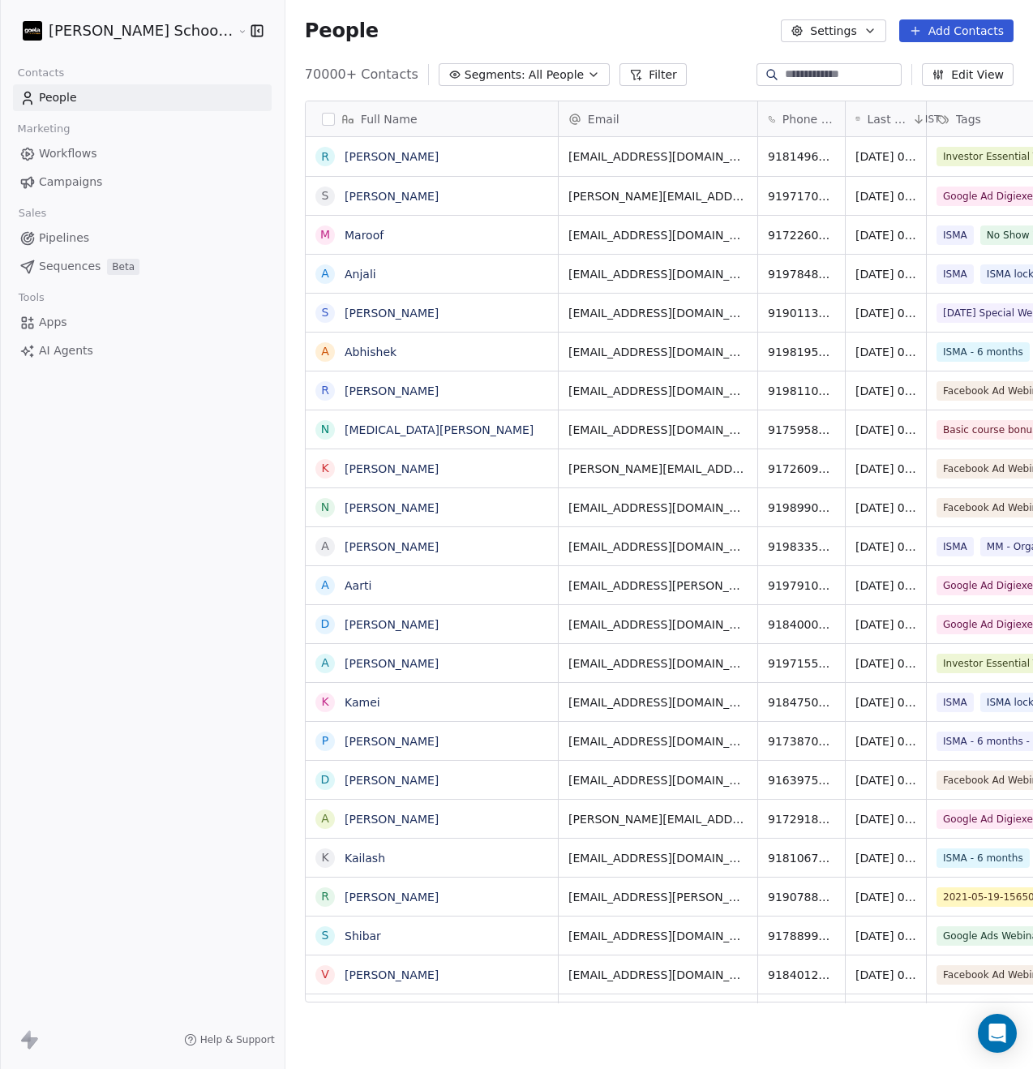
click at [844, 34] on button "Settings" at bounding box center [833, 30] width 105 height 23
click at [840, 98] on span "Tags" at bounding box center [835, 92] width 25 height 17
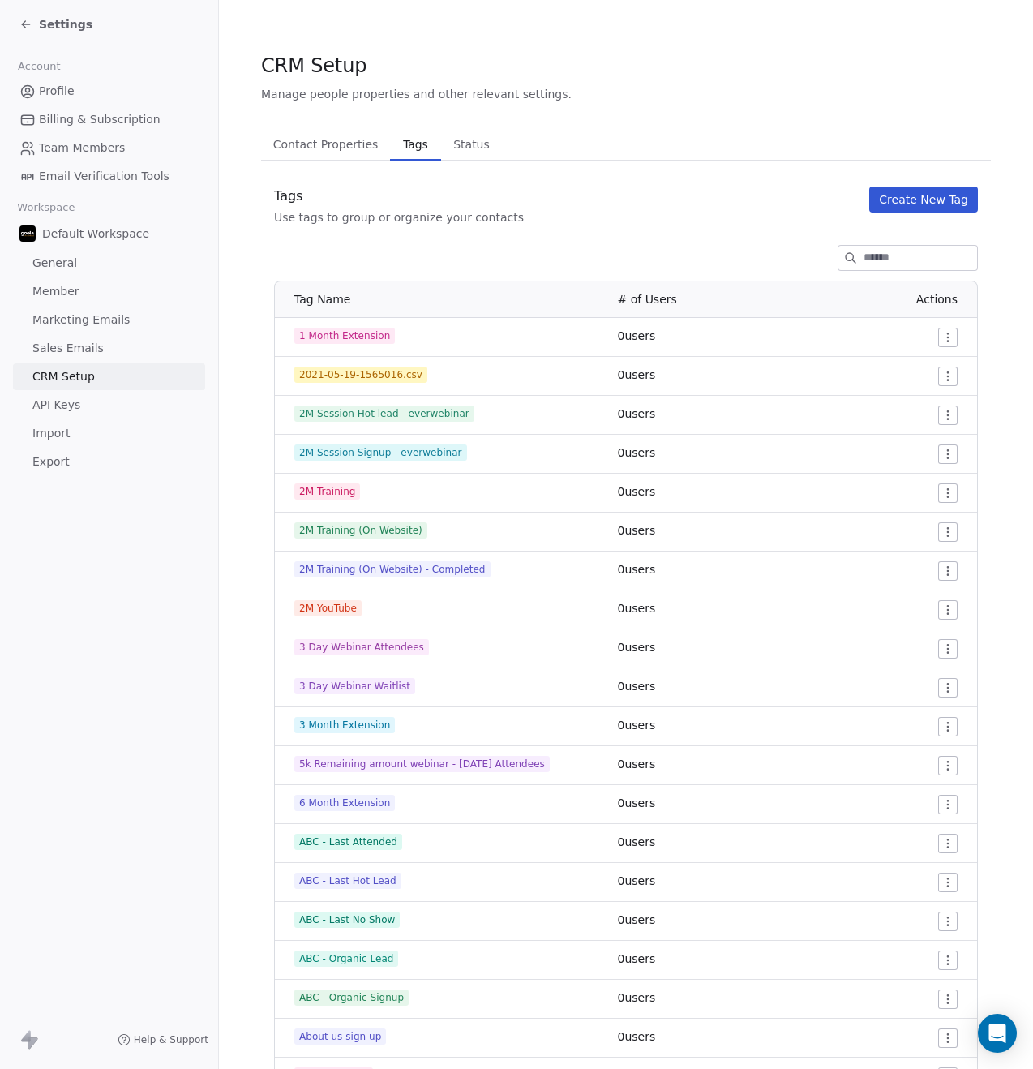
click at [865, 264] on input at bounding box center [920, 258] width 114 height 24
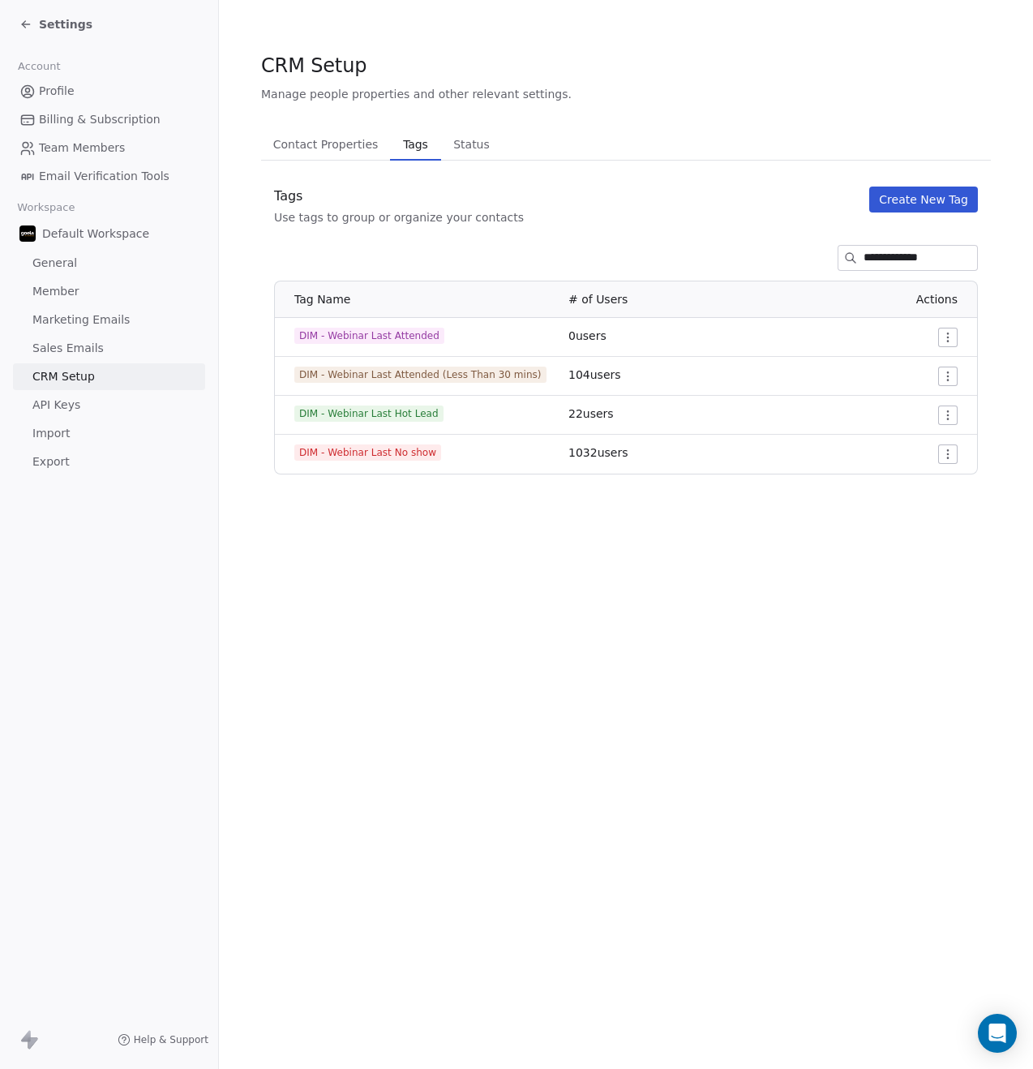
type input "**********"
click at [352, 336] on span "DIM - Webinar Last Attended" at bounding box center [369, 336] width 150 height 16
copy span "DIM - Webinar Last Attended"
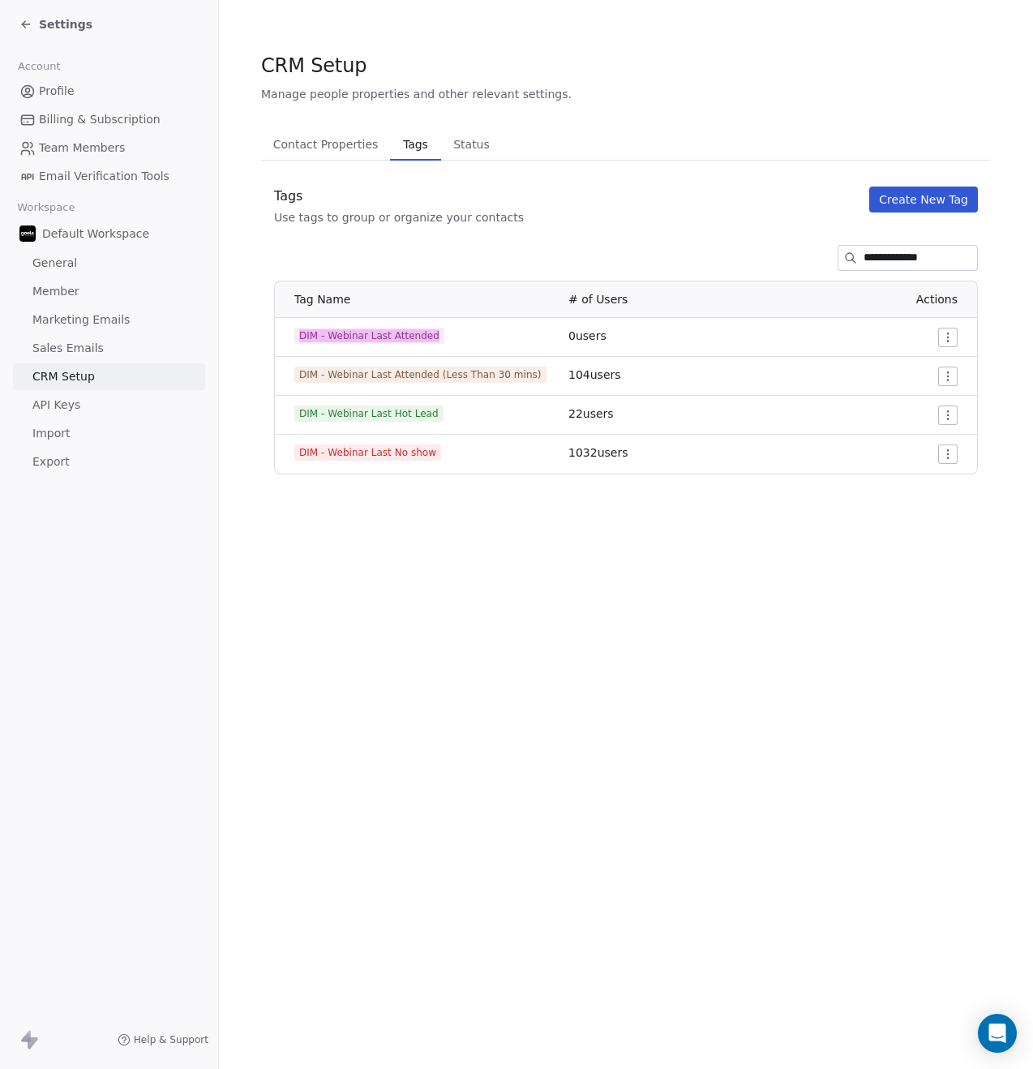
click at [436, 375] on span "DIM - Webinar Last Attended (Less Than 30 mins)" at bounding box center [420, 374] width 252 height 16
copy span "DIM - Webinar Last Attended (Less Than 30 mins)"
click at [342, 412] on span "DIM - Webinar Last Hot Lead" at bounding box center [368, 413] width 149 height 16
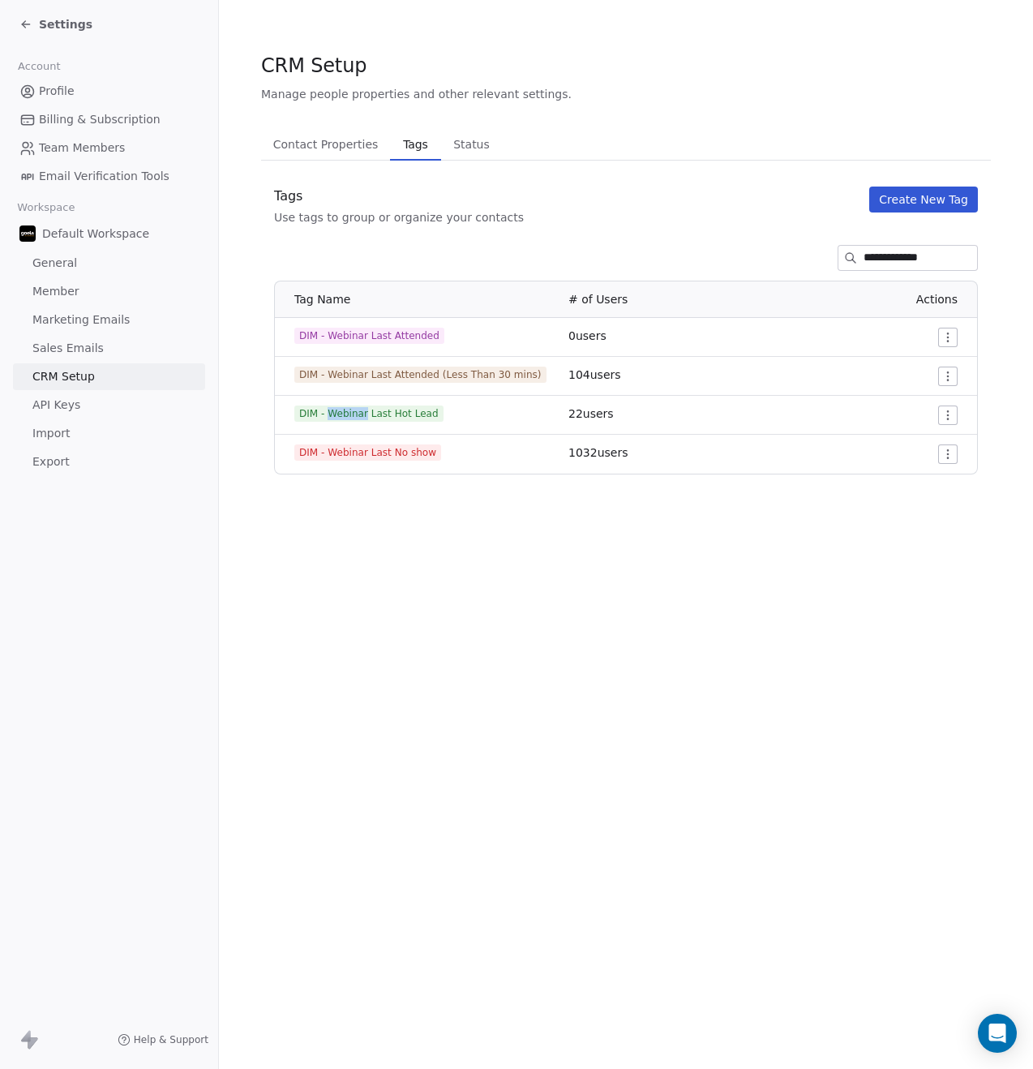
click at [342, 412] on span "DIM - Webinar Last Hot Lead" at bounding box center [368, 413] width 149 height 16
copy span "DIM - Webinar Last Hot Lead"
click at [347, 455] on span "DIM - Webinar Last No show" at bounding box center [367, 452] width 147 height 16
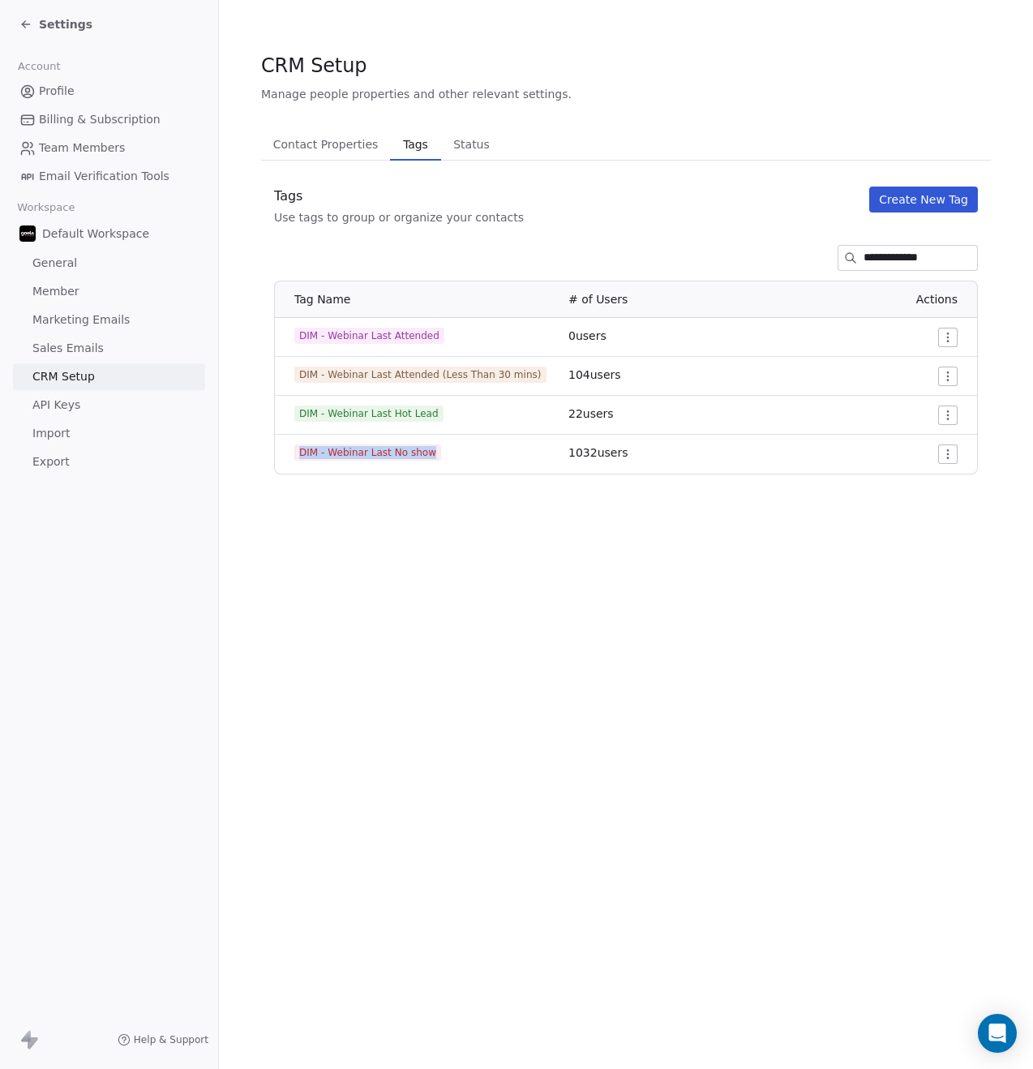
click at [347, 455] on span "DIM - Webinar Last No show" at bounding box center [367, 452] width 147 height 16
copy span "DIM - Webinar Last No show"
click at [457, 220] on div "Use tags to group or organize your contacts" at bounding box center [399, 217] width 250 height 16
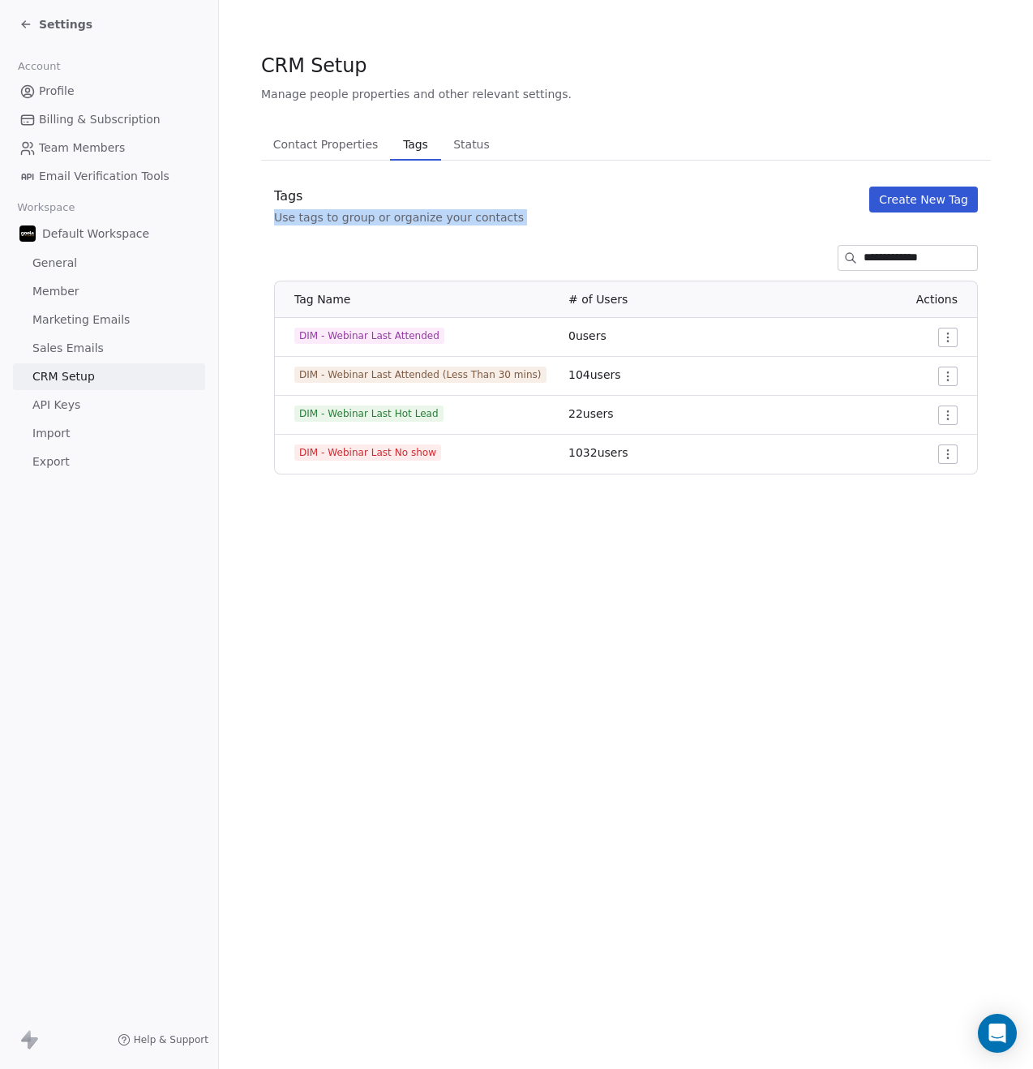
click at [375, 212] on div "Use tags to group or organize your contacts" at bounding box center [399, 217] width 250 height 16
click at [352, 215] on div "Use tags to group or organize your contacts" at bounding box center [399, 217] width 250 height 16
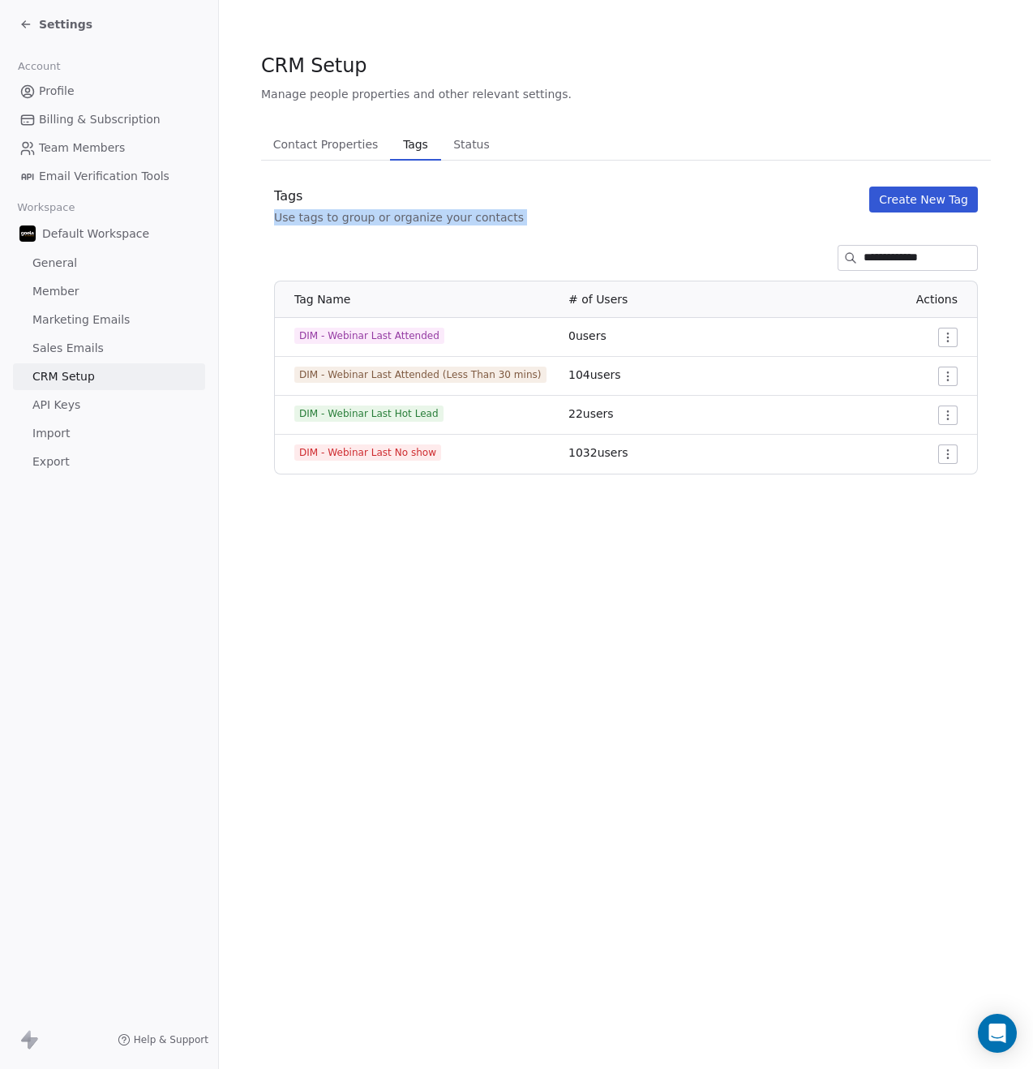
click at [352, 215] on div "Use tags to group or organize your contacts" at bounding box center [399, 217] width 250 height 16
click at [396, 220] on div "Use tags to group or organize your contacts" at bounding box center [399, 217] width 250 height 16
click at [368, 217] on div "Use tags to group or organize your contacts" at bounding box center [399, 217] width 250 height 16
